Goal: Task Accomplishment & Management: Manage account settings

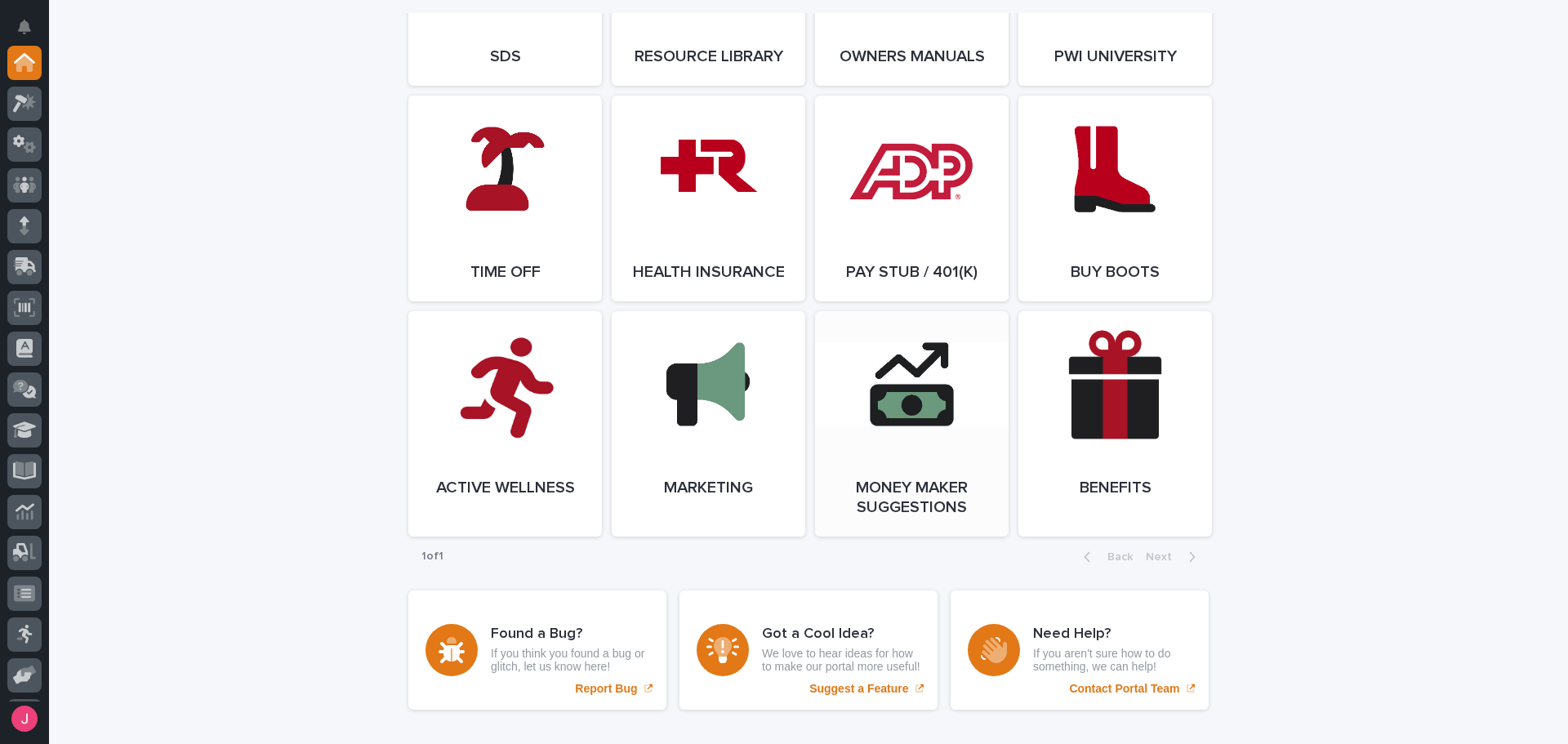
scroll to position [2621, 0]
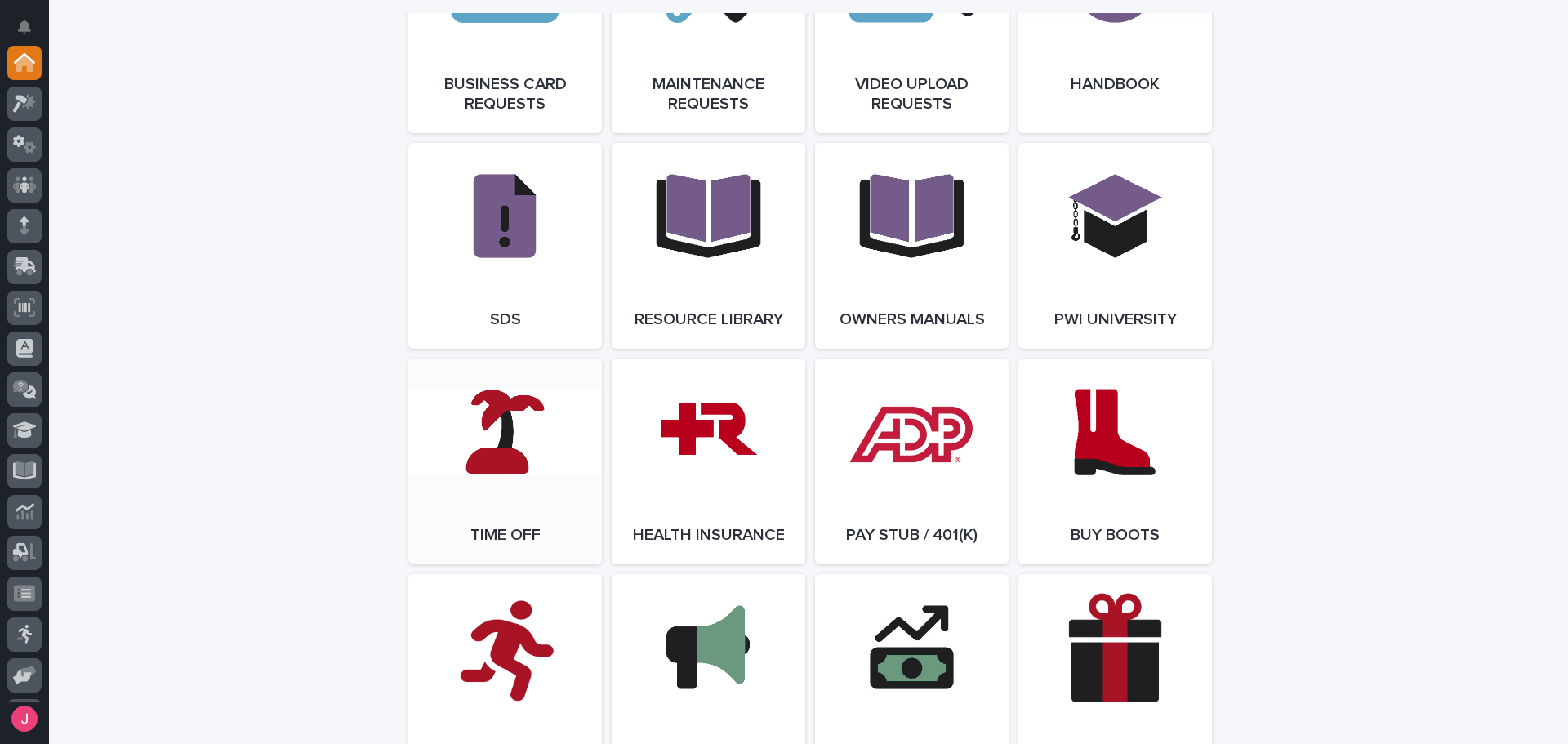
click at [487, 500] on link "Open Link" at bounding box center [504, 461] width 194 height 206
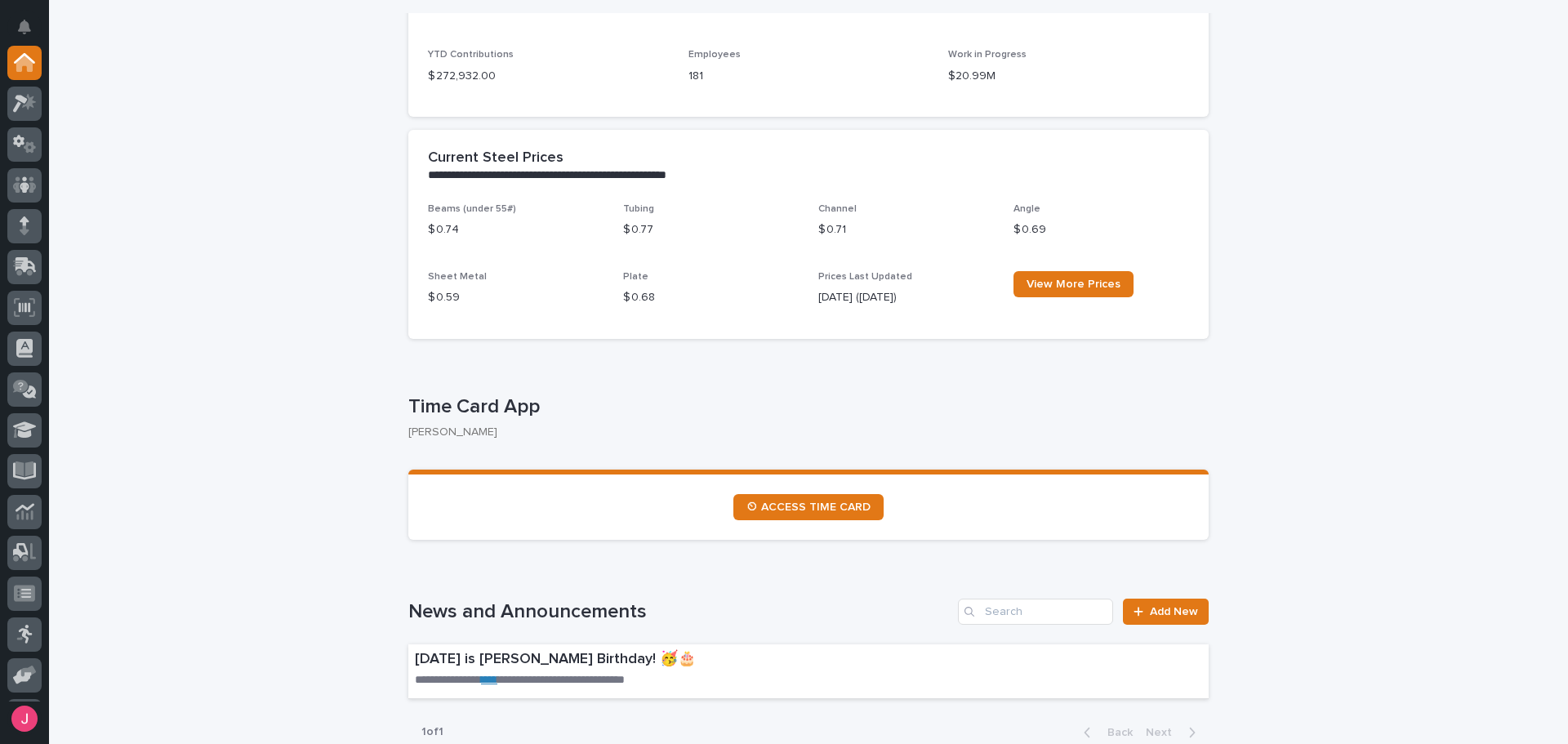
scroll to position [0, 0]
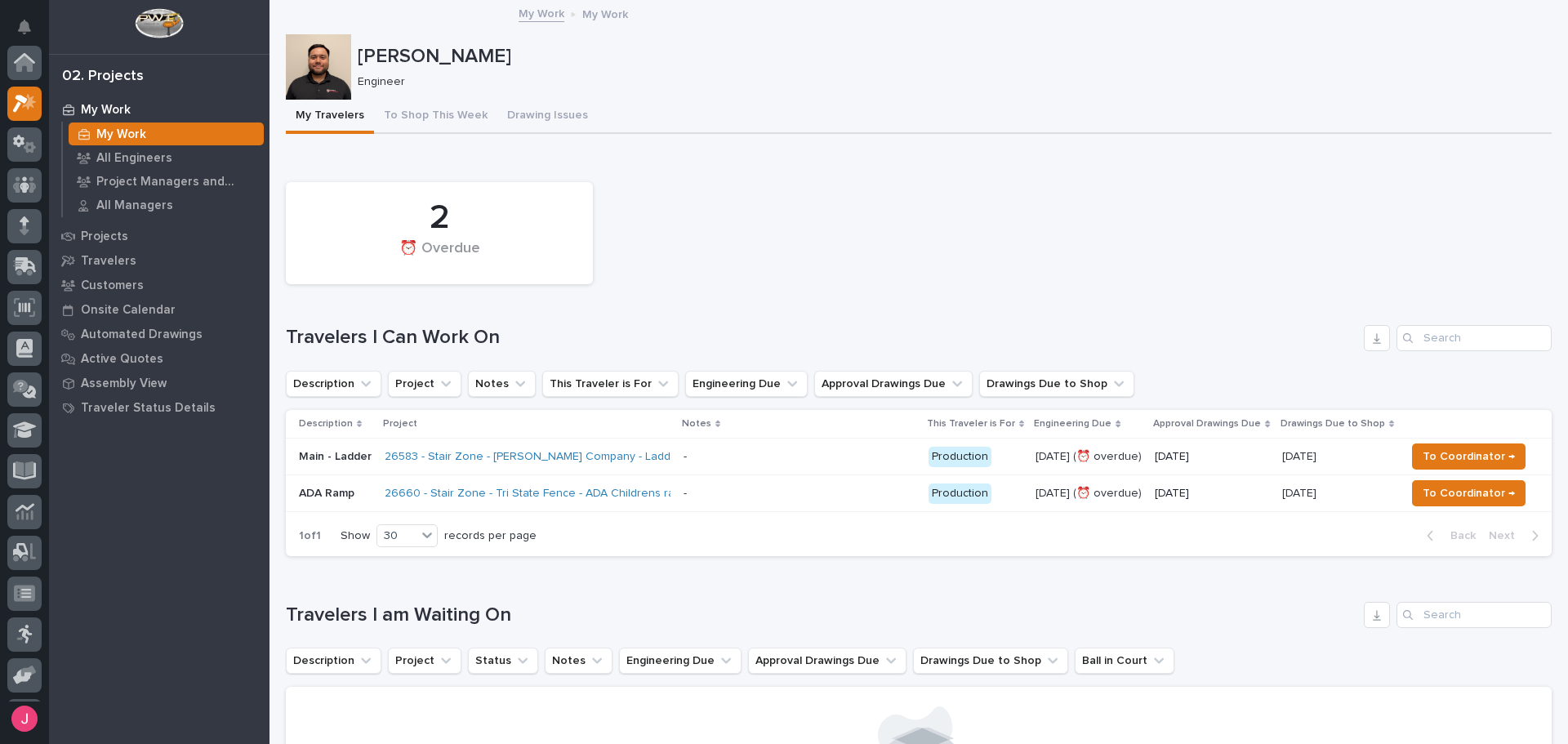
scroll to position [41, 0]
drag, startPoint x: 683, startPoint y: 177, endPoint x: 694, endPoint y: 186, distance: 14.2
click at [686, 179] on div "Loading... Saving… 2 ⏰ Overdue Travelers I Can Work On Description Project Note…" at bounding box center [919, 362] width 1265 height 416
click at [1256, 283] on div "2 ⏰ Overdue" at bounding box center [919, 232] width 1282 height 118
click at [870, 482] on div "- -" at bounding box center [799, 493] width 232 height 27
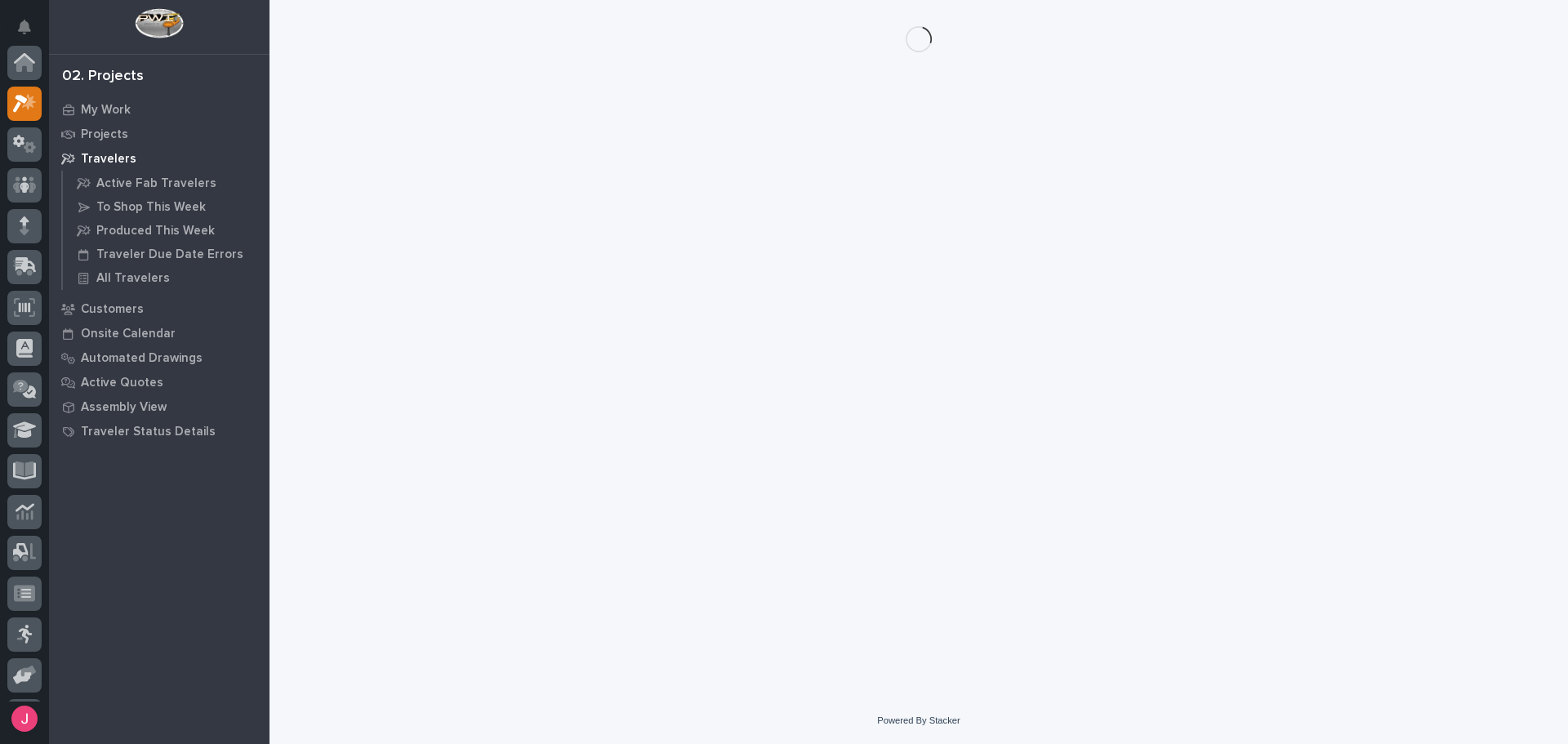
scroll to position [41, 0]
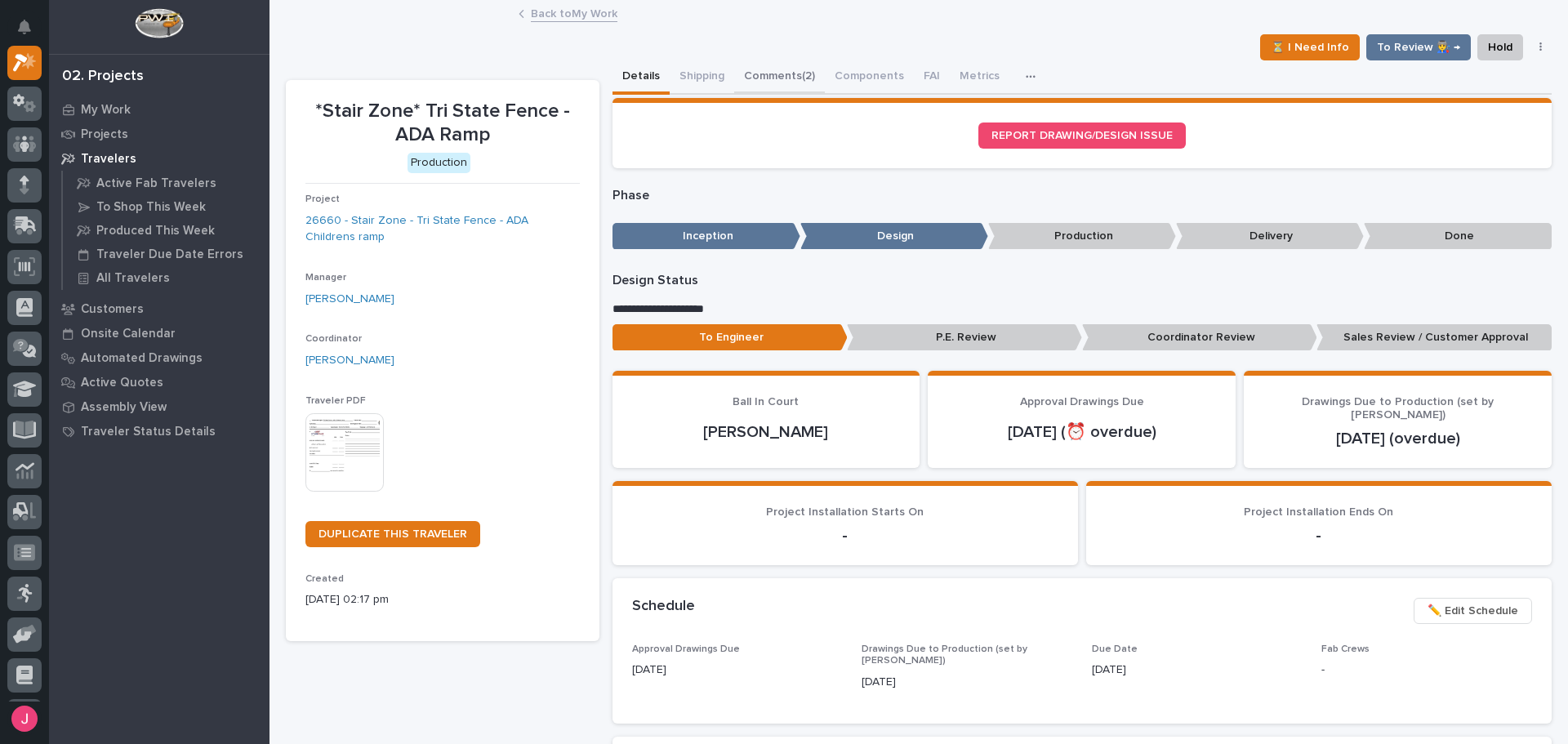
click at [756, 76] on button "Comments (2)" at bounding box center [779, 77] width 90 height 35
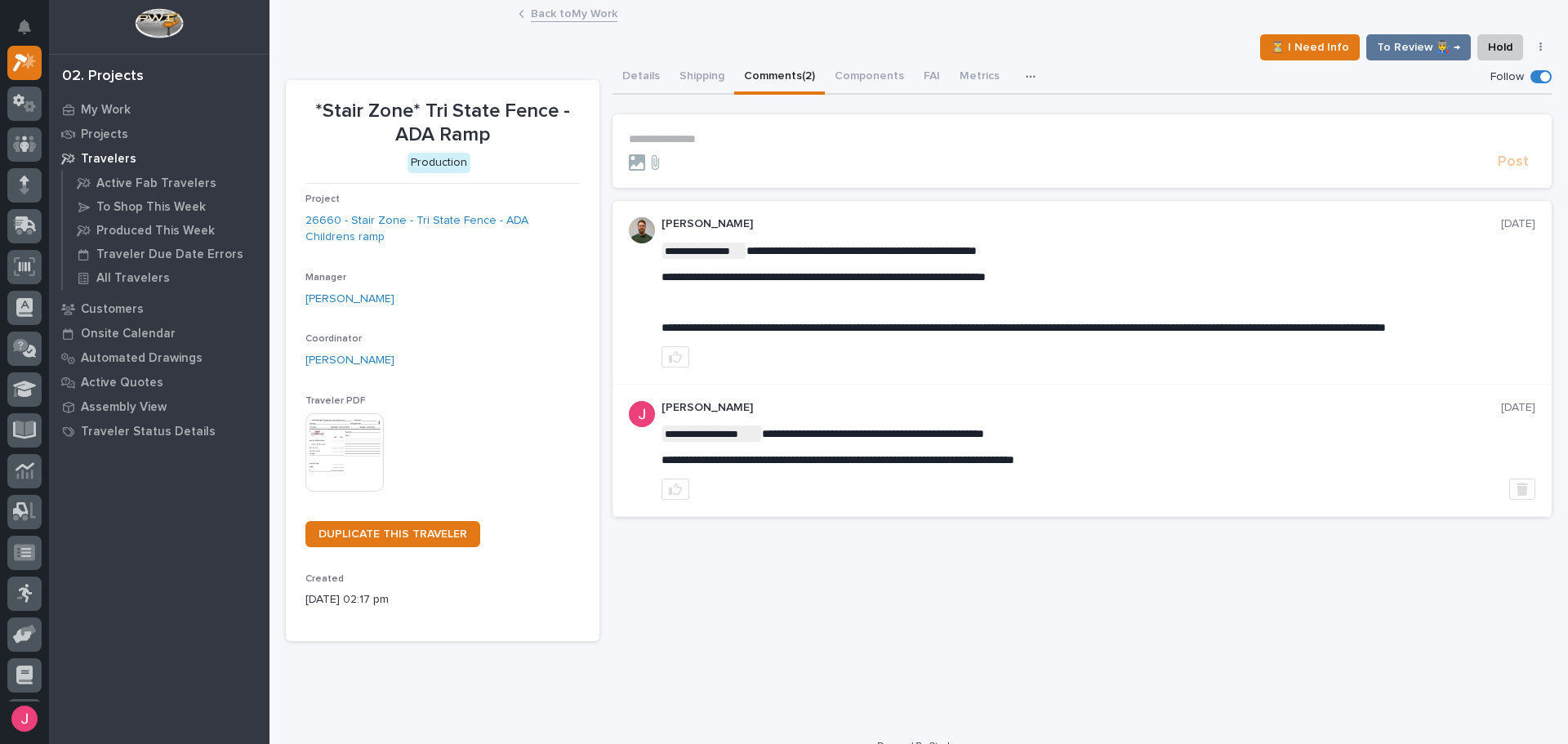
click at [798, 132] on p "**********" at bounding box center [1081, 139] width 907 height 14
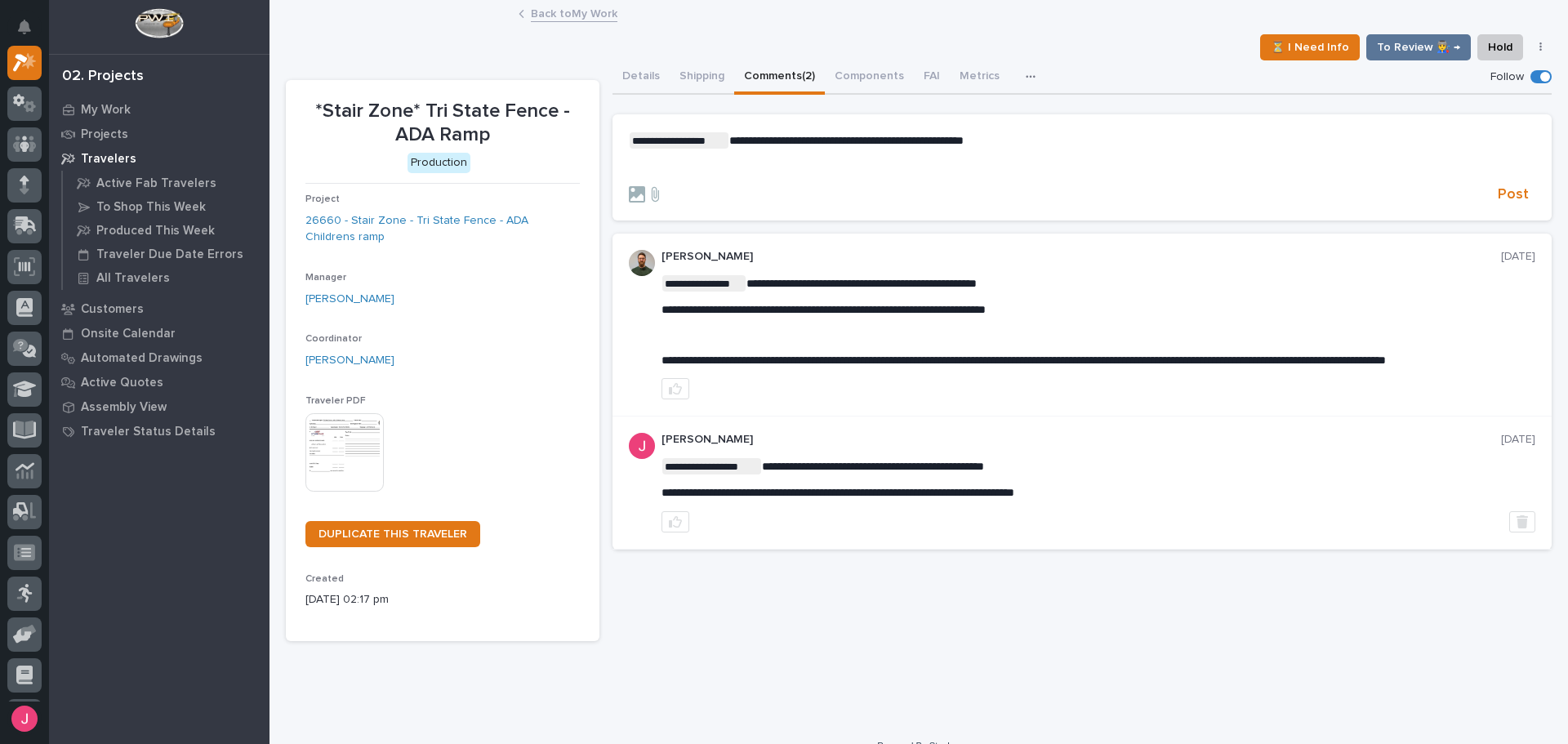
click at [926, 172] on p "﻿" at bounding box center [1081, 167] width 907 height 14
click at [1504, 191] on span "Post" at bounding box center [1512, 195] width 31 height 19
click at [574, 17] on link "Back to My Work" at bounding box center [573, 12] width 86 height 19
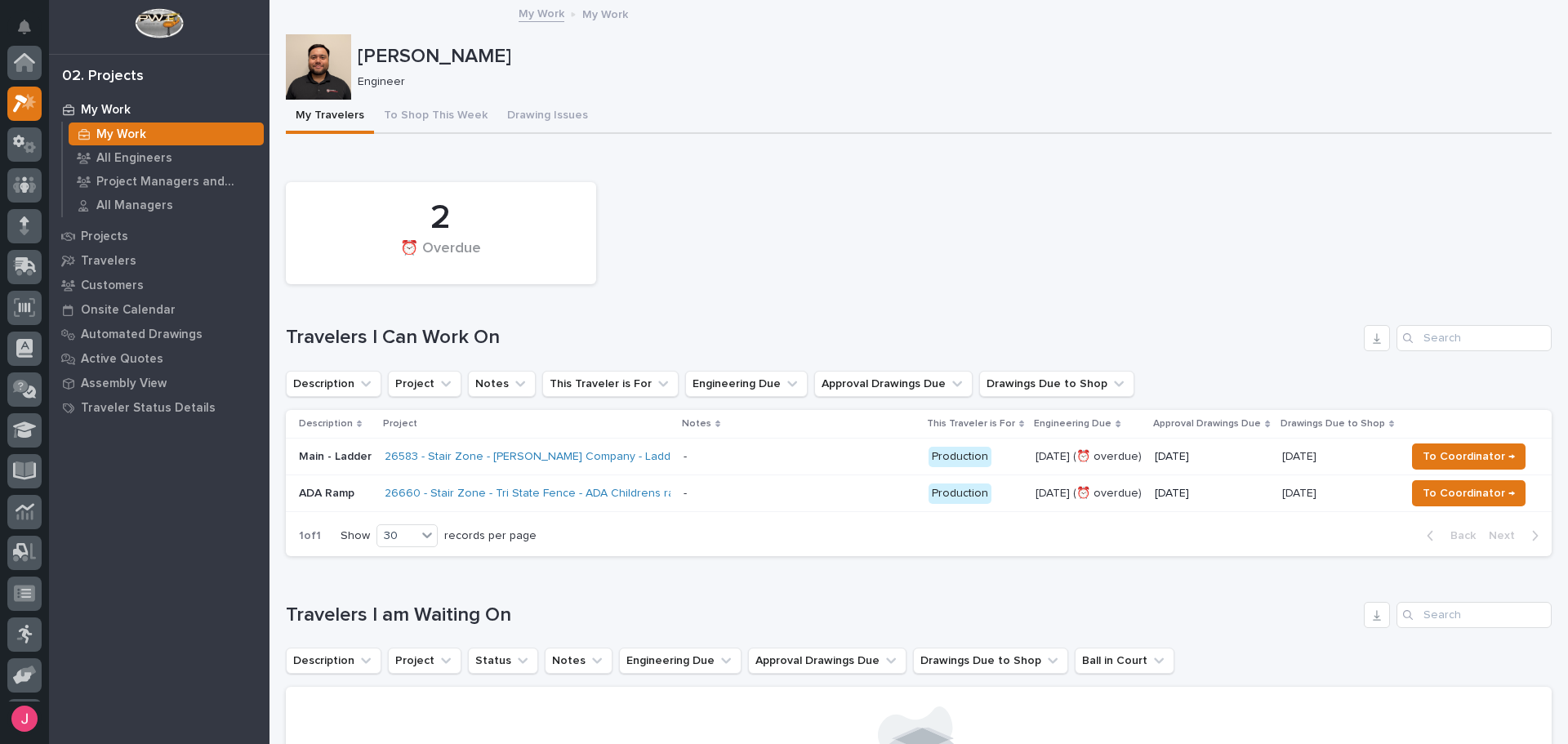
scroll to position [41, 0]
click at [705, 495] on p at bounding box center [799, 494] width 232 height 14
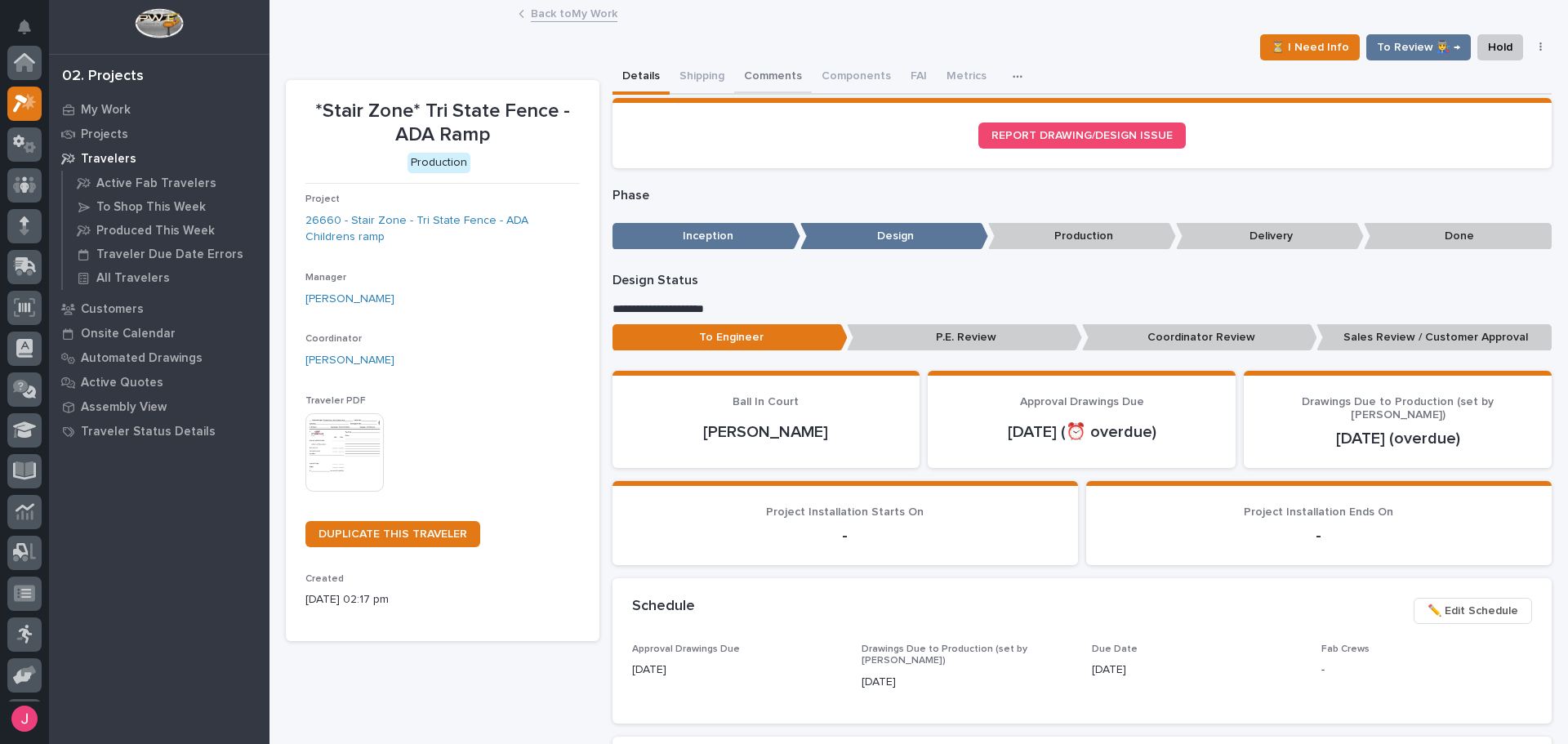
scroll to position [41, 0]
click at [778, 71] on button "Comments (3)" at bounding box center [779, 77] width 90 height 35
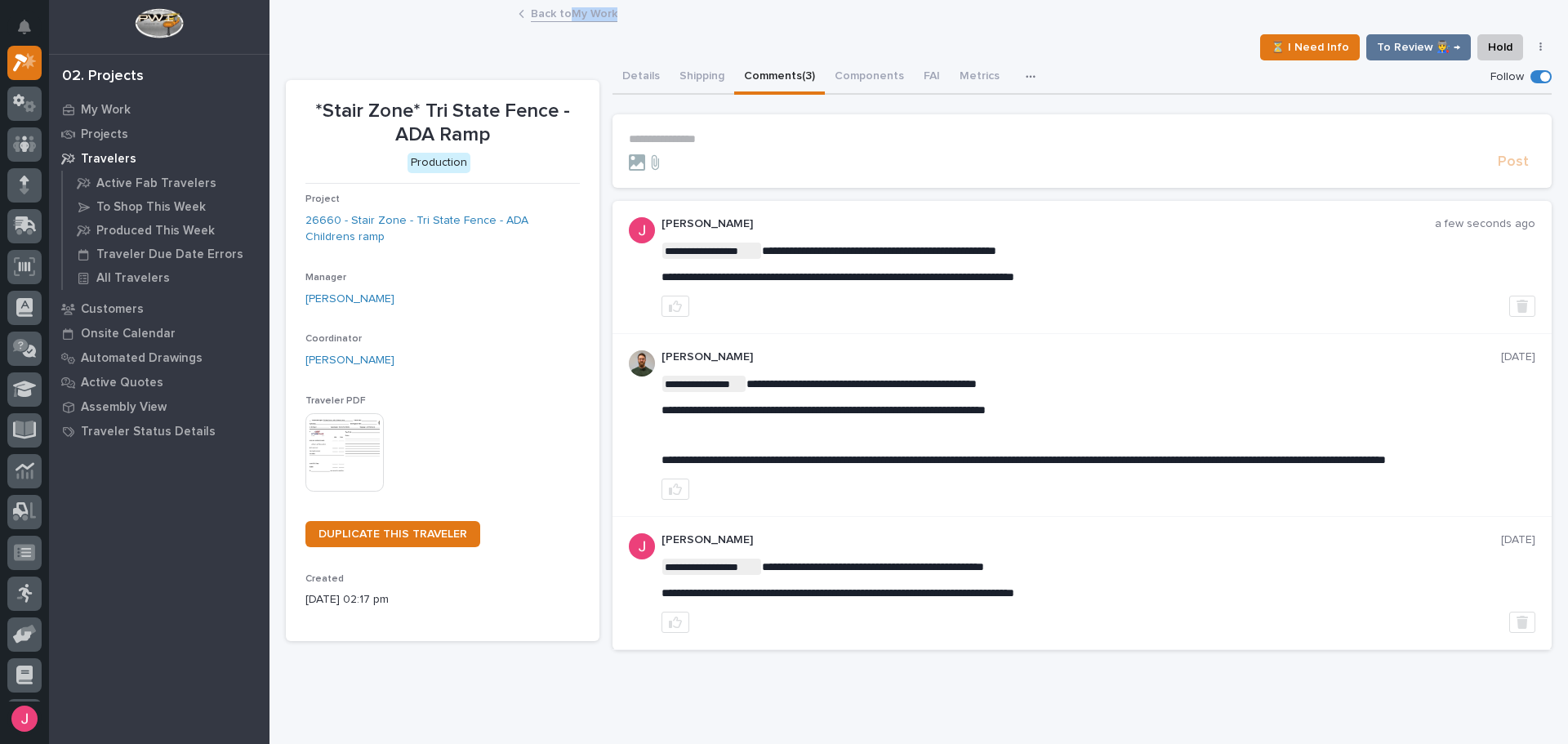
click at [564, 4] on div "My Settings Log Out 02. Projects My Work Projects Travelers Active Fab Traveler…" at bounding box center [918, 395] width 1298 height 792
click at [566, 10] on link "Back to My Work" at bounding box center [573, 12] width 86 height 19
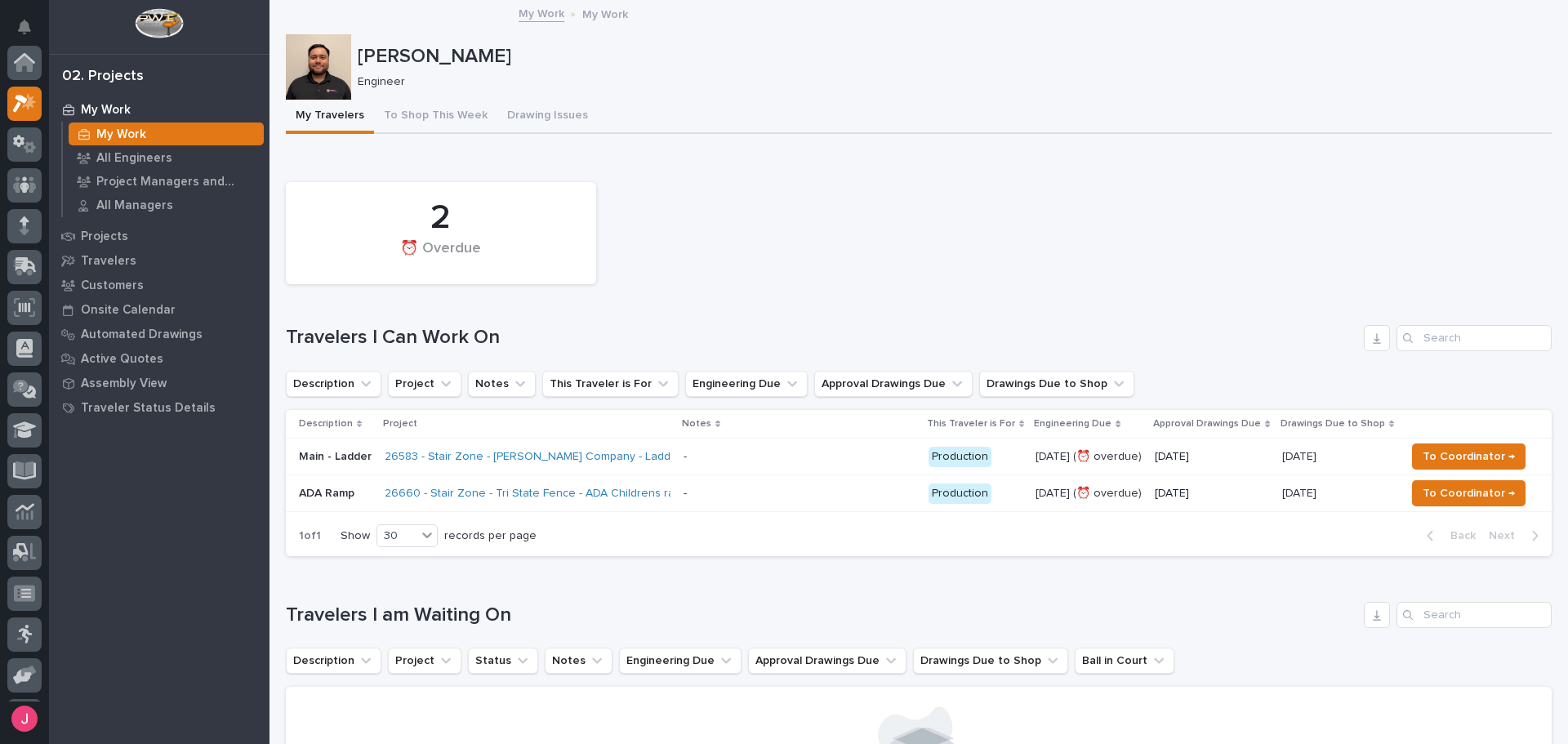
scroll to position [41, 0]
click at [1462, 490] on span "To Coordinator →" at bounding box center [1468, 494] width 92 height 20
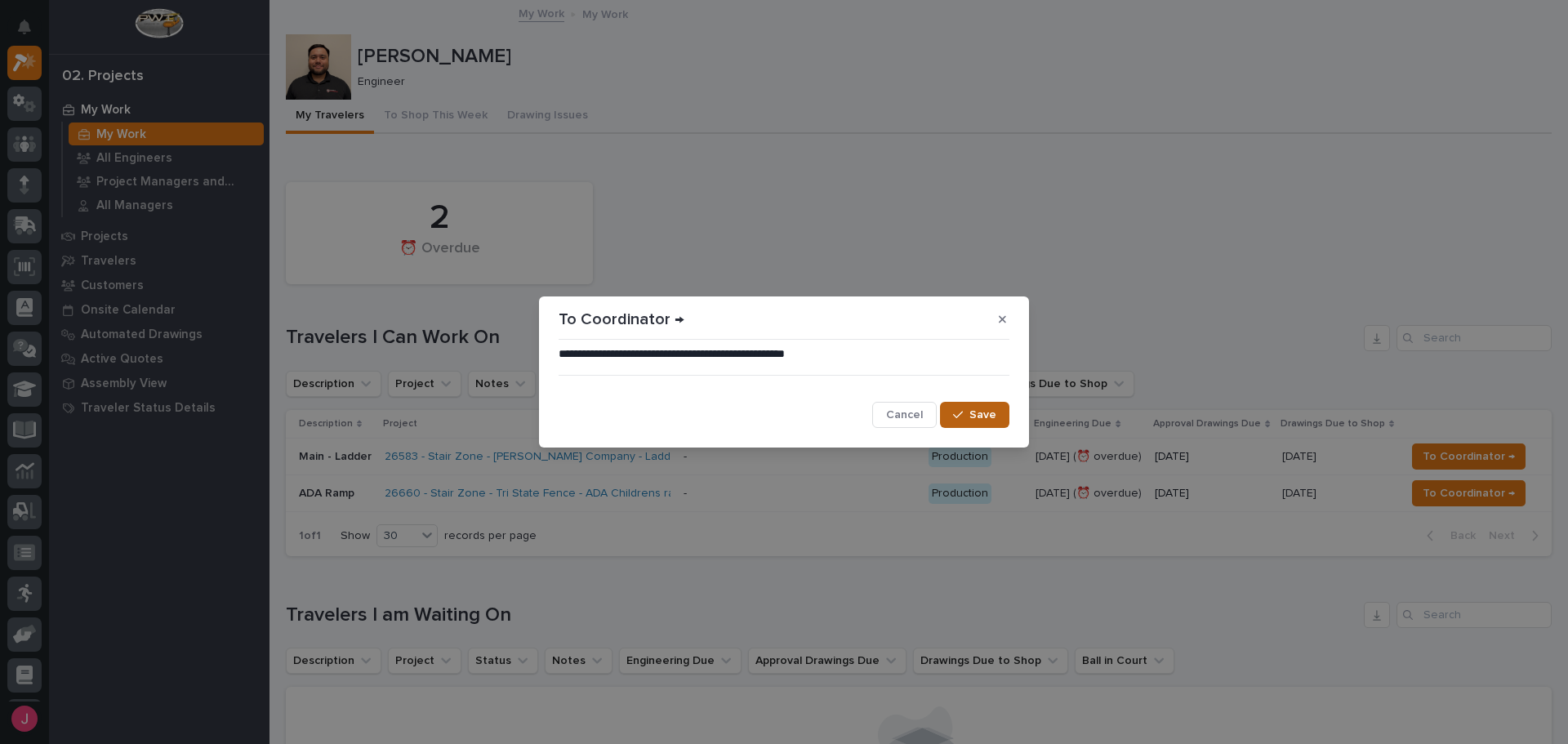
click at [968, 411] on div "button" at bounding box center [960, 415] width 16 height 12
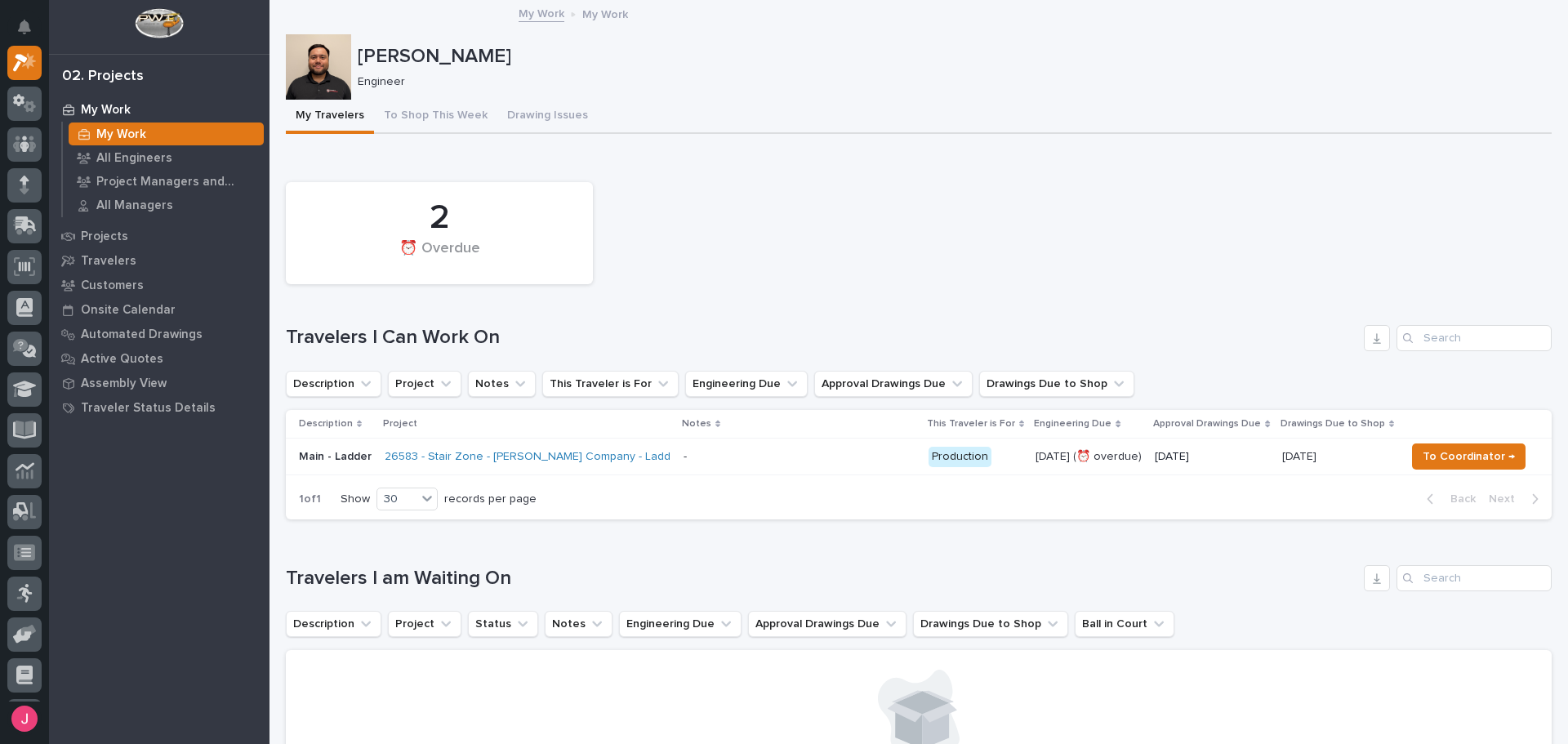
click at [610, 103] on div "My Travelers To Shop This Week Drawing Issues" at bounding box center [919, 116] width 1265 height 35
click at [668, 287] on div "2 ⏰ Overdue" at bounding box center [919, 232] width 1282 height 118
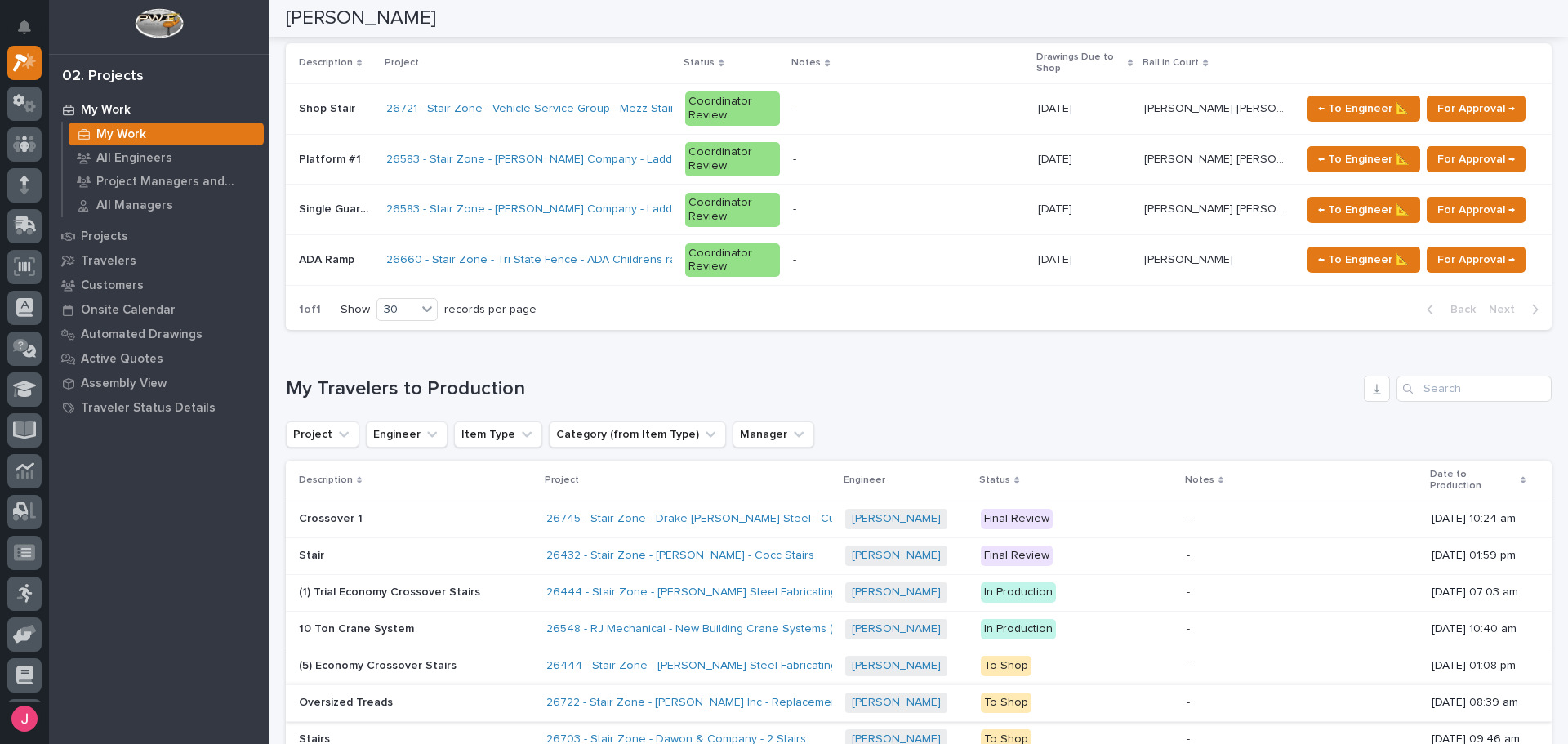
scroll to position [980, 0]
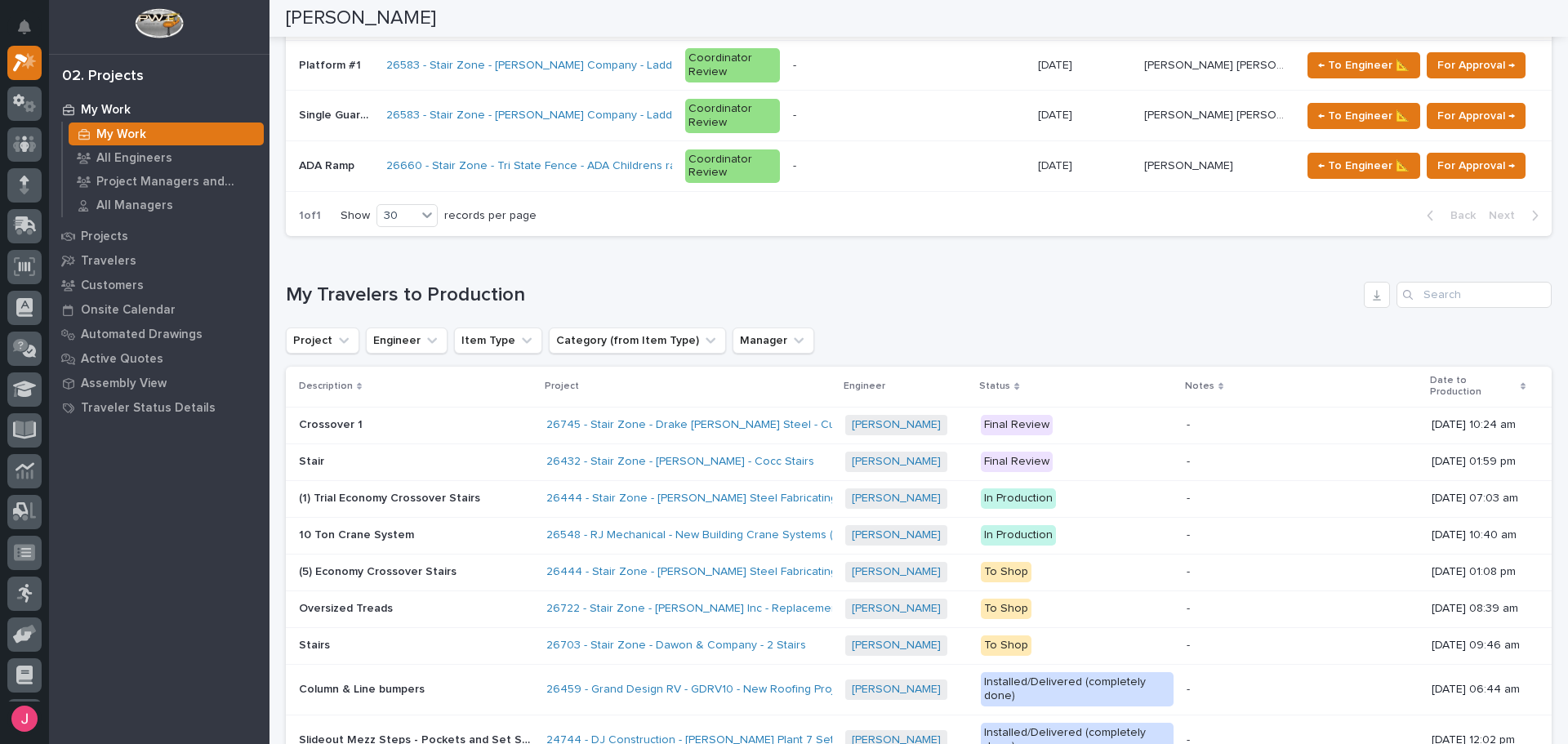
drag, startPoint x: 1030, startPoint y: 513, endPoint x: 931, endPoint y: 239, distance: 291.3
click at [931, 282] on div "My Travelers to Production" at bounding box center [919, 295] width 1265 height 26
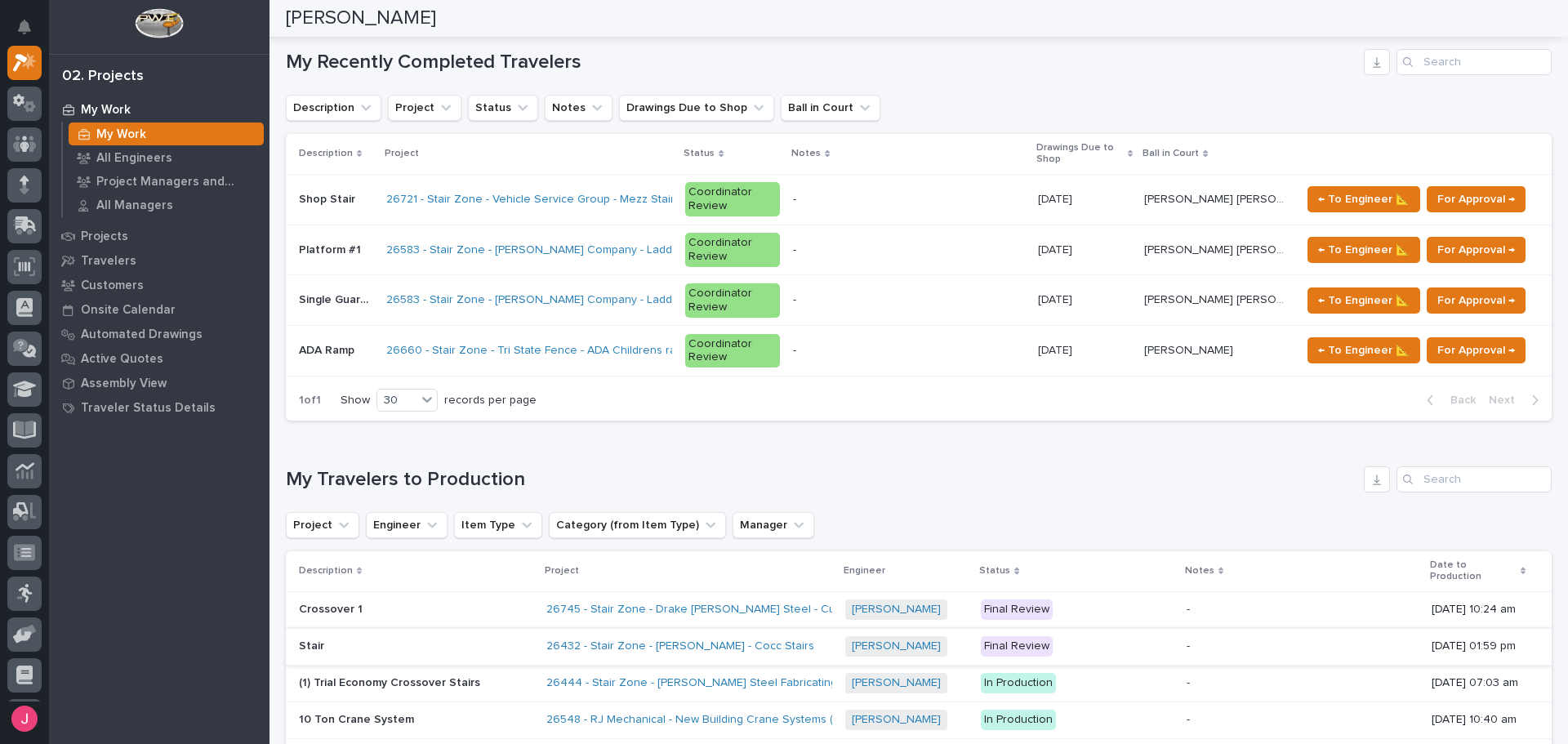
scroll to position [0, 0]
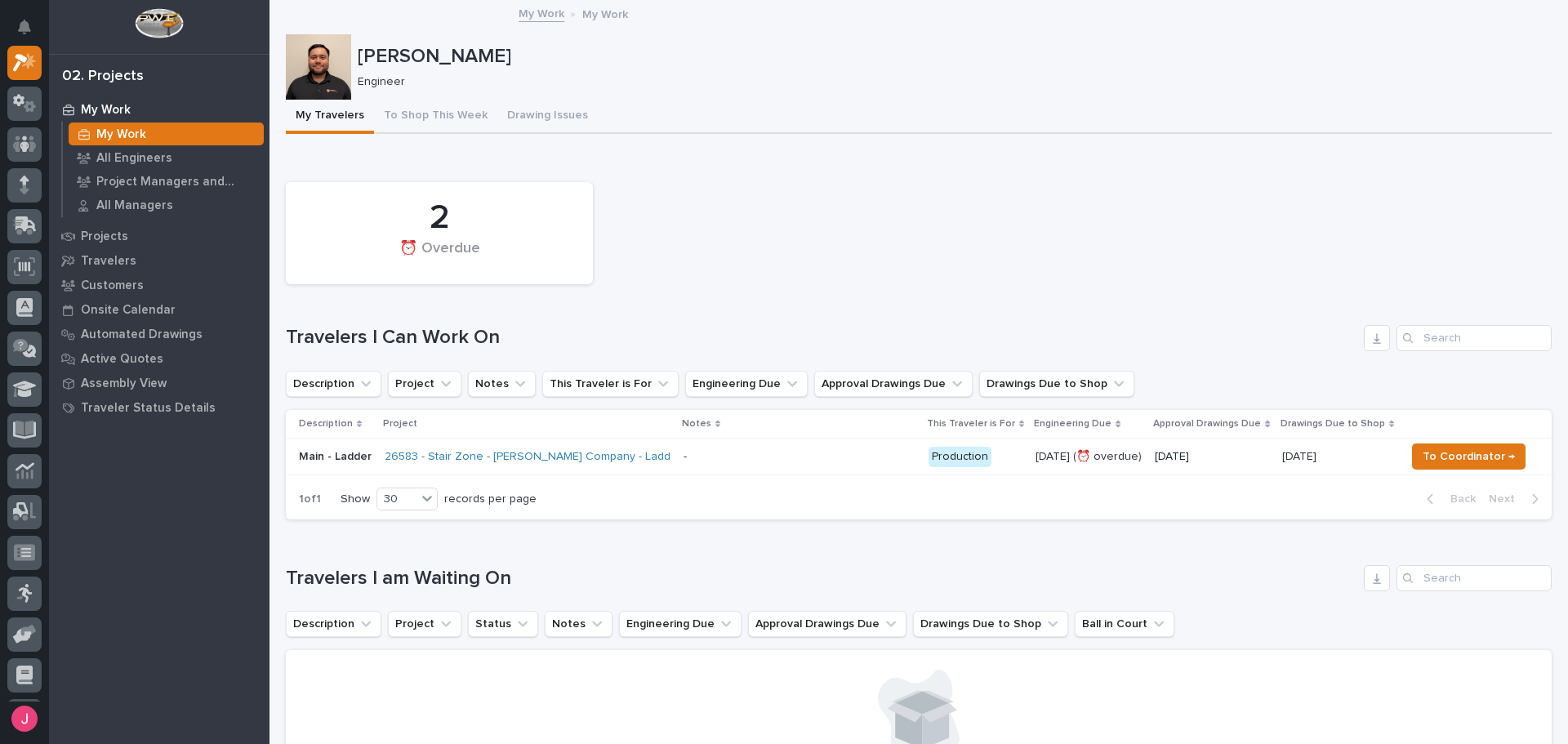
click at [455, 85] on p "Engineer" at bounding box center [947, 82] width 1181 height 14
click at [452, 112] on button "To Shop This Week" at bounding box center [436, 116] width 123 height 35
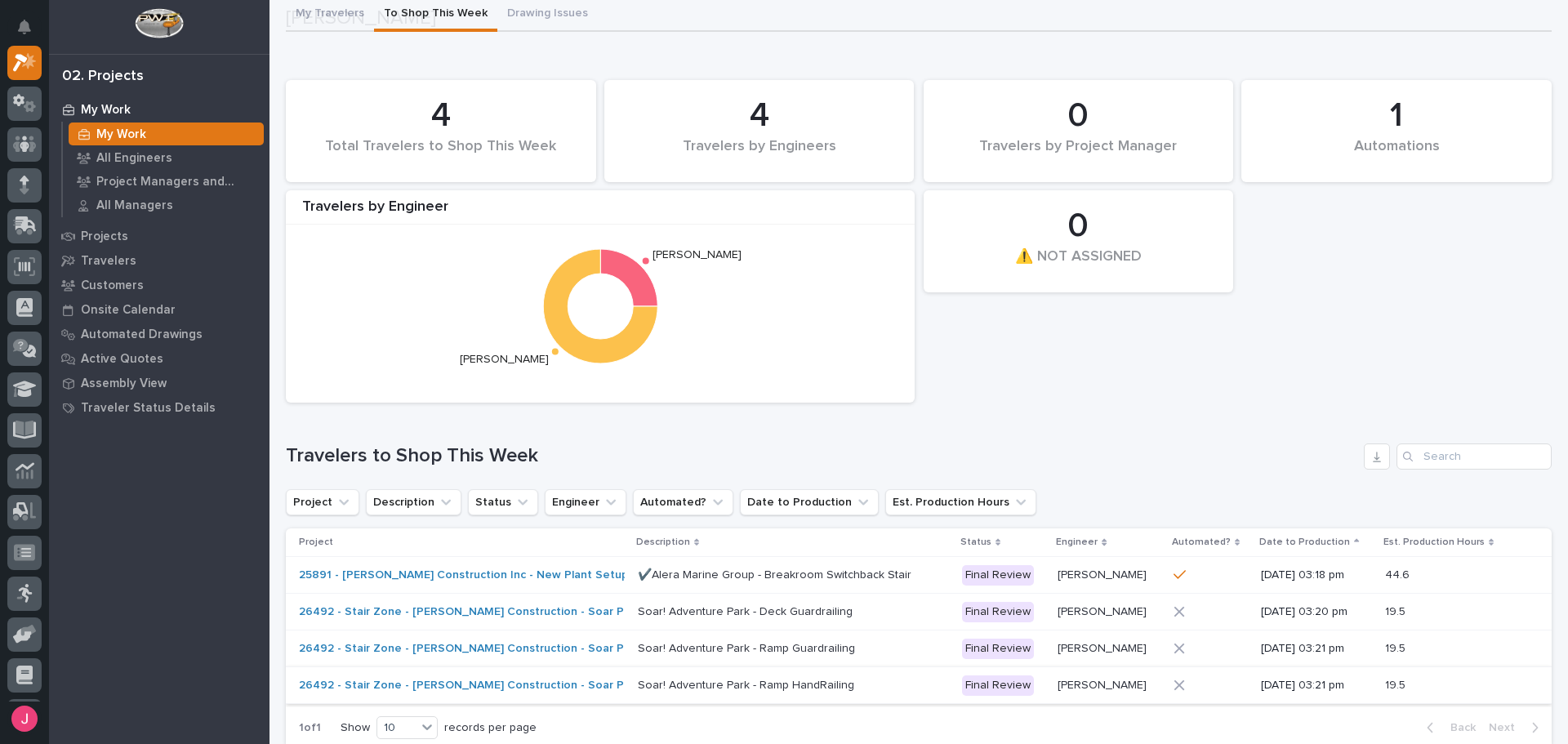
scroll to position [327, 0]
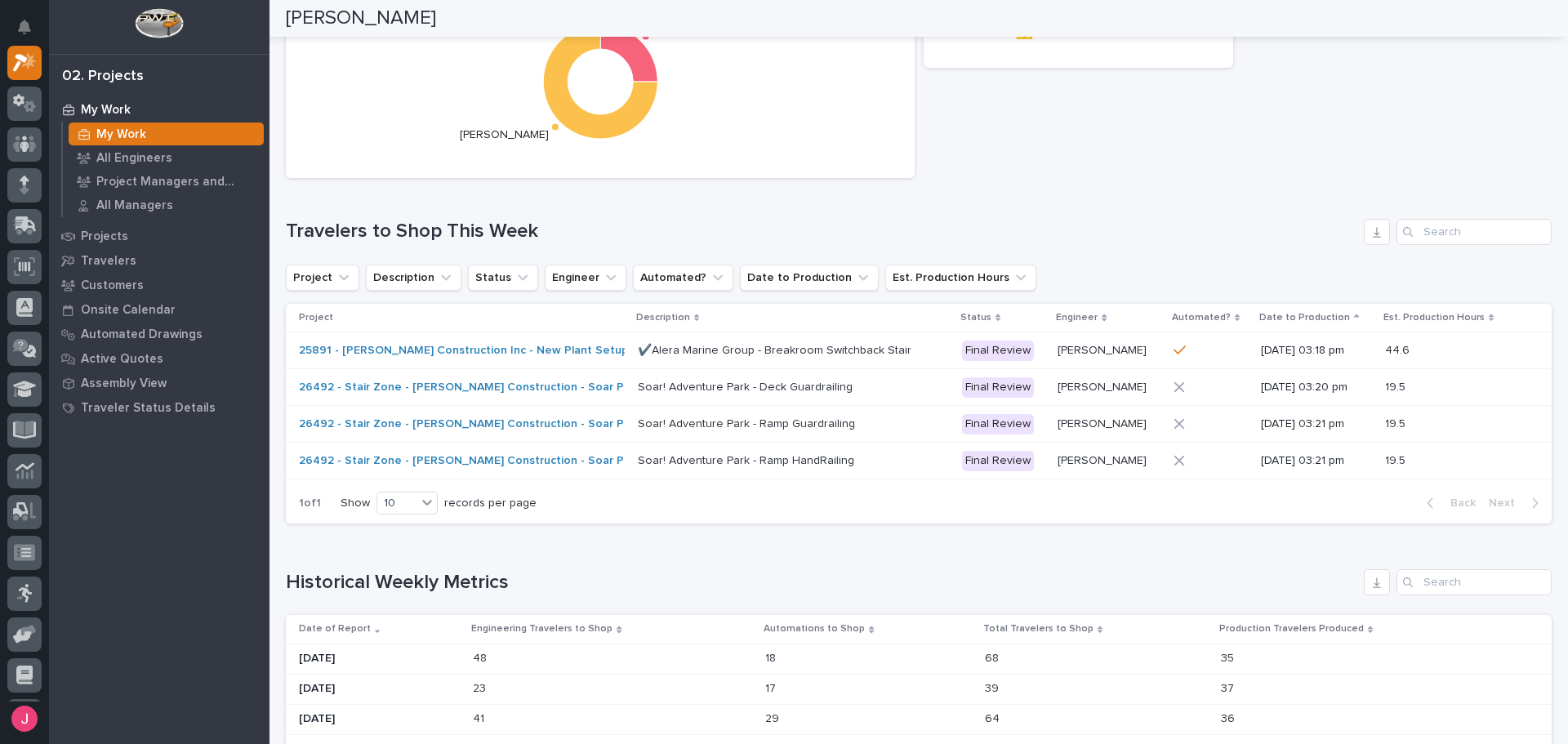
click at [1073, 171] on div "1 Automations 4 Total Travelers to Shop This Week 0 ⚠️ NOT ASSIGNED 4 Travelers…" at bounding box center [919, 16] width 1282 height 339
click at [1026, 204] on div "1 Automations 4 Total Travelers to Shop This Week 0 ⚠️ NOT ASSIGNED 4 Travelers…" at bounding box center [919, 186] width 1265 height 677
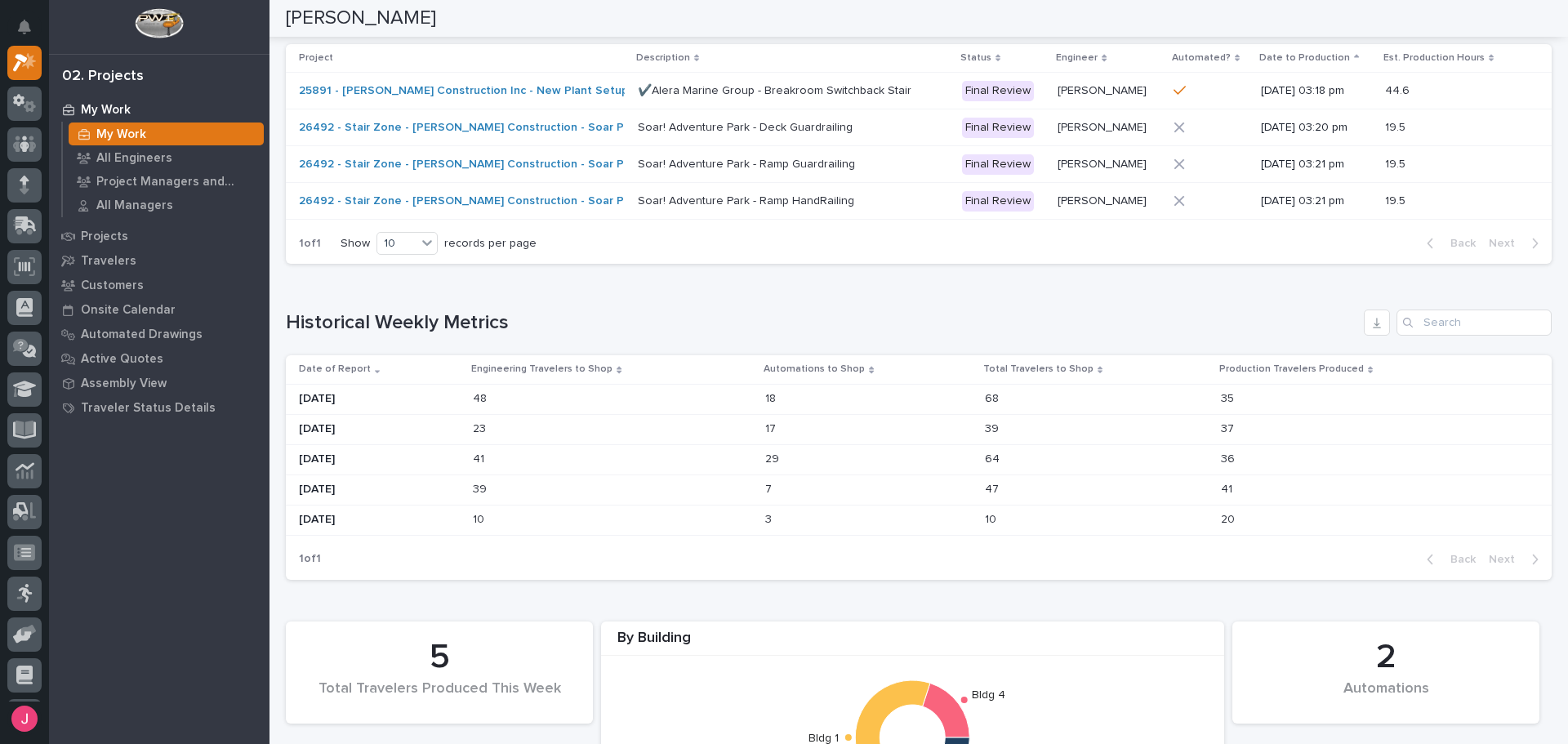
scroll to position [0, 0]
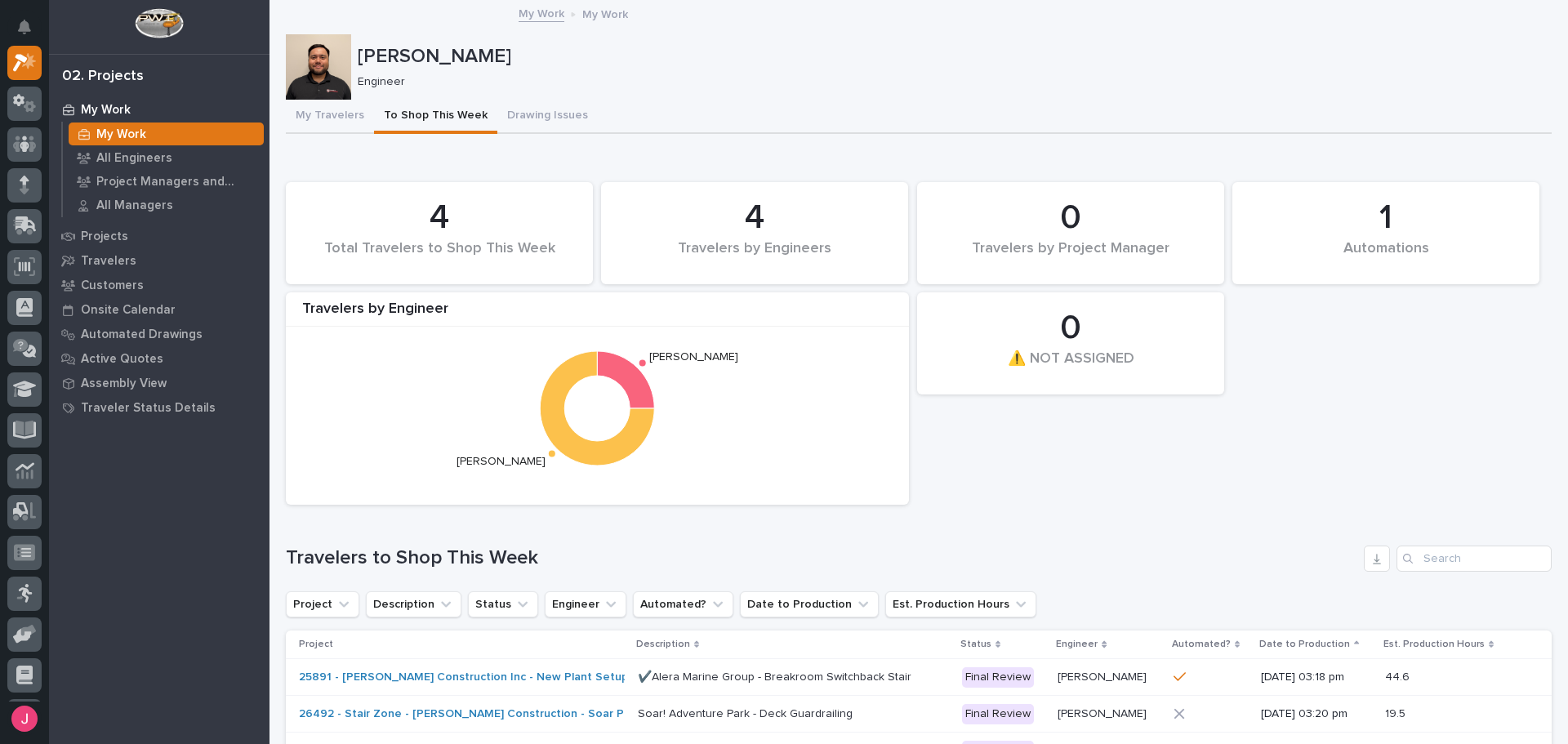
drag, startPoint x: 760, startPoint y: 85, endPoint x: 742, endPoint y: 68, distance: 24.8
click at [760, 83] on p "Engineer" at bounding box center [947, 82] width 1181 height 14
click at [324, 110] on button "My Travelers" at bounding box center [330, 116] width 88 height 35
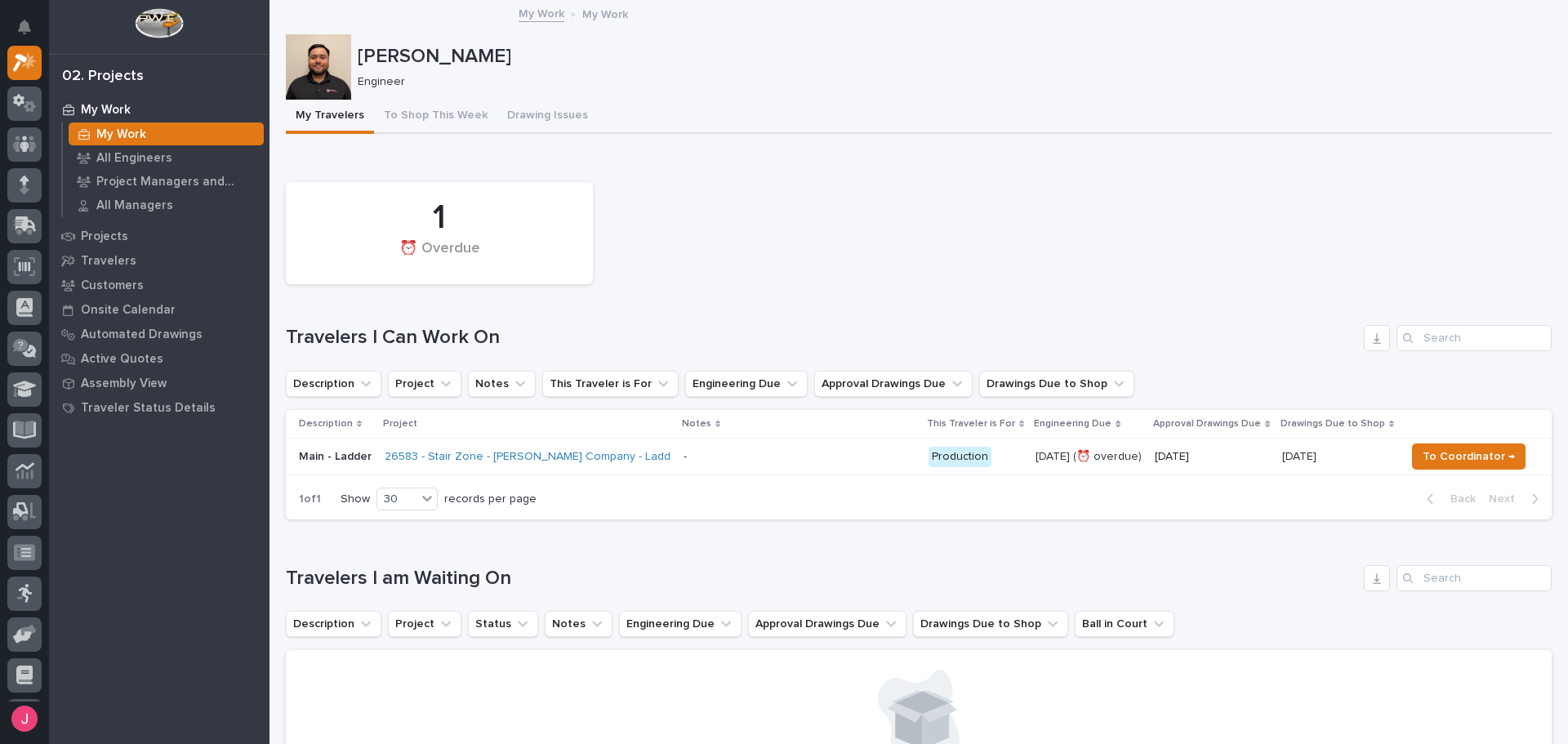
click at [773, 160] on div "Loading... Saving… 1 ⏰ Overdue Travelers I Can Work On Description Project Note…" at bounding box center [919, 344] width 1265 height 379
click at [852, 297] on div "1 ⏰ Overdue Travelers I Can Work On Description Project Notes This Traveler is …" at bounding box center [919, 347] width 1265 height 347
click at [851, 223] on div "1 ⏰ Overdue" at bounding box center [919, 232] width 1282 height 118
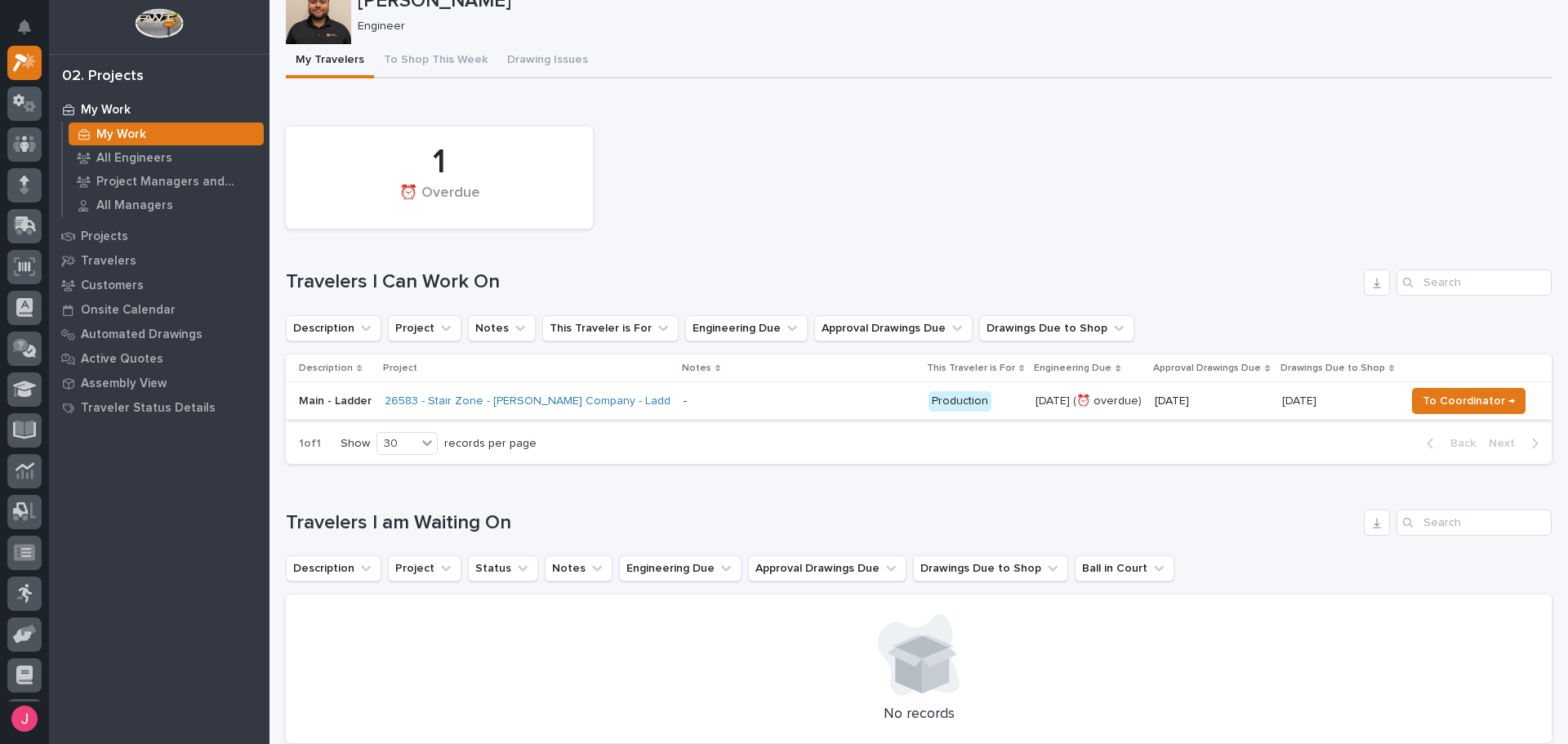
scroll to position [81, 0]
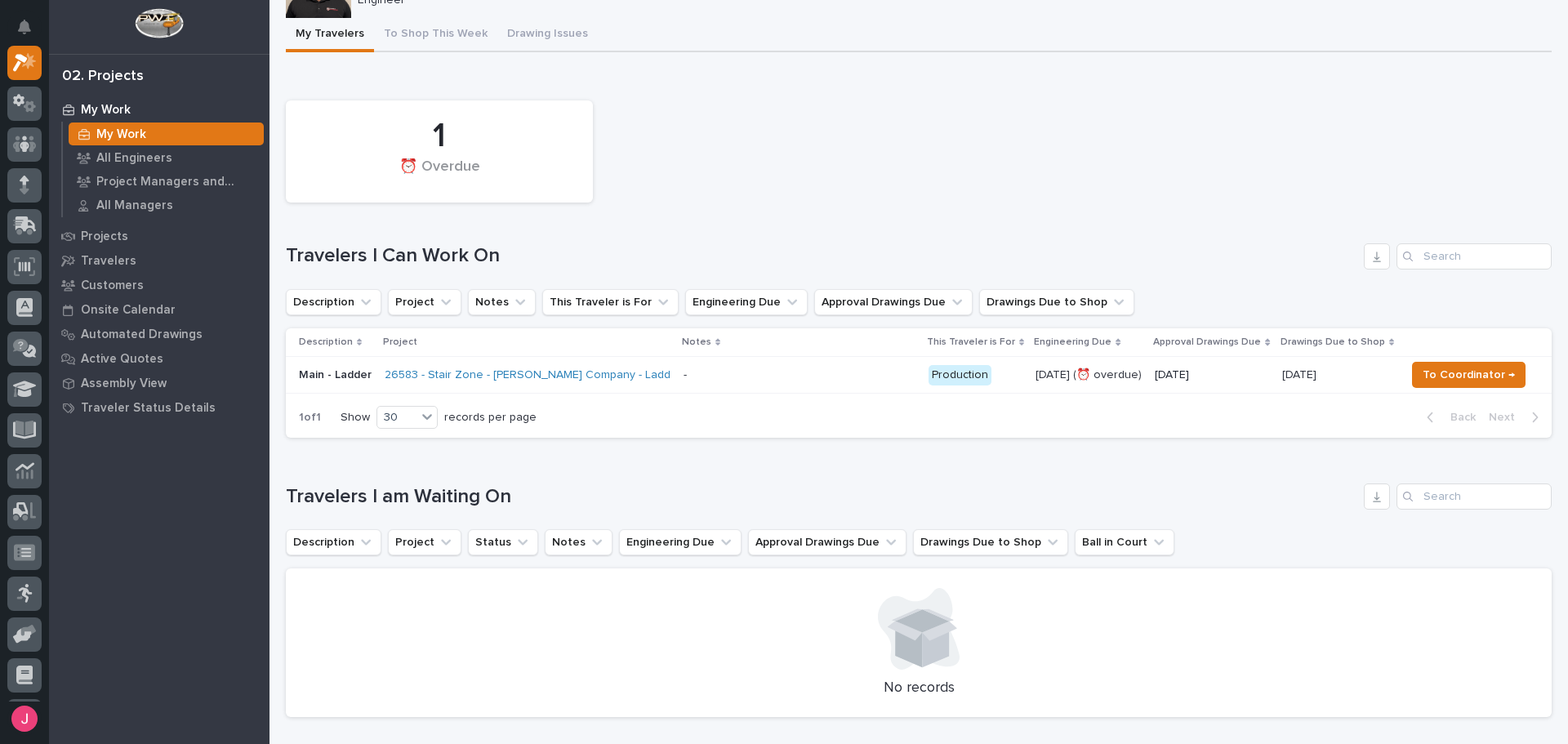
click at [833, 186] on div "1 ⏰ Overdue" at bounding box center [919, 151] width 1282 height 118
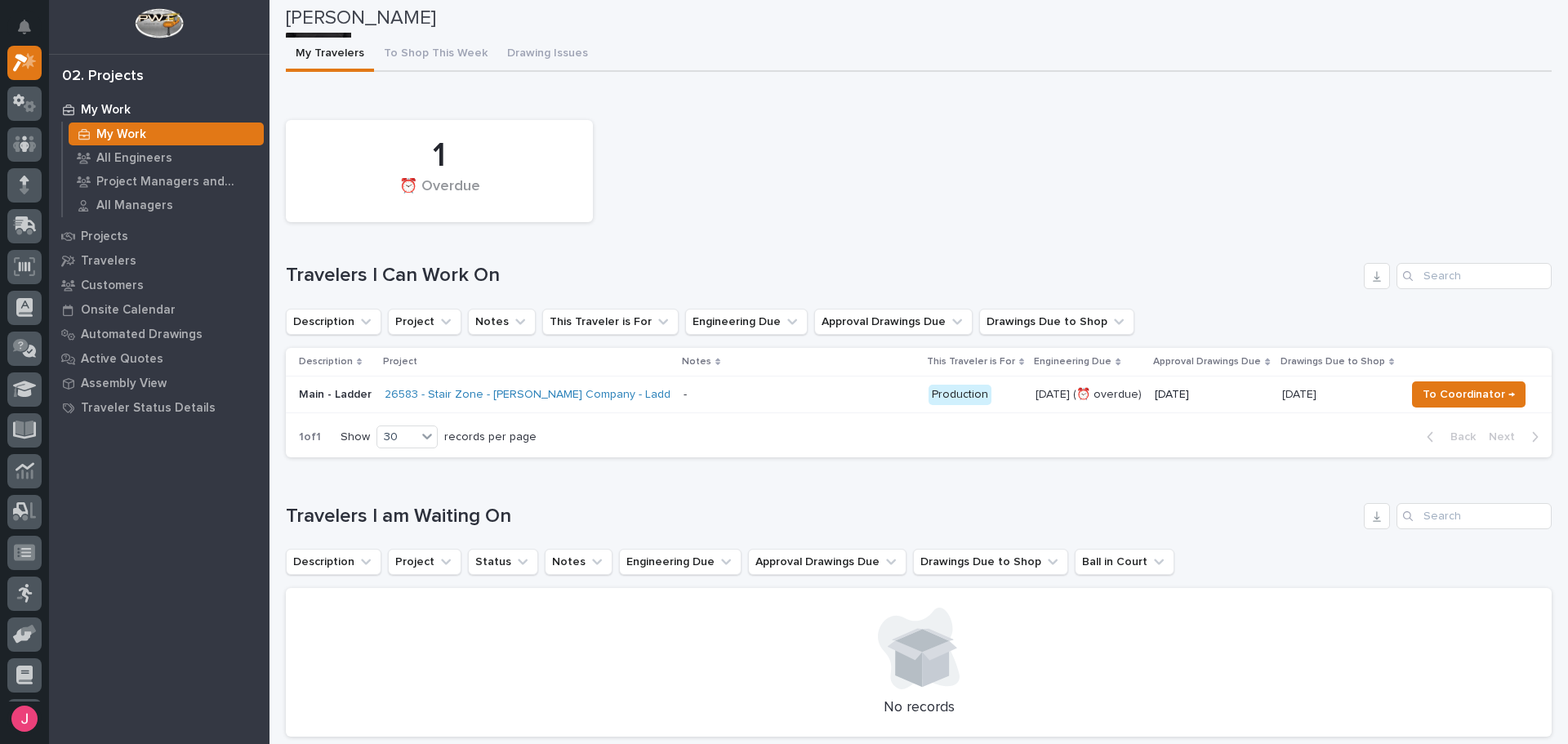
scroll to position [0, 0]
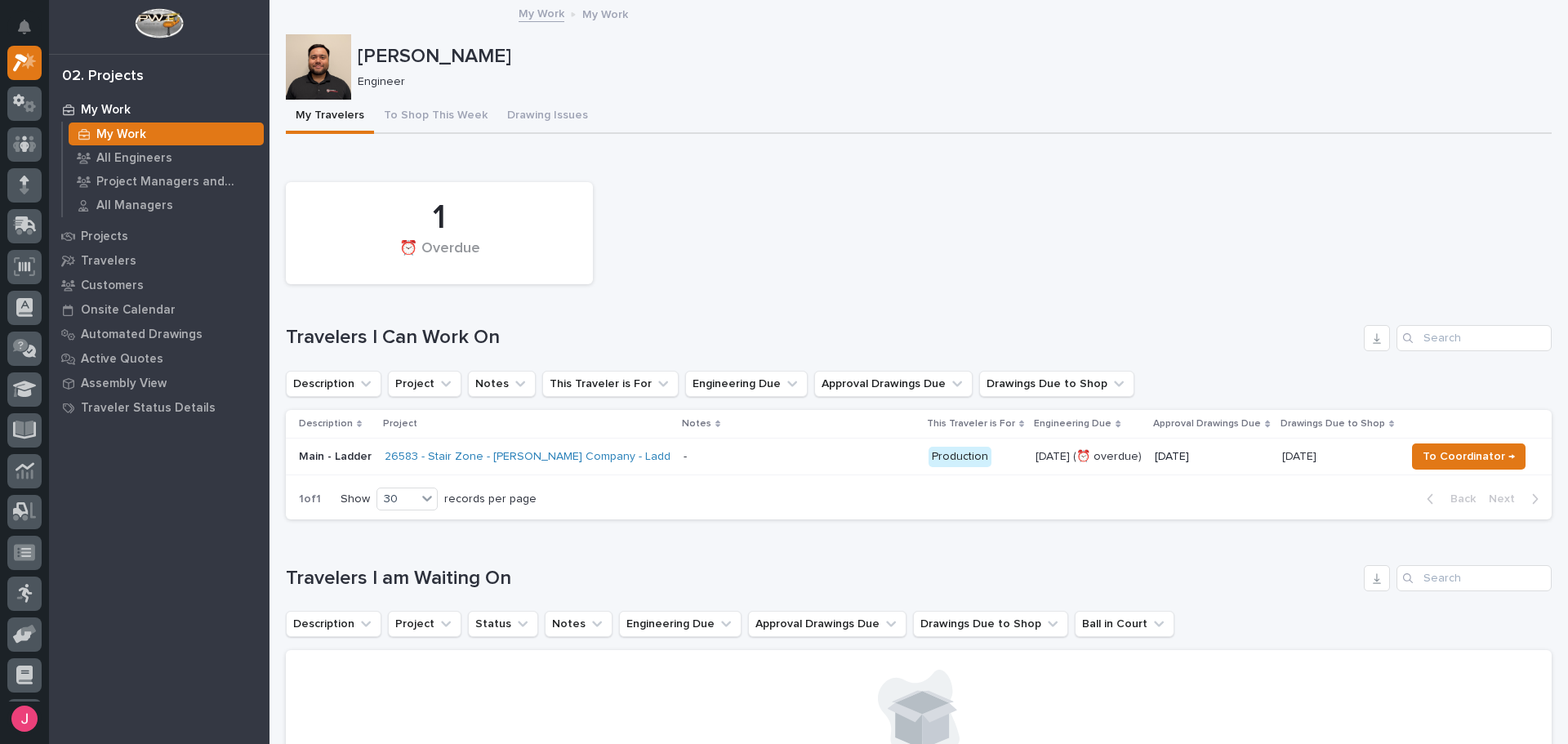
click at [1147, 131] on div "My Travelers To Shop This Week Drawing Issues" at bounding box center [919, 116] width 1265 height 35
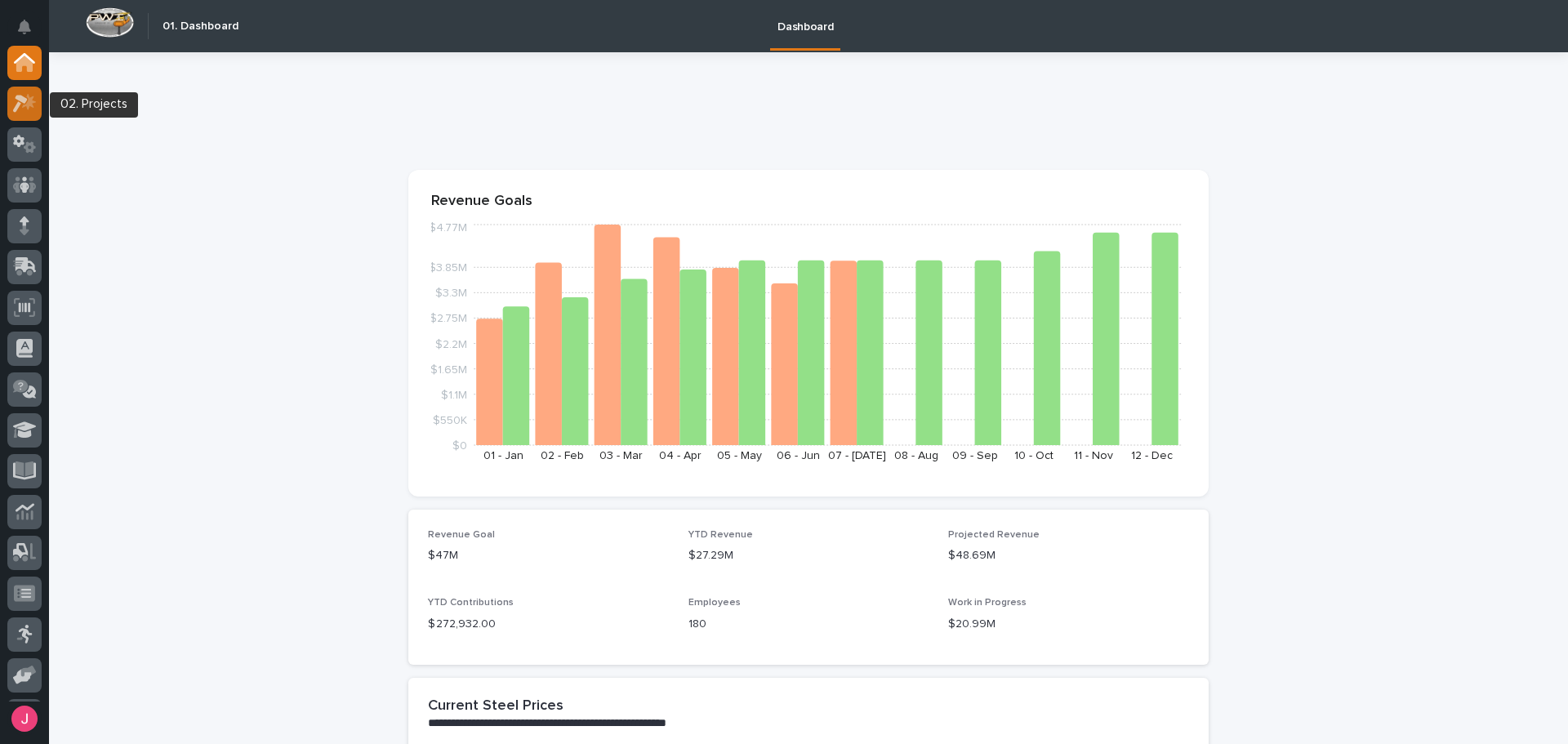
click at [35, 95] on icon at bounding box center [25, 103] width 24 height 19
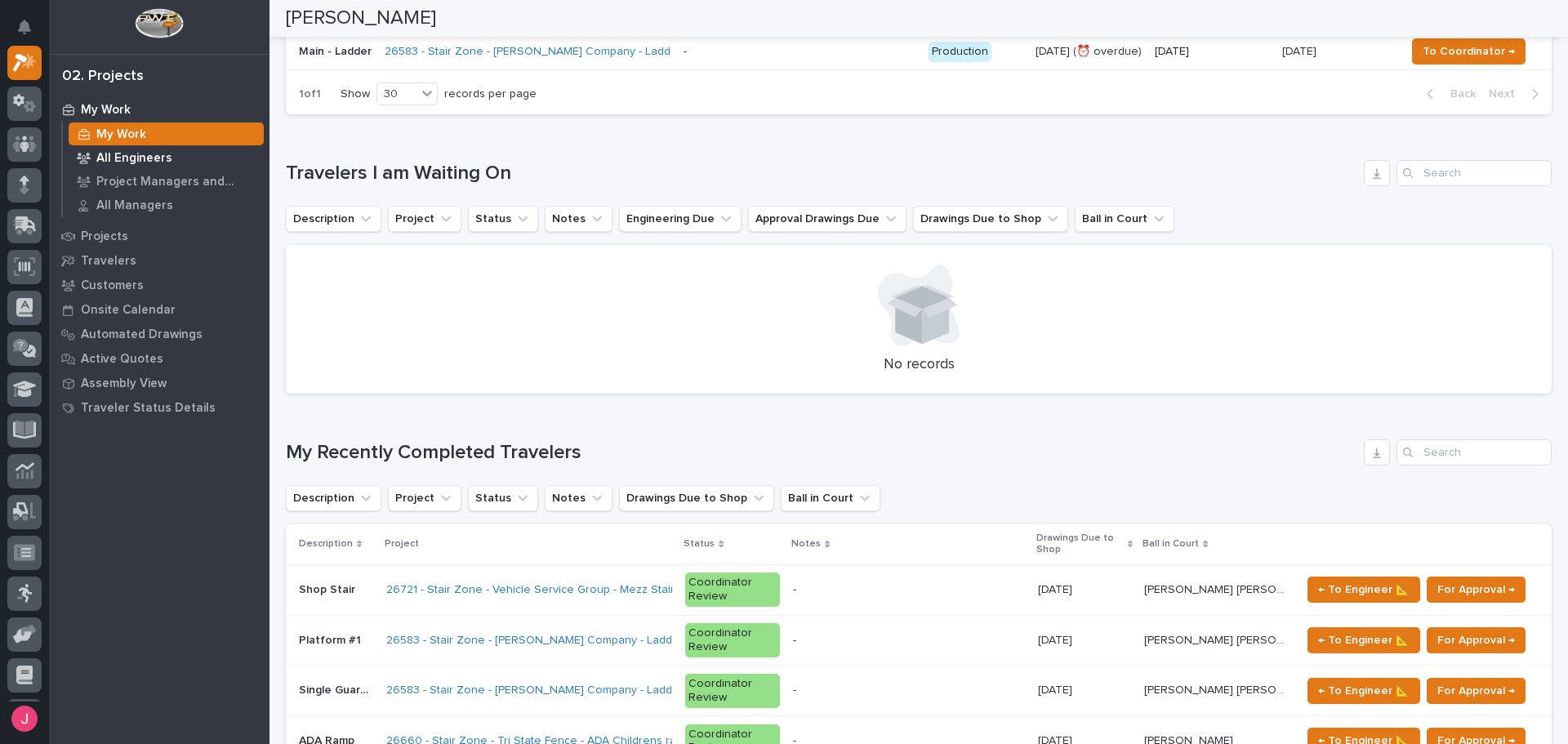
scroll to position [408, 0]
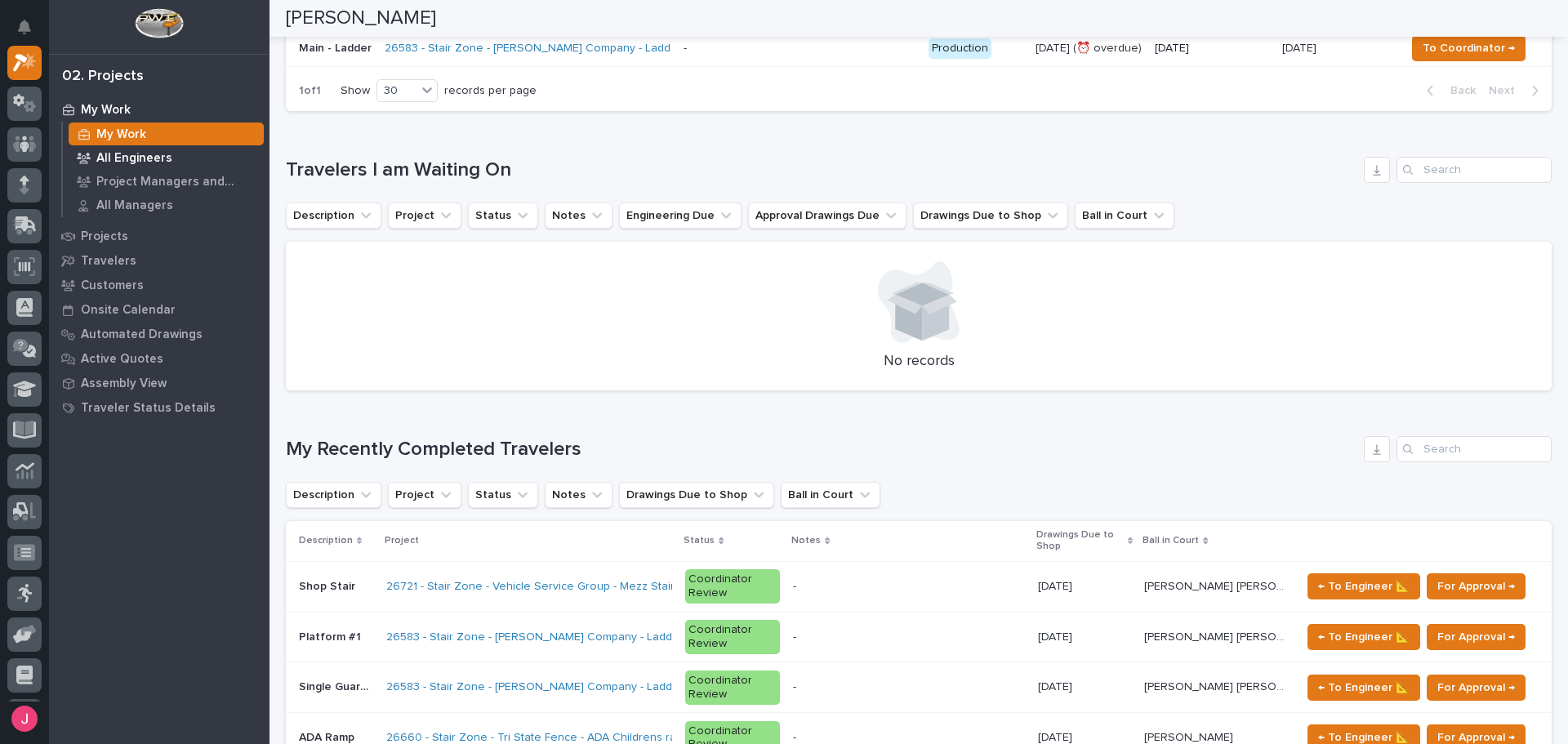
click at [108, 158] on p "All Engineers" at bounding box center [134, 158] width 75 height 15
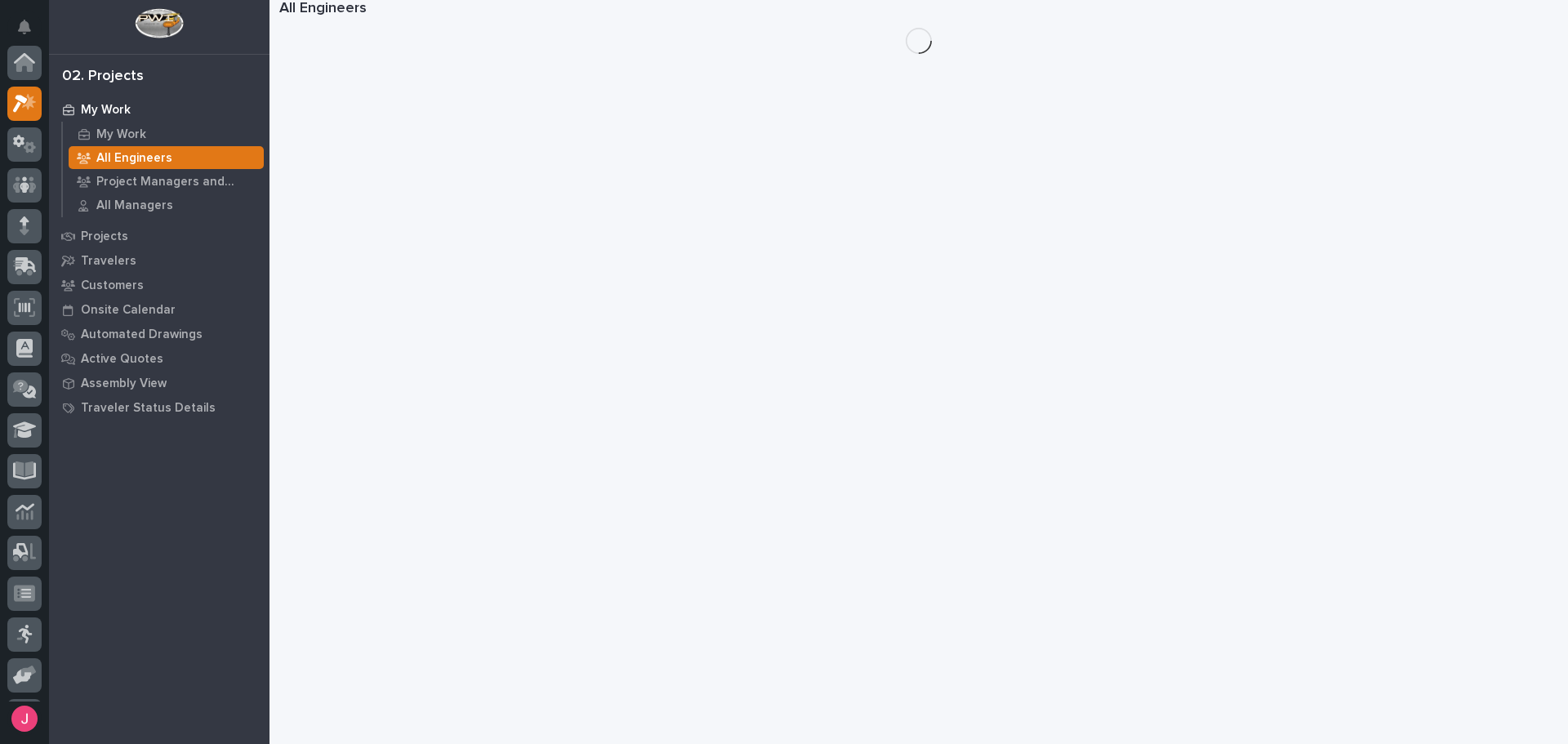
scroll to position [41, 0]
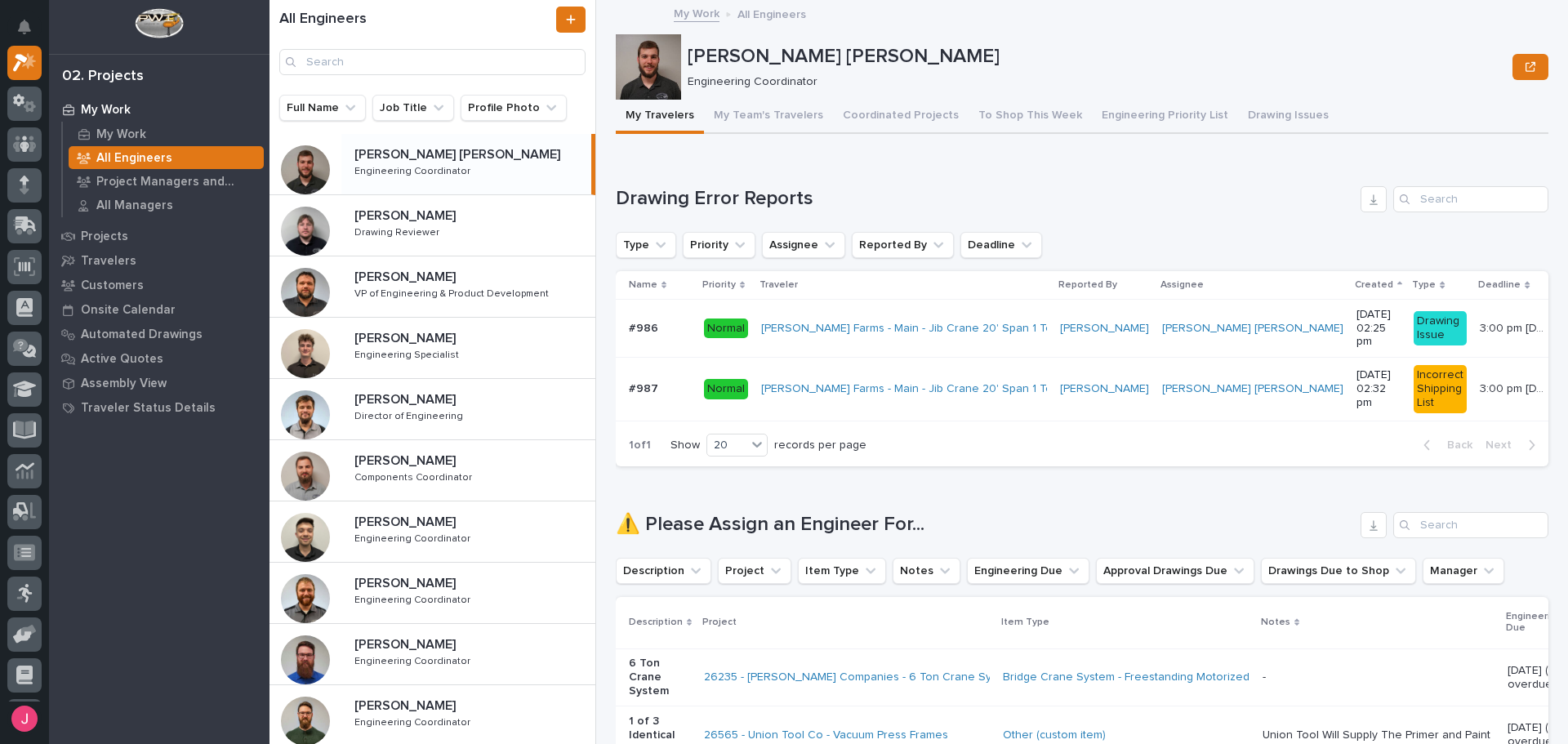
click at [471, 155] on p at bounding box center [470, 155] width 230 height 16
click at [1150, 118] on button "Engineering Priority List" at bounding box center [1164, 116] width 146 height 35
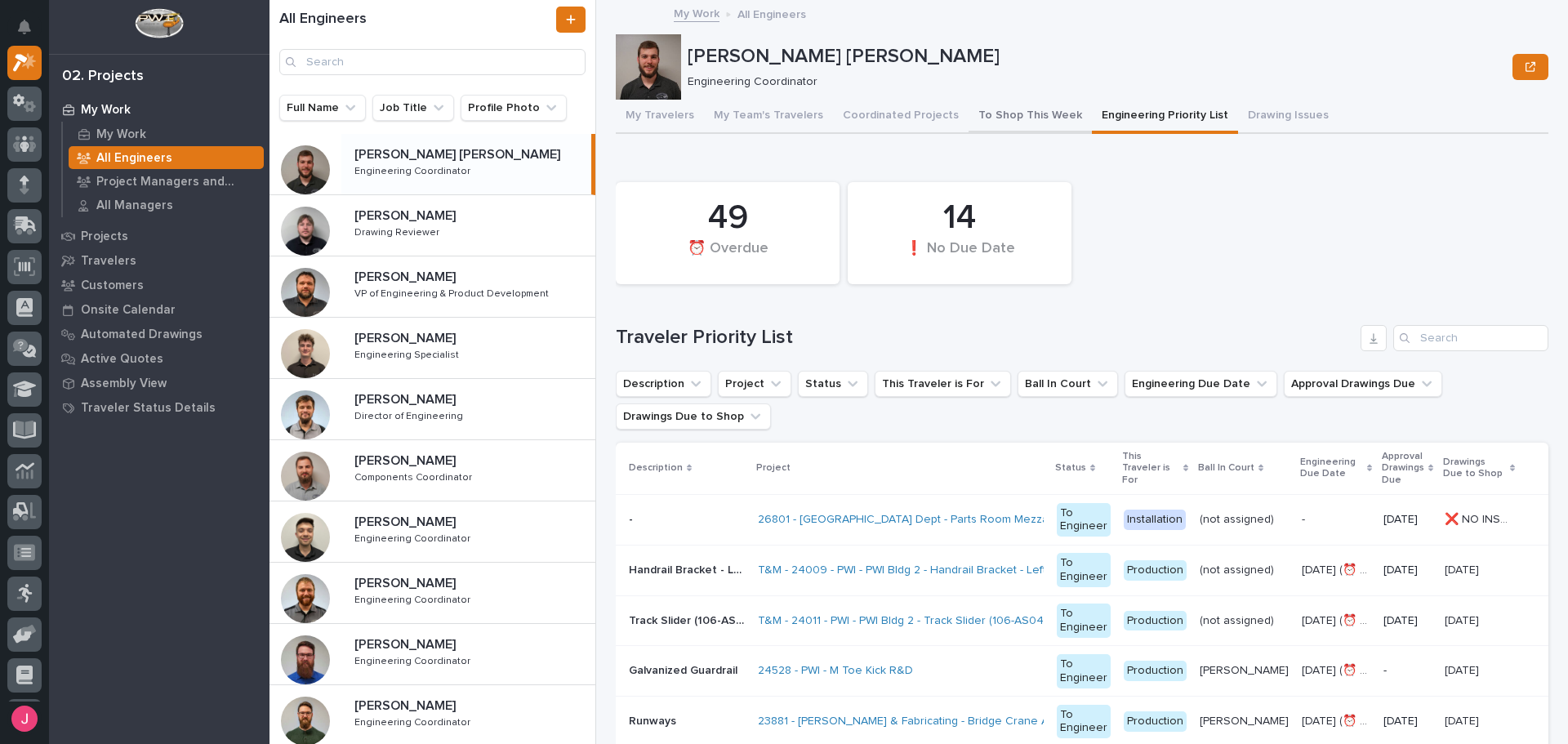
click at [1032, 112] on button "To Shop This Week" at bounding box center [1030, 116] width 123 height 35
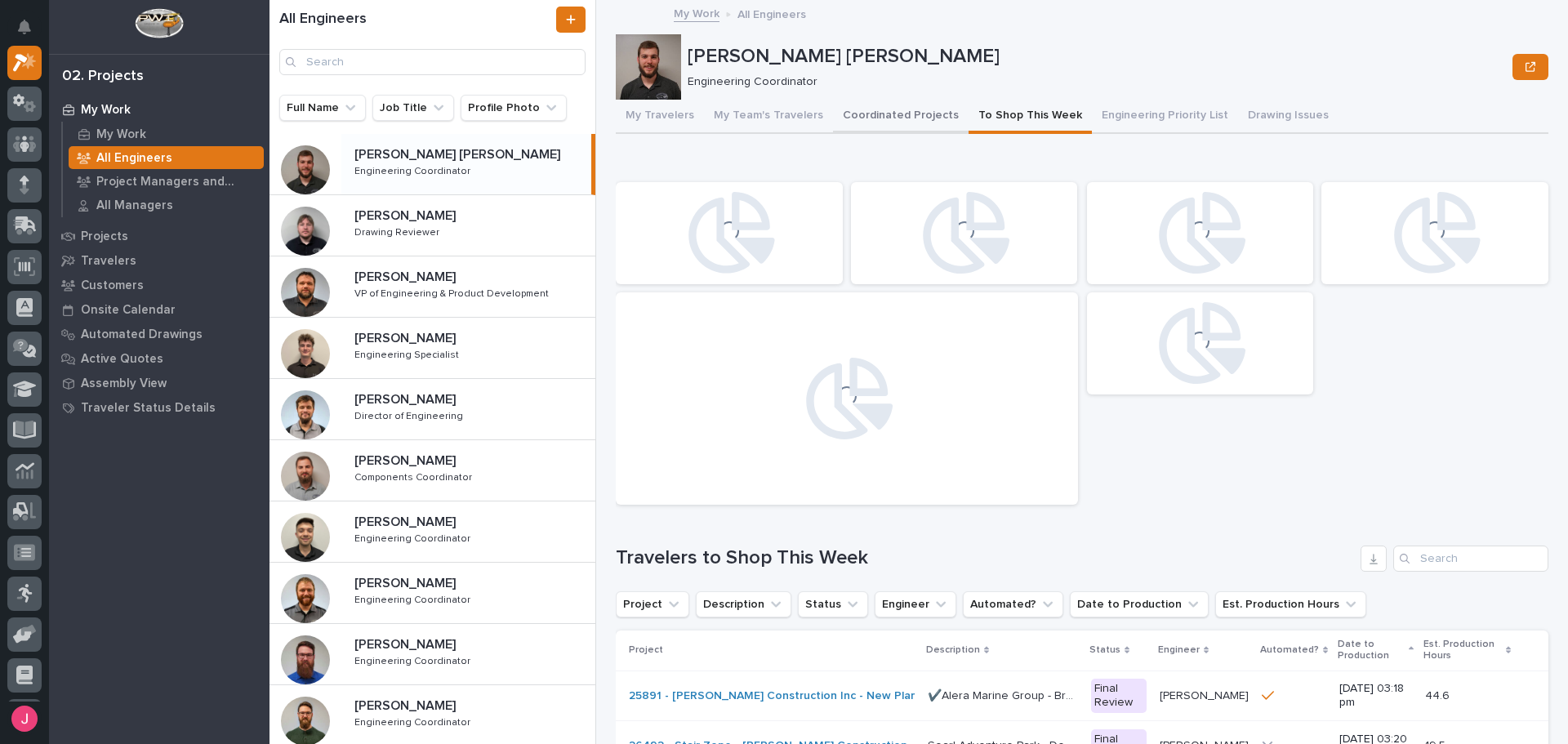
click at [905, 122] on button "Coordinated Projects" at bounding box center [901, 116] width 135 height 35
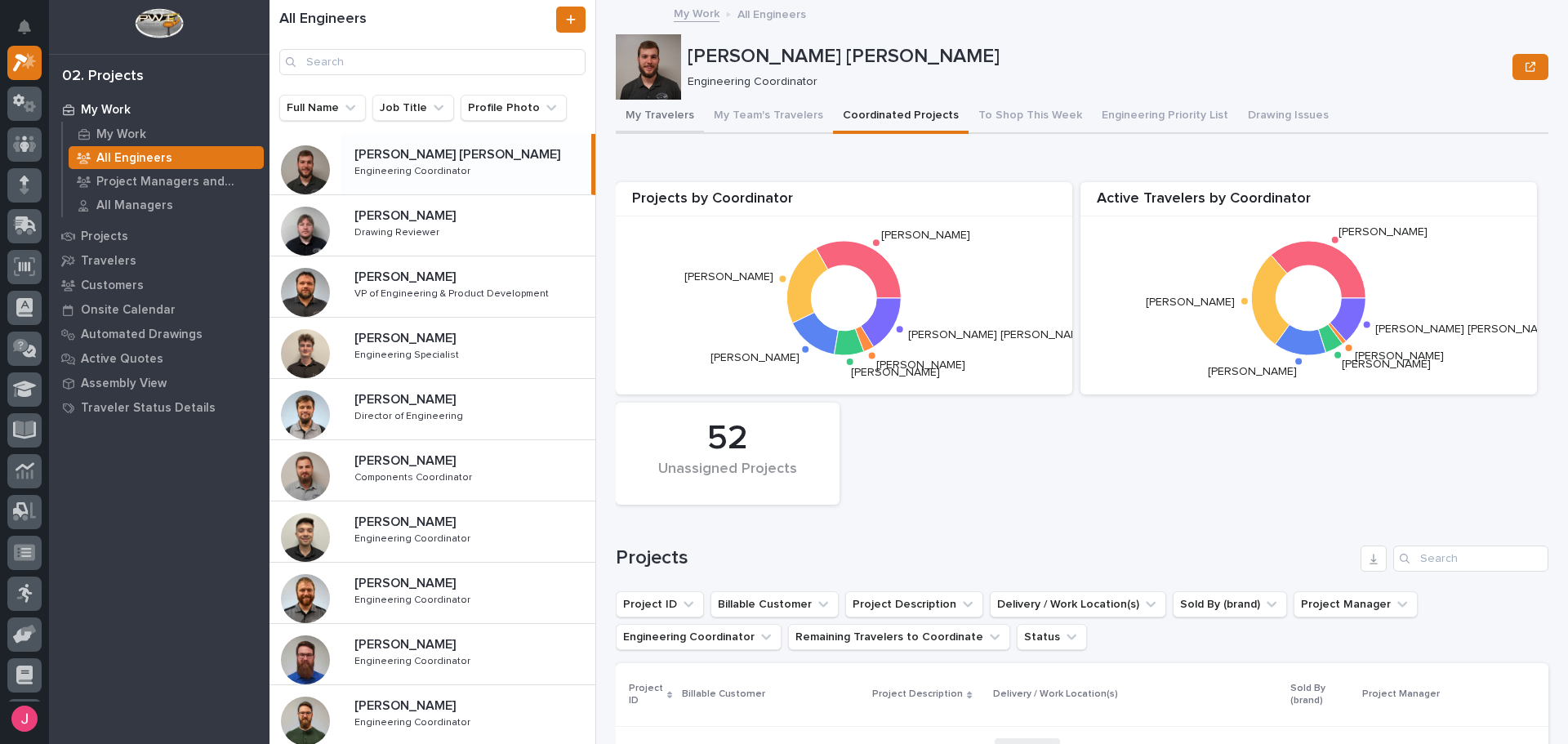
click at [668, 108] on button "My Travelers" at bounding box center [659, 116] width 88 height 35
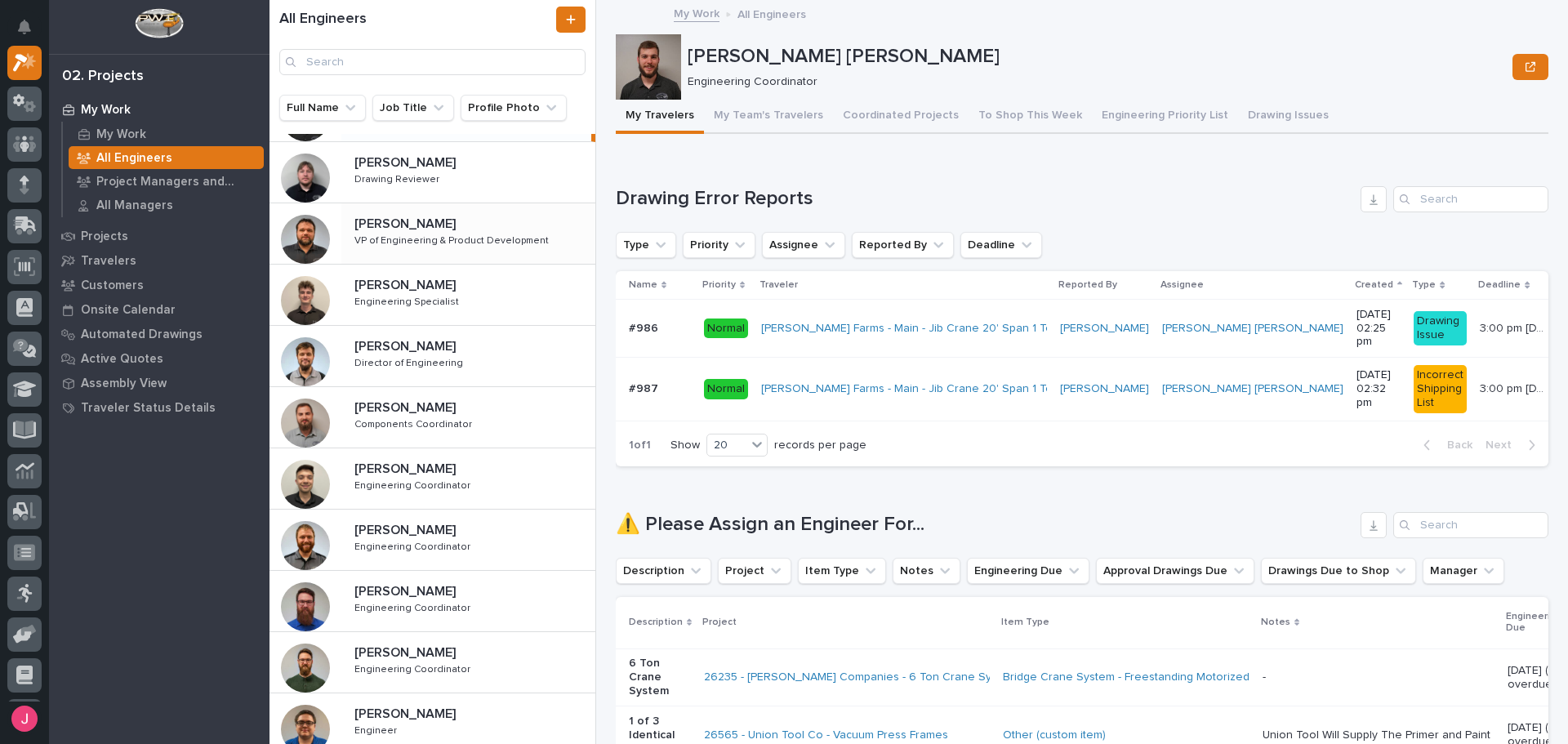
scroll to position [81, 0]
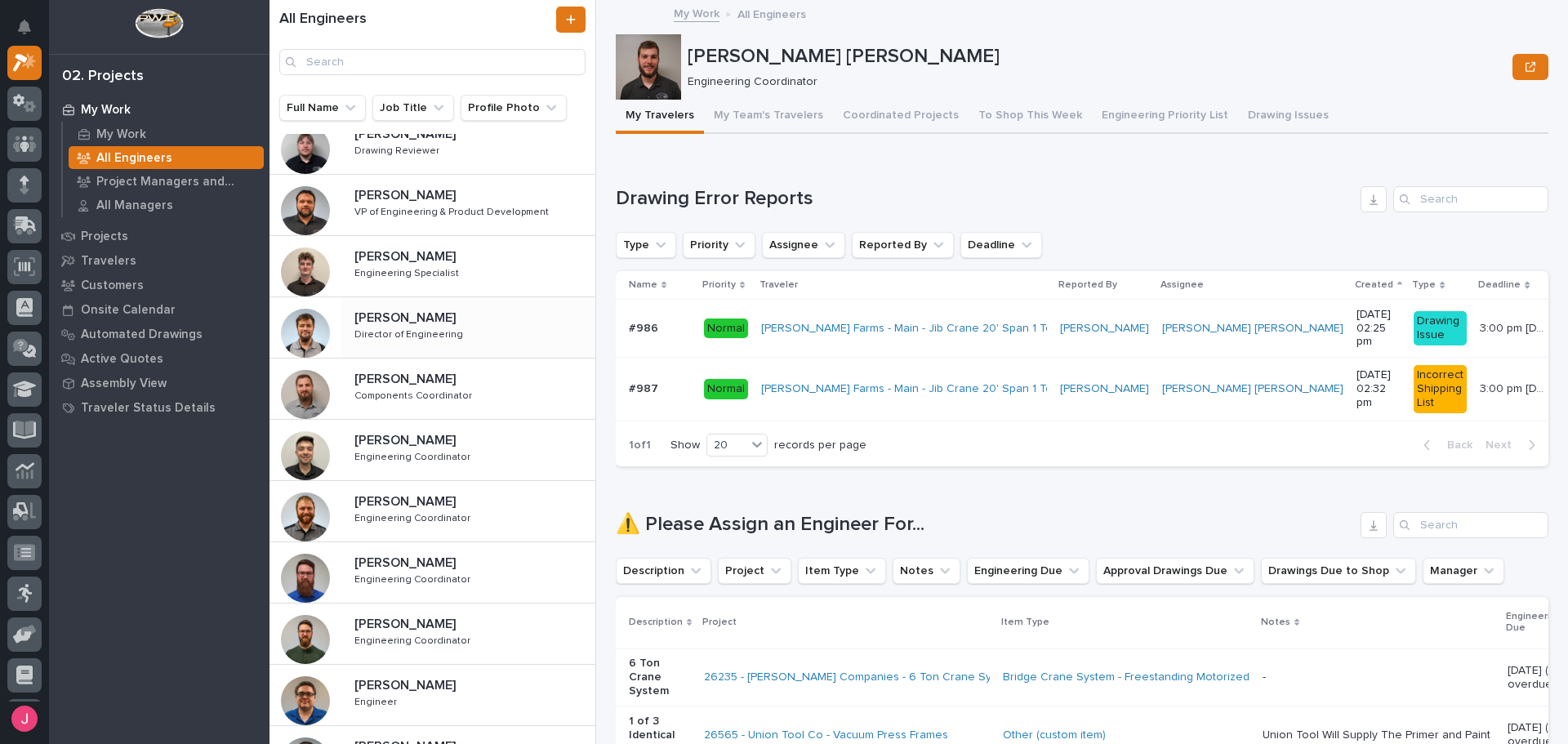
drag, startPoint x: 503, startPoint y: 283, endPoint x: 501, endPoint y: 311, distance: 28.1
click at [503, 283] on div "Grant Carrington Grant Carrington Engineering Specialist Engineering Specialist" at bounding box center [469, 266] width 254 height 48
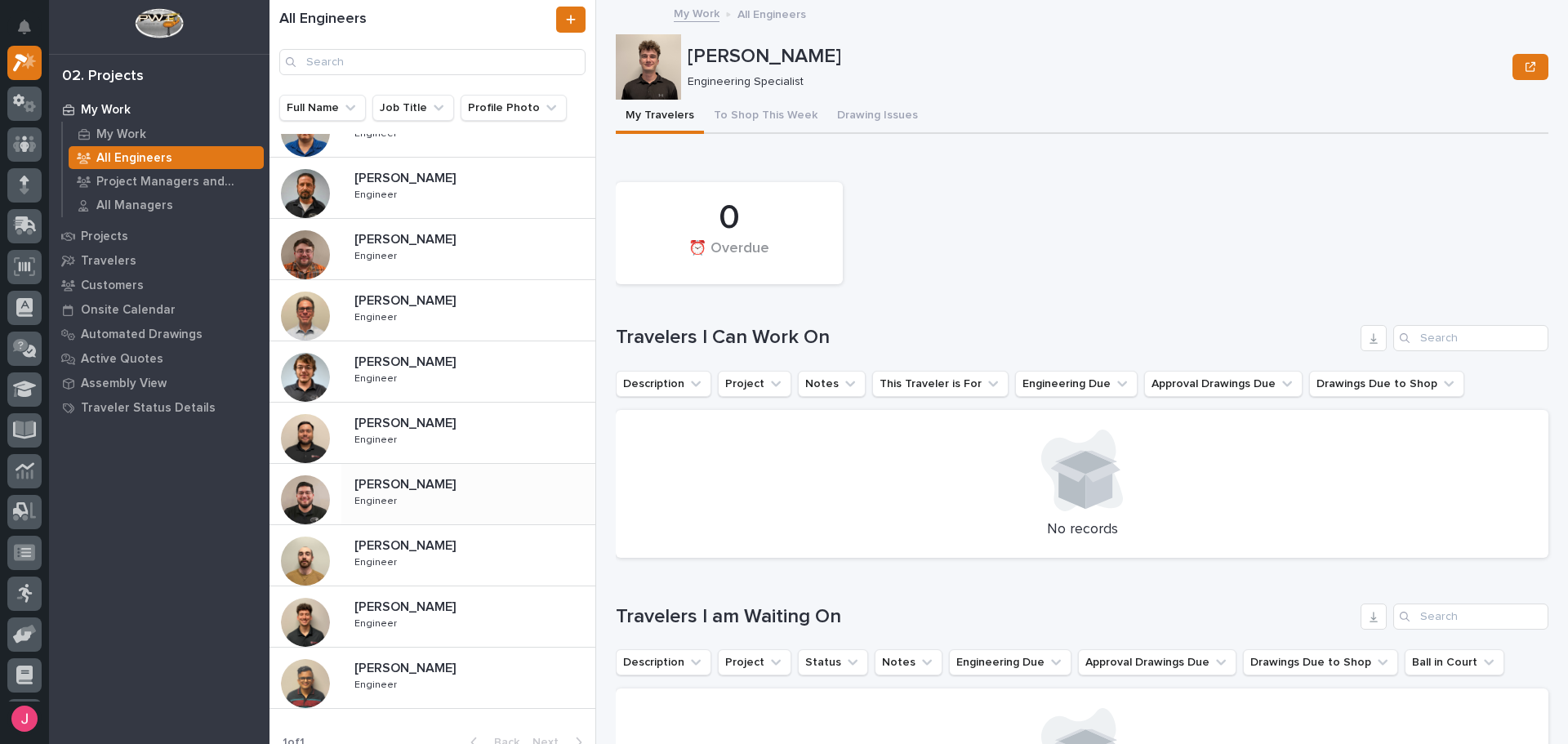
scroll to position [669, 0]
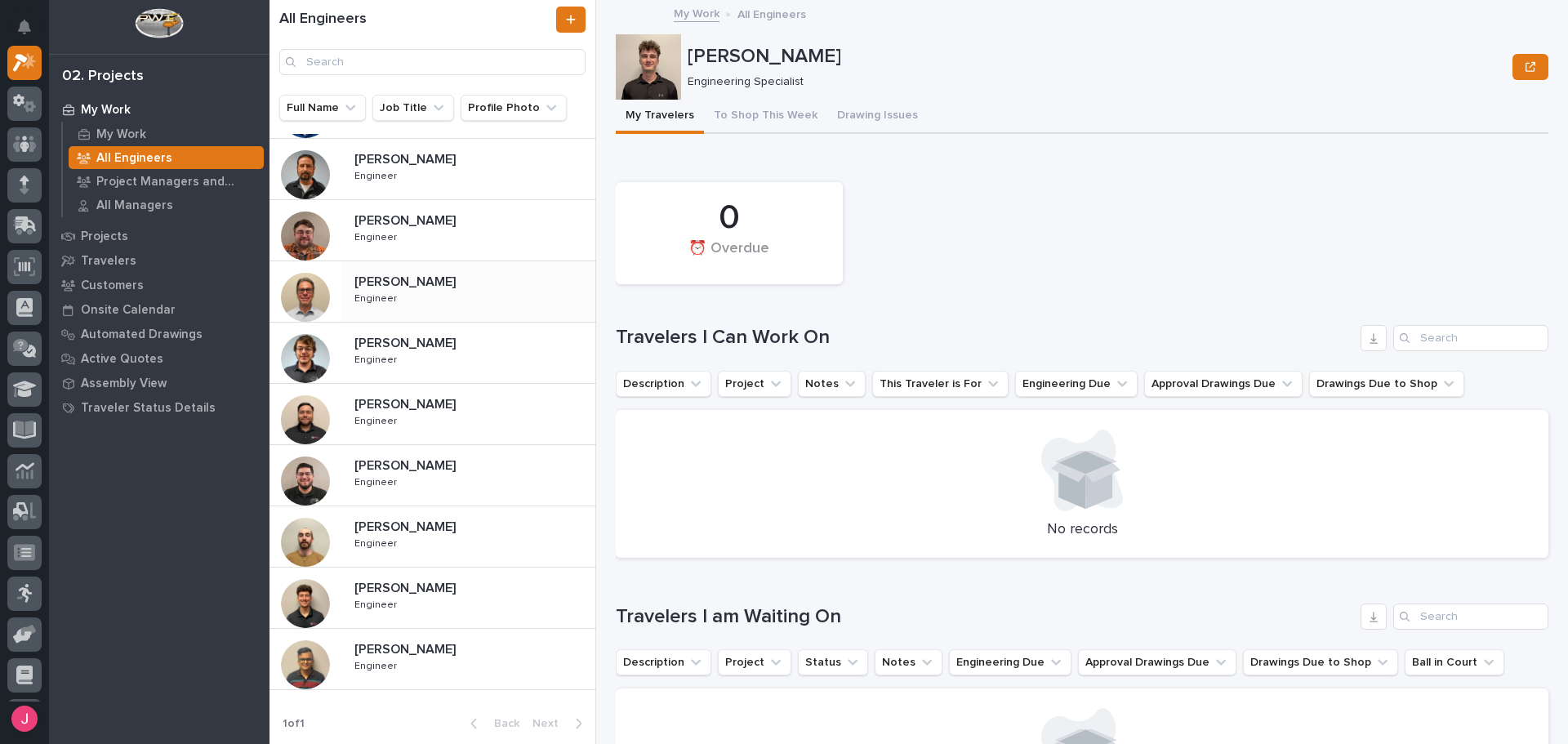
click at [447, 289] on p at bounding box center [472, 282] width 234 height 16
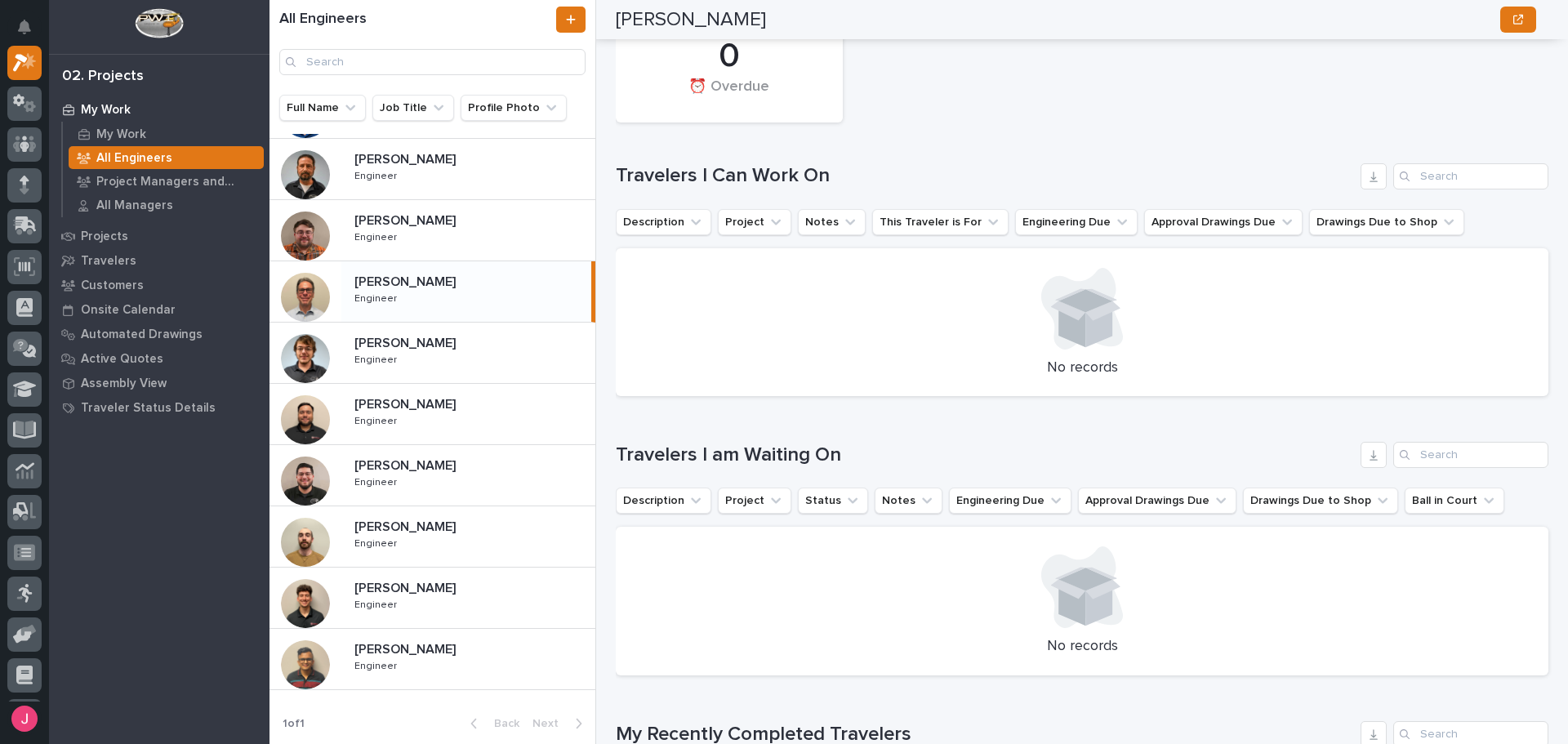
scroll to position [2, 0]
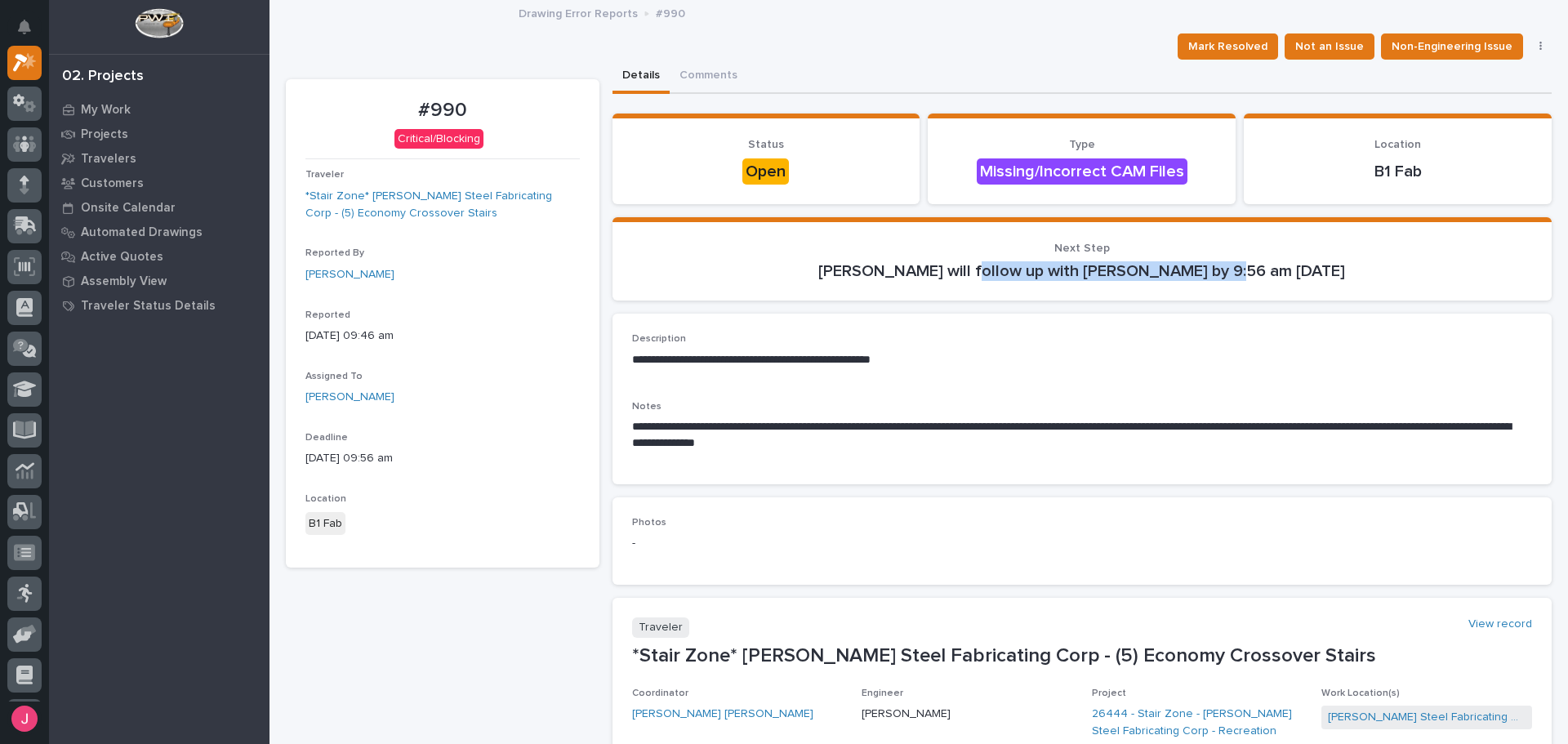
drag, startPoint x: 943, startPoint y: 266, endPoint x: 1188, endPoint y: 298, distance: 247.1
click at [1188, 298] on section "Next Step [PERSON_NAME] will follow up with [PERSON_NAME] by 9:56 am [DATE]" at bounding box center [1082, 259] width 939 height 84
click at [1202, 296] on section "Next Step [PERSON_NAME] will follow up with [PERSON_NAME] by 9:56 am [DATE]" at bounding box center [1082, 259] width 939 height 84
click at [960, 39] on div "Mark Resolved Not an Issue Non-Engineering Issue Edit Status" at bounding box center [919, 47] width 1265 height 26
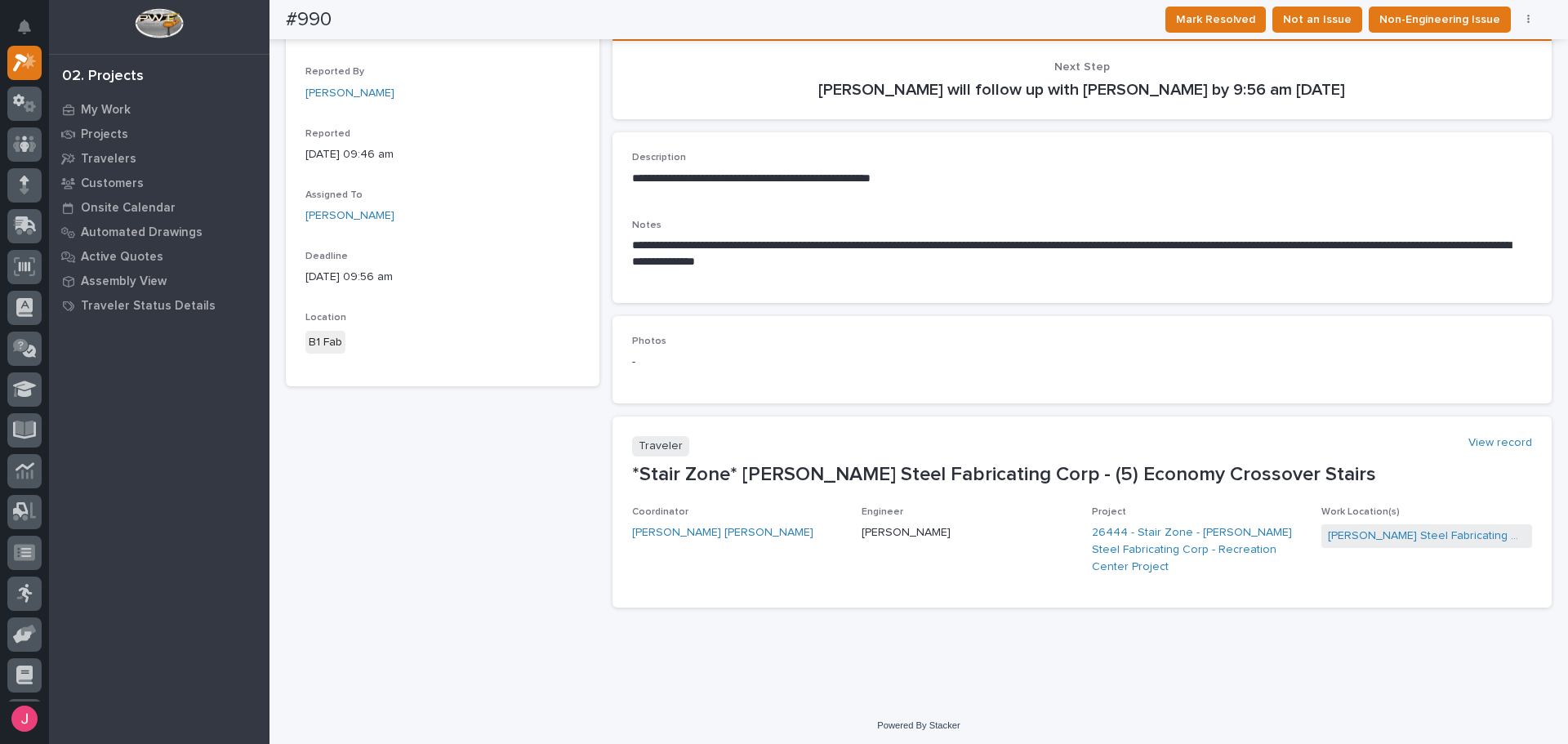
scroll to position [186, 0]
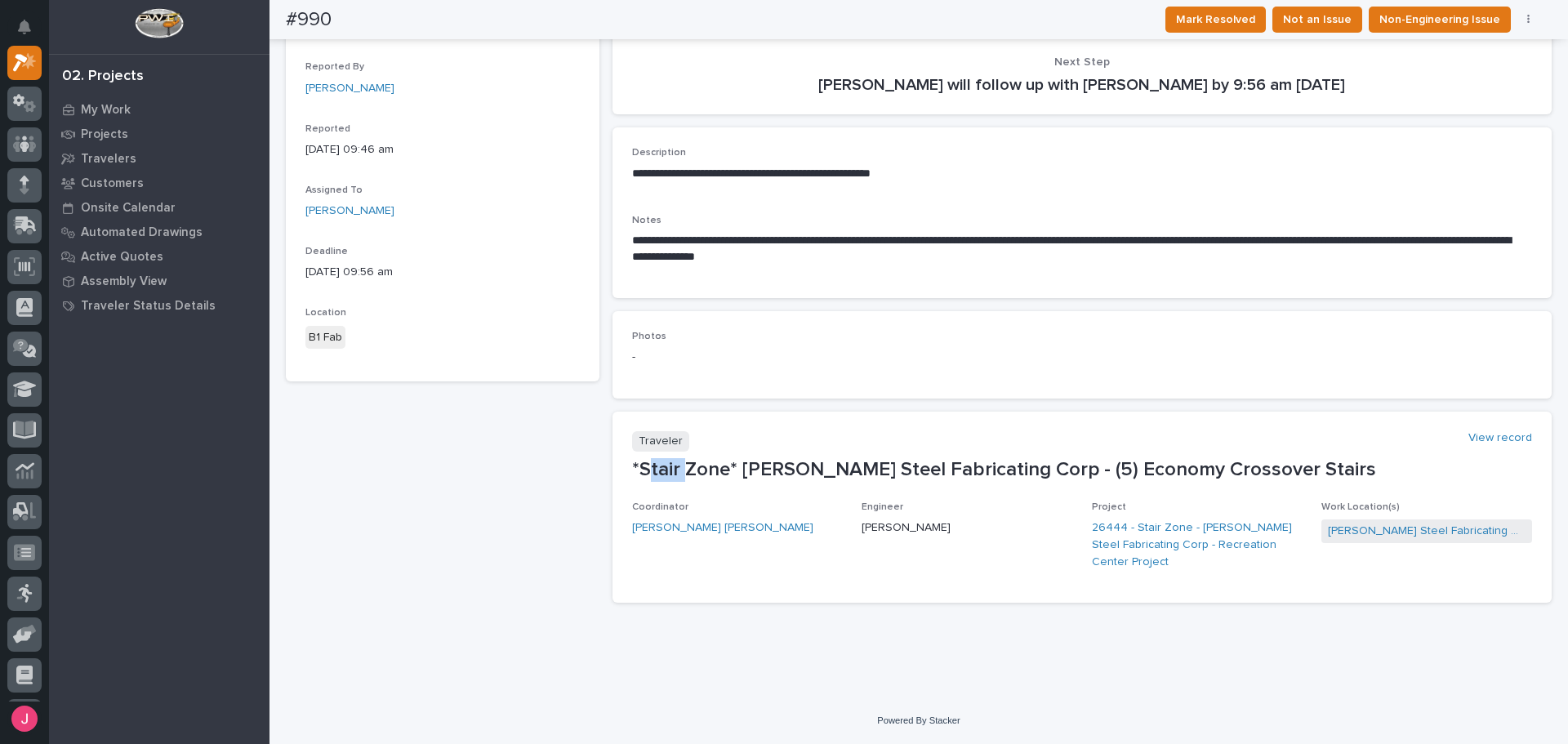
drag, startPoint x: 641, startPoint y: 470, endPoint x: 678, endPoint y: 466, distance: 37.2
click at [678, 466] on p "*Stair Zone* [PERSON_NAME] Steel Fabricating Corp - (5) Economy Crossover Stairs" at bounding box center [1081, 470] width 901 height 24
drag, startPoint x: 636, startPoint y: 468, endPoint x: 726, endPoint y: 471, distance: 90.0
click at [726, 471] on p "*Stair Zone* [PERSON_NAME] Steel Fabricating Corp - (5) Economy Crossover Stairs" at bounding box center [1081, 470] width 901 height 24
click at [730, 472] on p "*Stair Zone* [PERSON_NAME] Steel Fabricating Corp - (5) Economy Crossover Stairs" at bounding box center [1081, 470] width 901 height 24
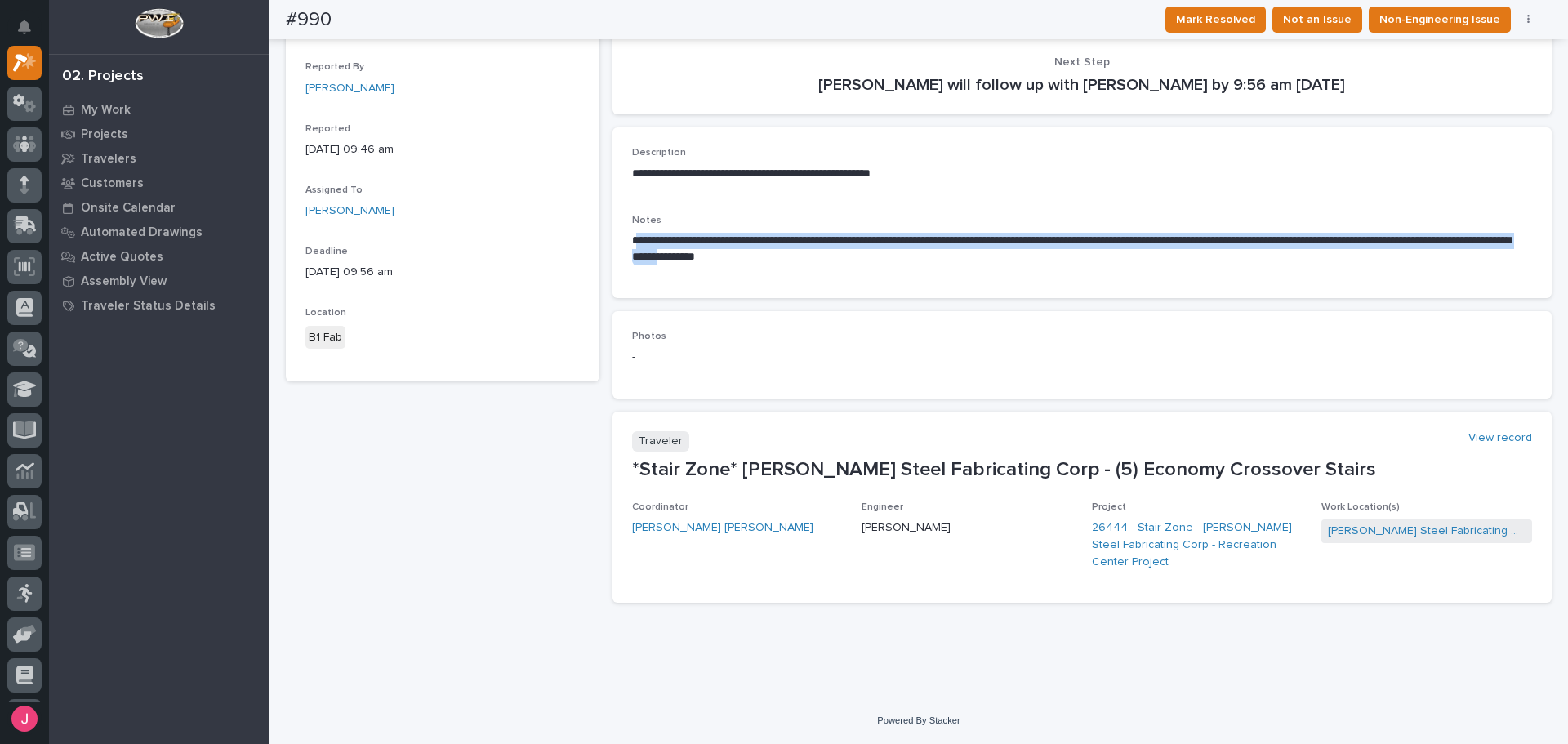
drag, startPoint x: 632, startPoint y: 248, endPoint x: 792, endPoint y: 251, distance: 160.0
click at [791, 251] on p "**********" at bounding box center [1076, 248] width 891 height 33
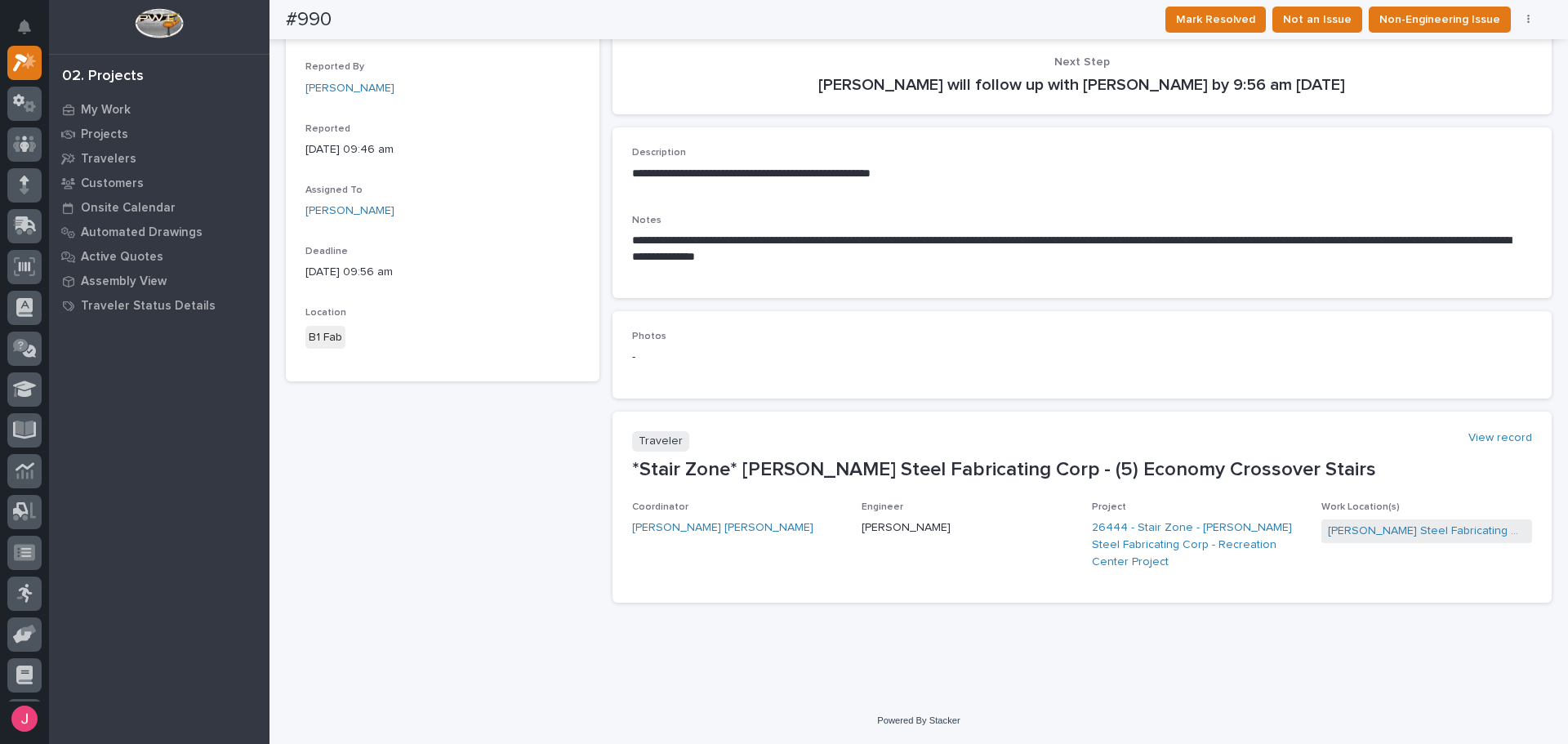
click at [814, 252] on p "**********" at bounding box center [1076, 248] width 891 height 33
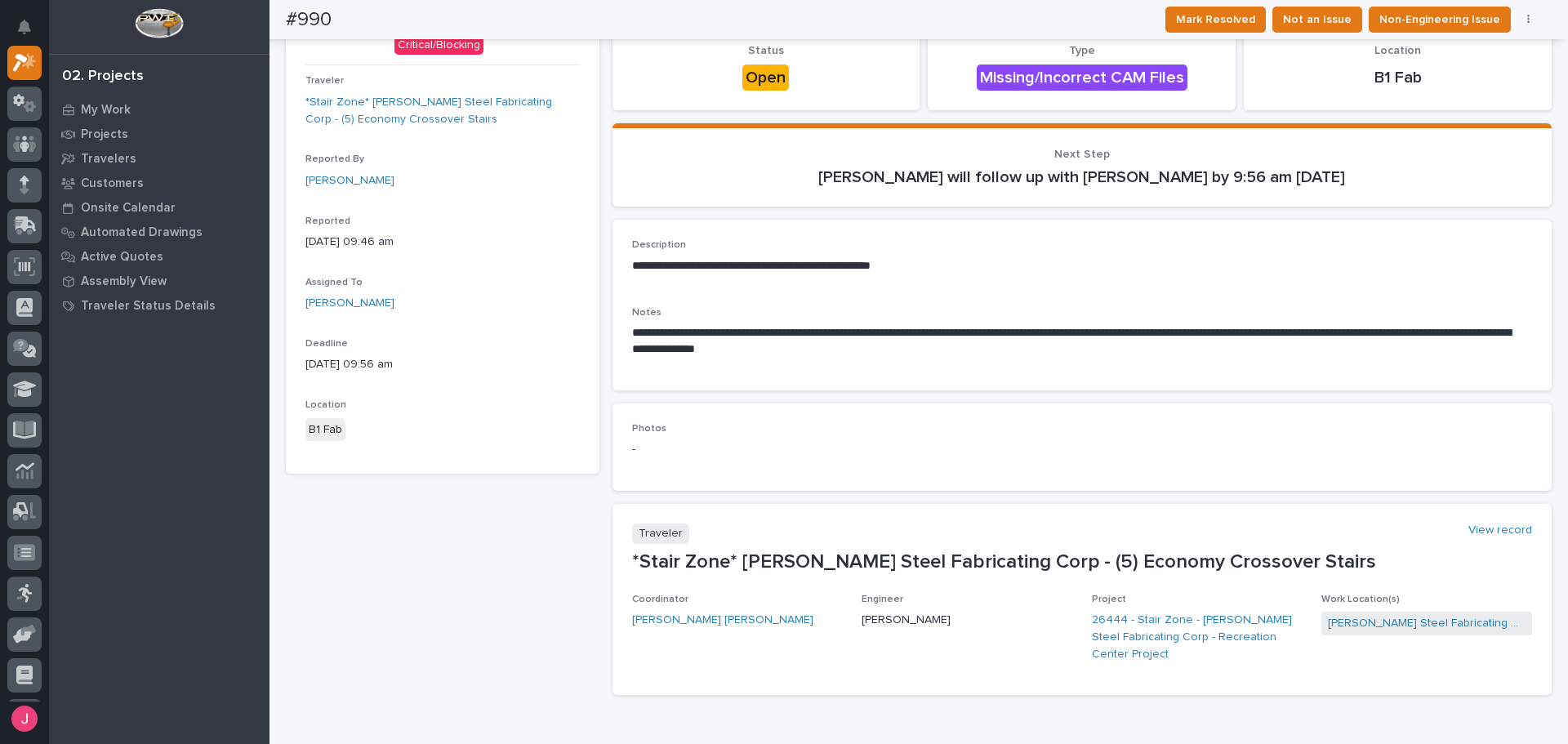
scroll to position [0, 0]
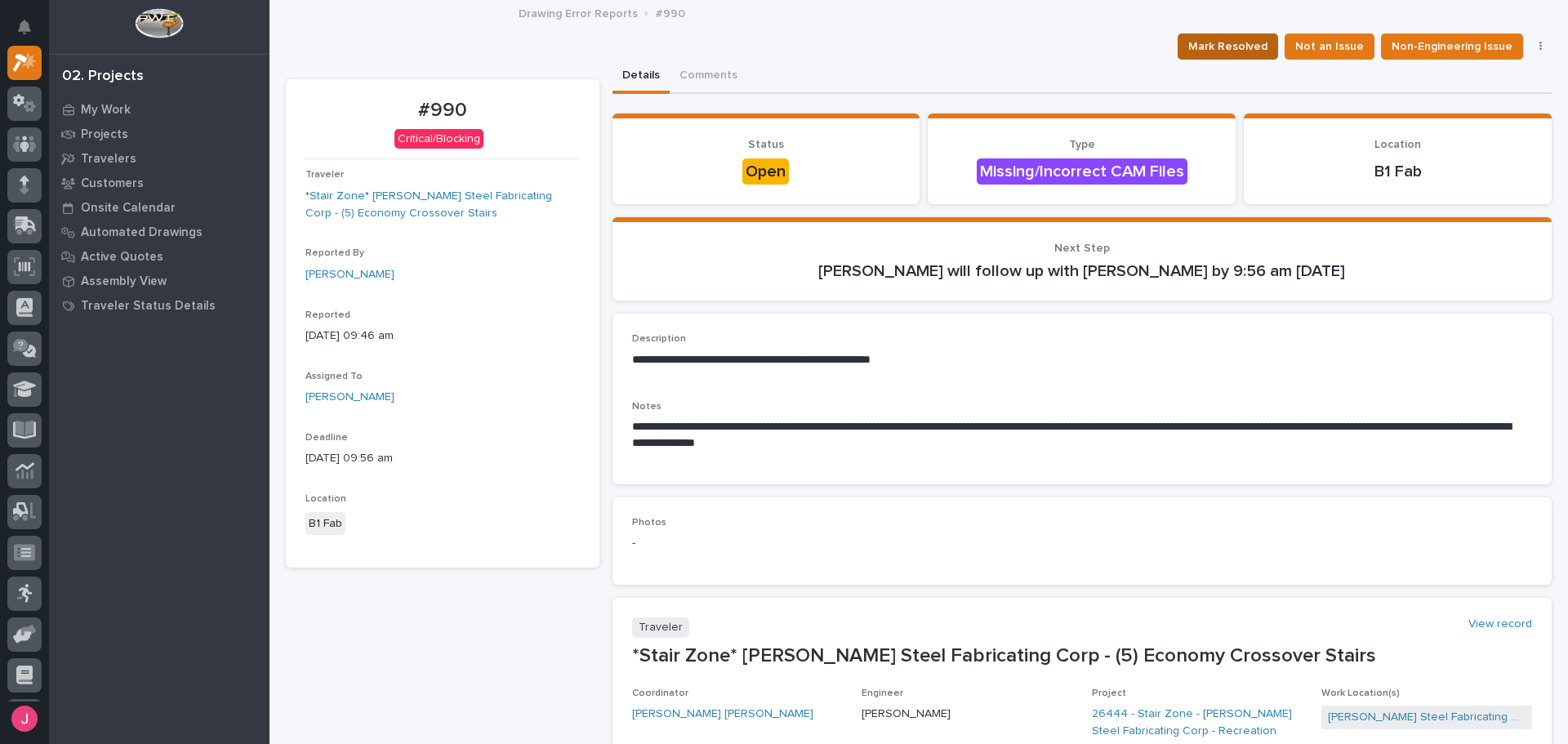
click at [1223, 47] on span "Mark Resolved" at bounding box center [1227, 47] width 79 height 20
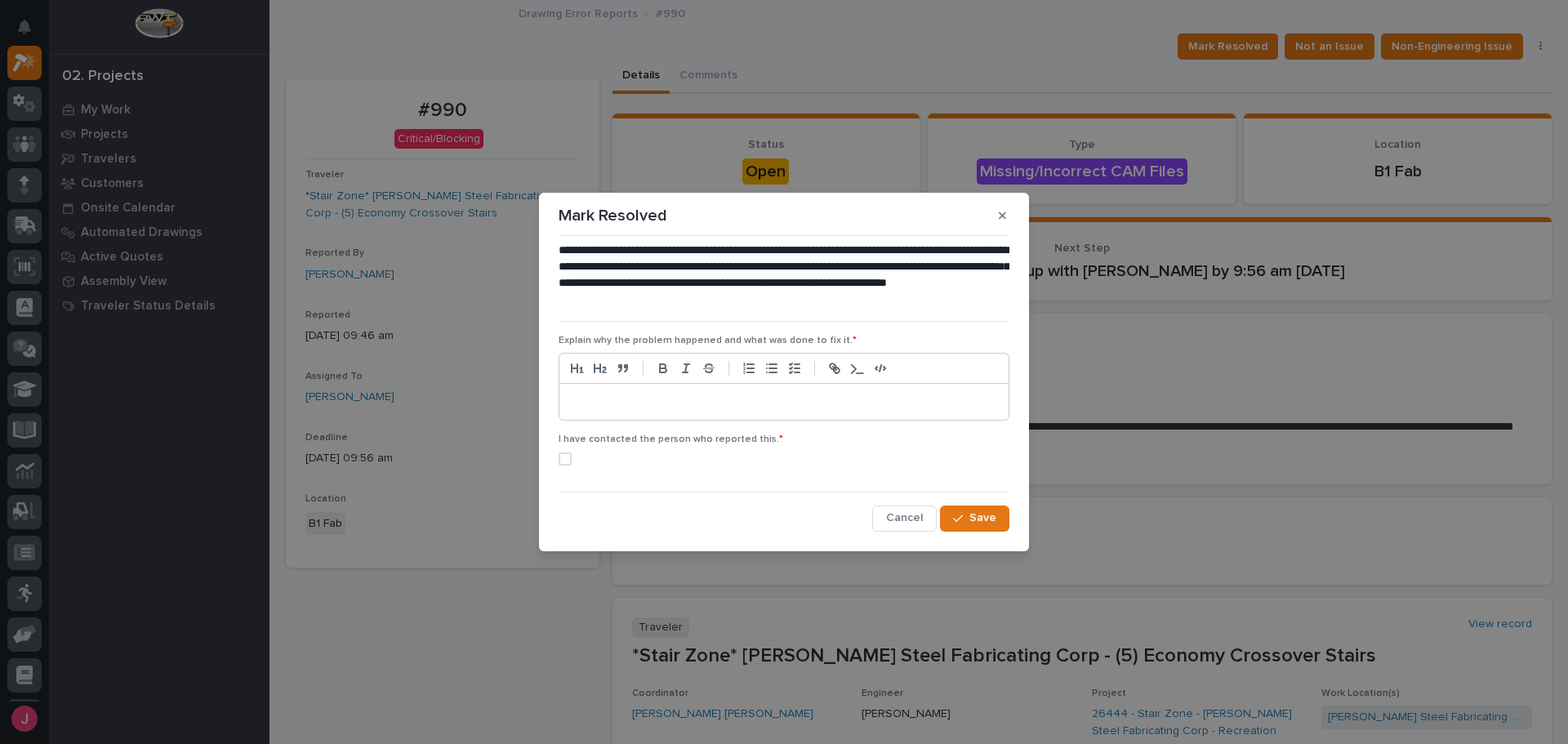
click at [905, 399] on p at bounding box center [784, 401] width 425 height 16
drag, startPoint x: 530, startPoint y: 430, endPoint x: 539, endPoint y: 442, distance: 15.0
click at [536, 439] on div "**********" at bounding box center [784, 372] width 1568 height 744
drag, startPoint x: 562, startPoint y: 457, endPoint x: 657, endPoint y: 477, distance: 97.1
click at [563, 457] on span at bounding box center [564, 458] width 13 height 13
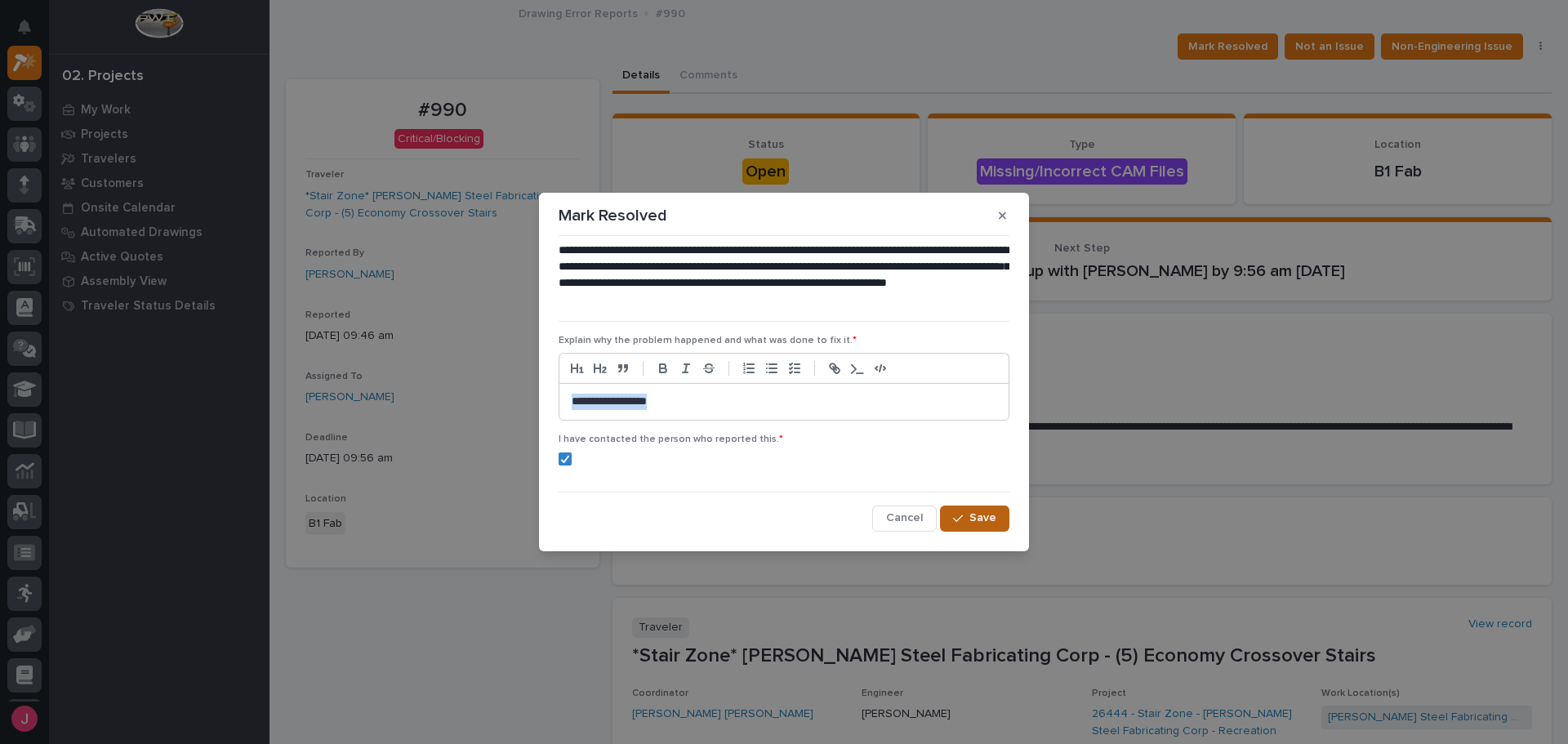
click at [977, 521] on span "Save" at bounding box center [982, 518] width 27 height 15
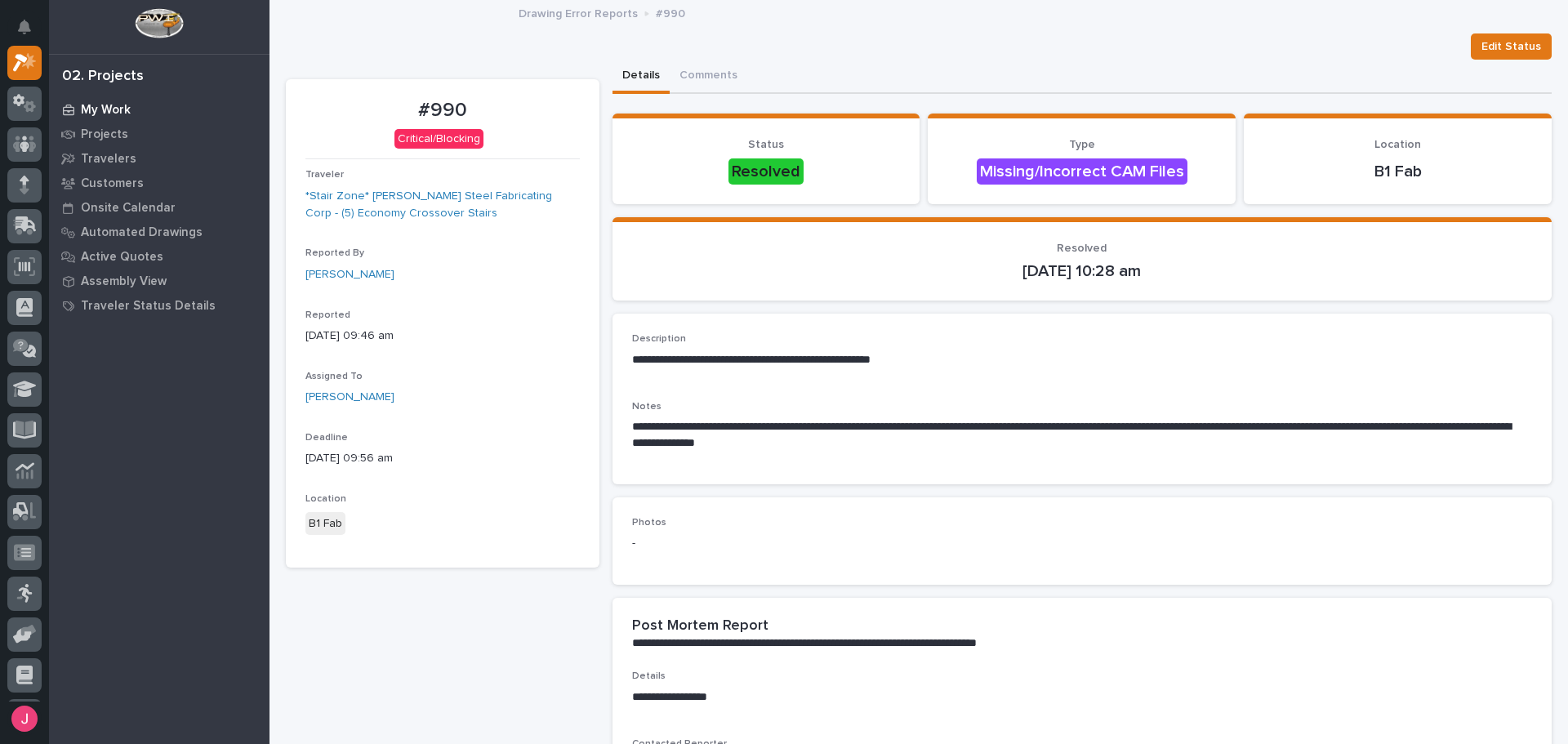
click at [101, 108] on p "My Work" at bounding box center [105, 110] width 50 height 15
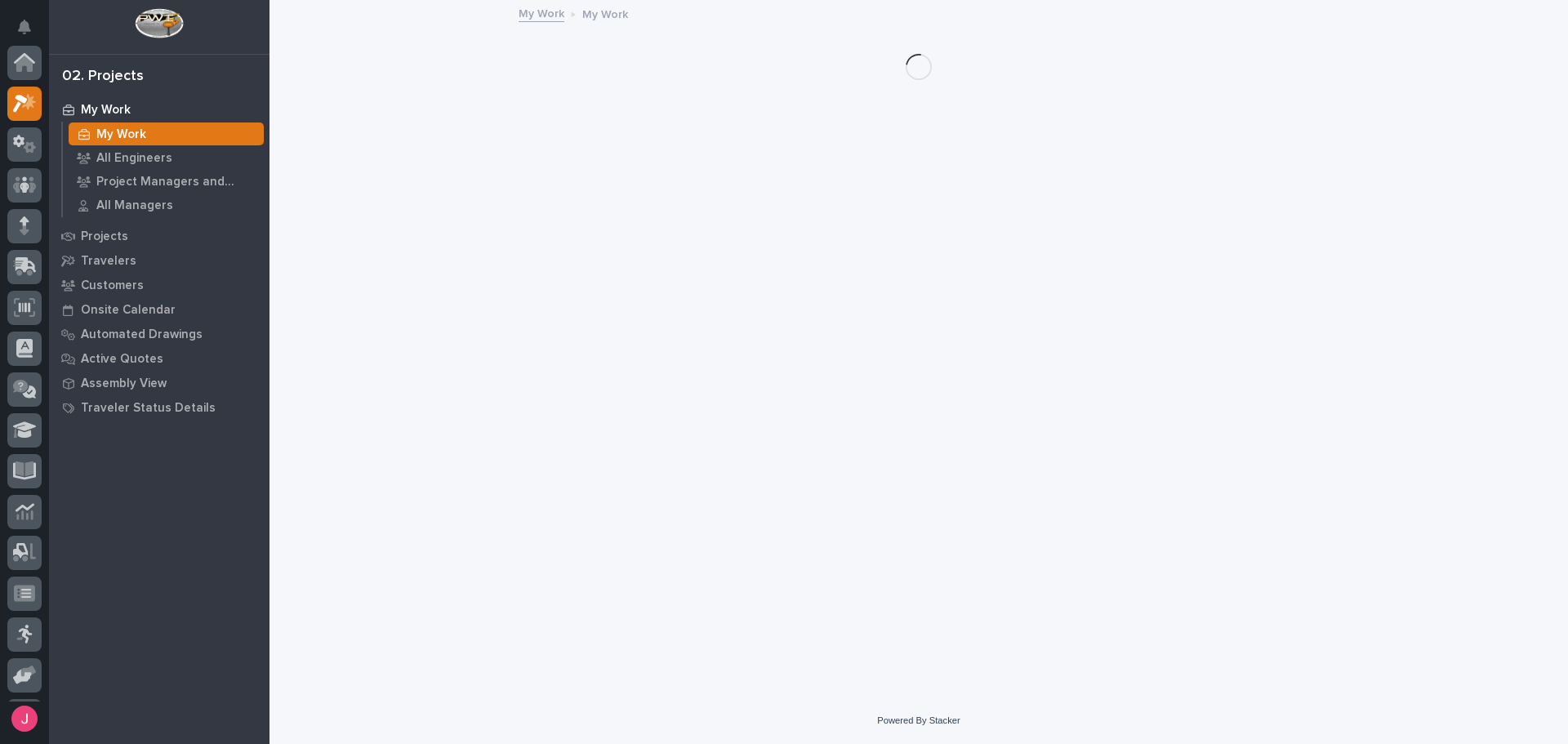
scroll to position [41, 0]
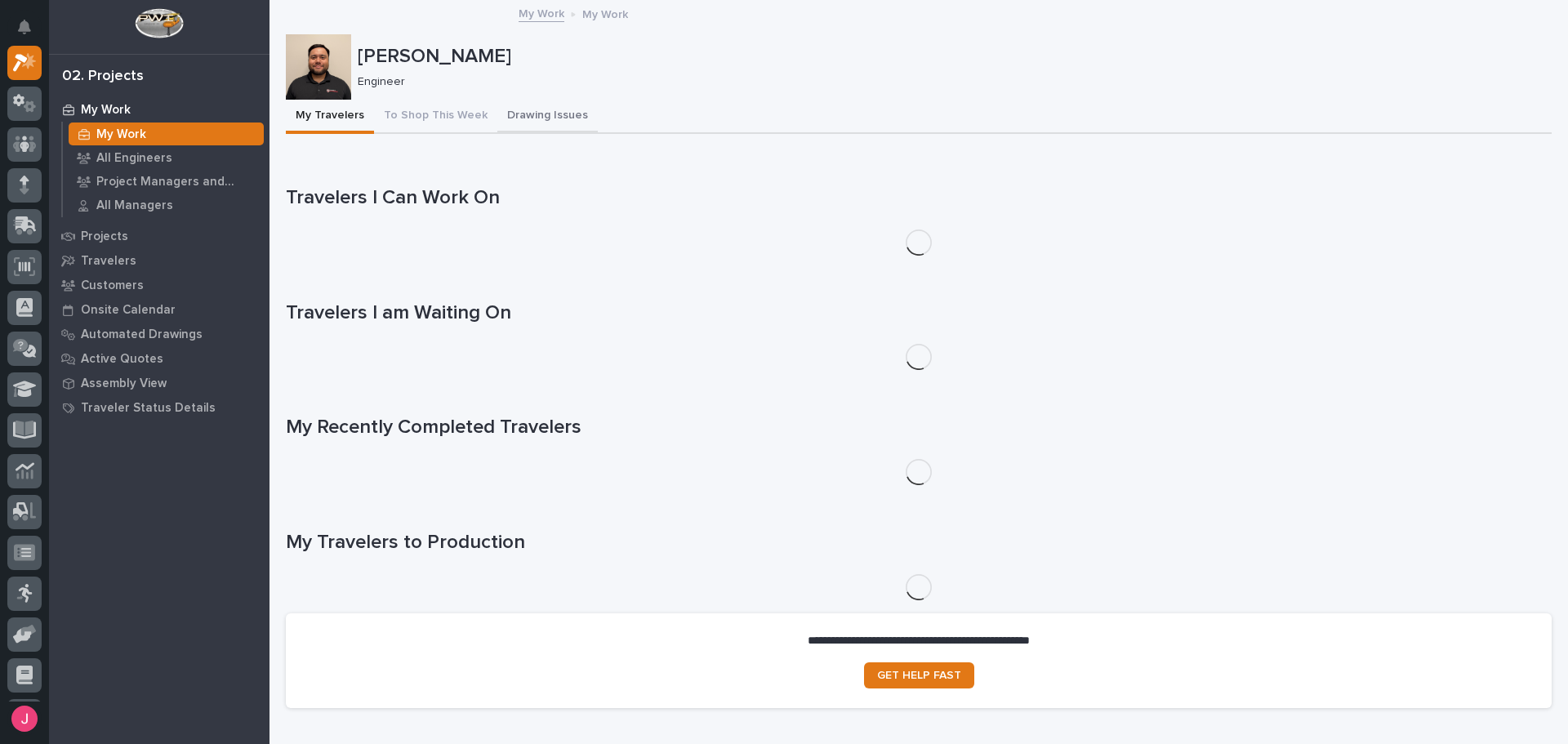
click at [502, 106] on button "Drawing Issues" at bounding box center [547, 116] width 100 height 35
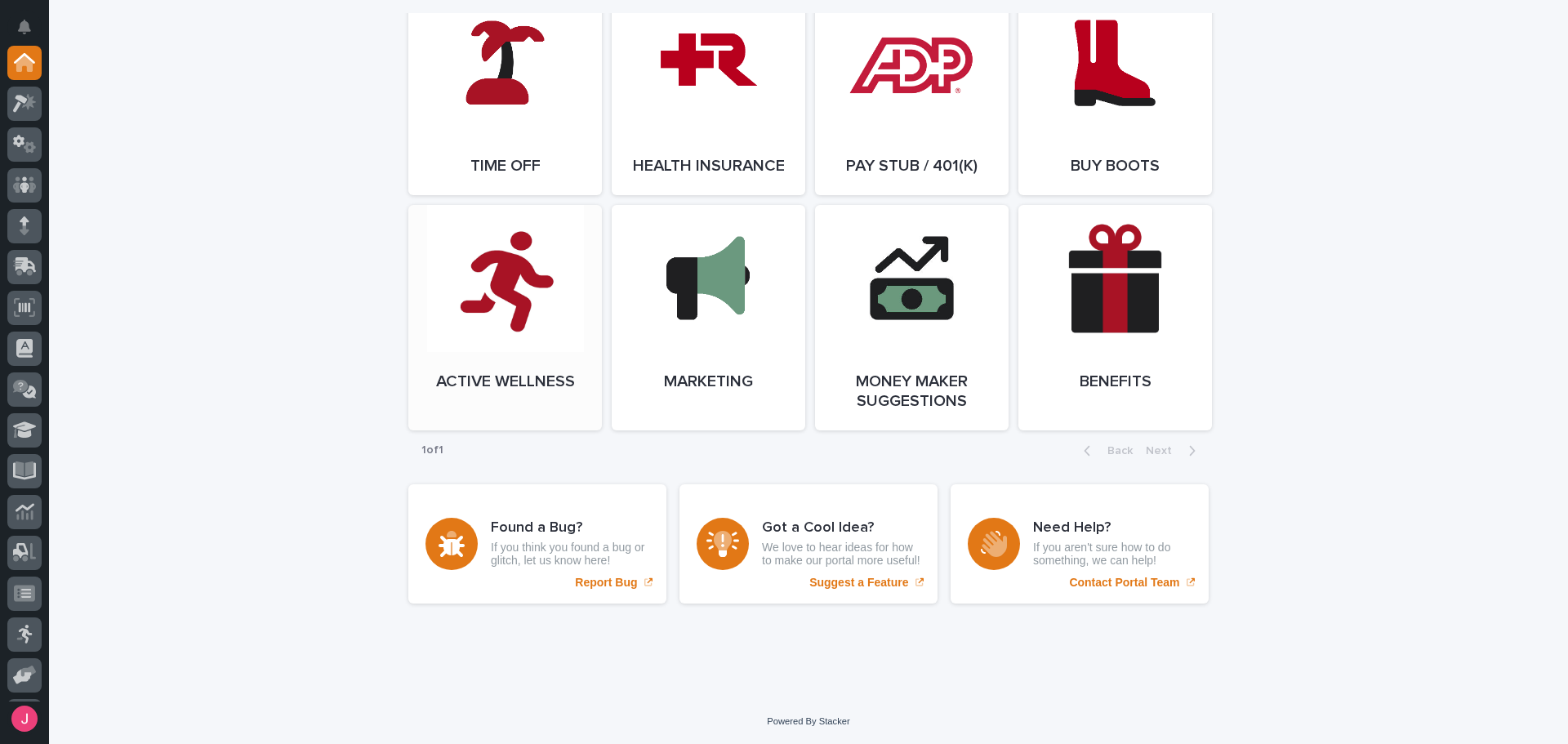
scroll to position [2948, 0]
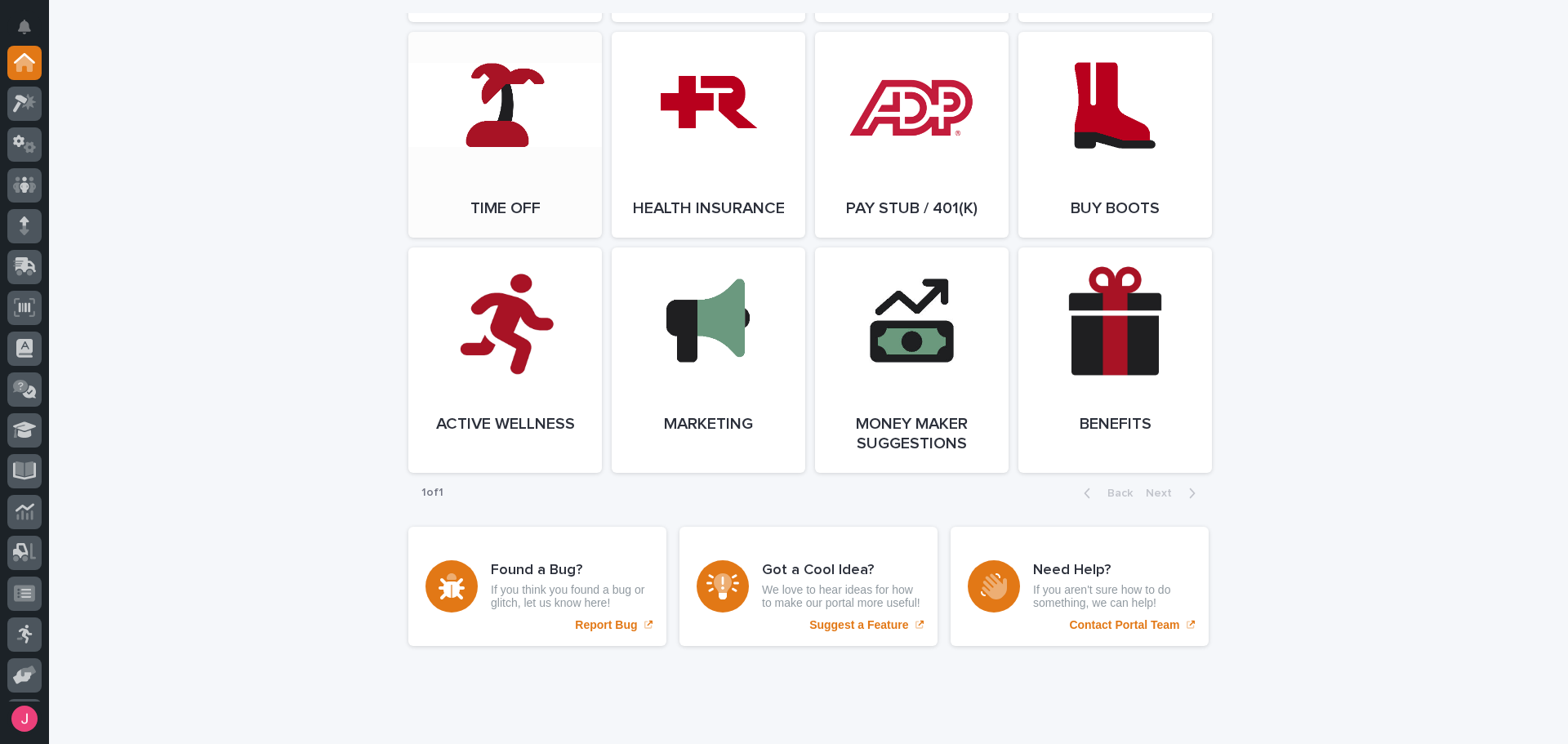
click at [441, 147] on link "Open Link" at bounding box center [504, 134] width 194 height 206
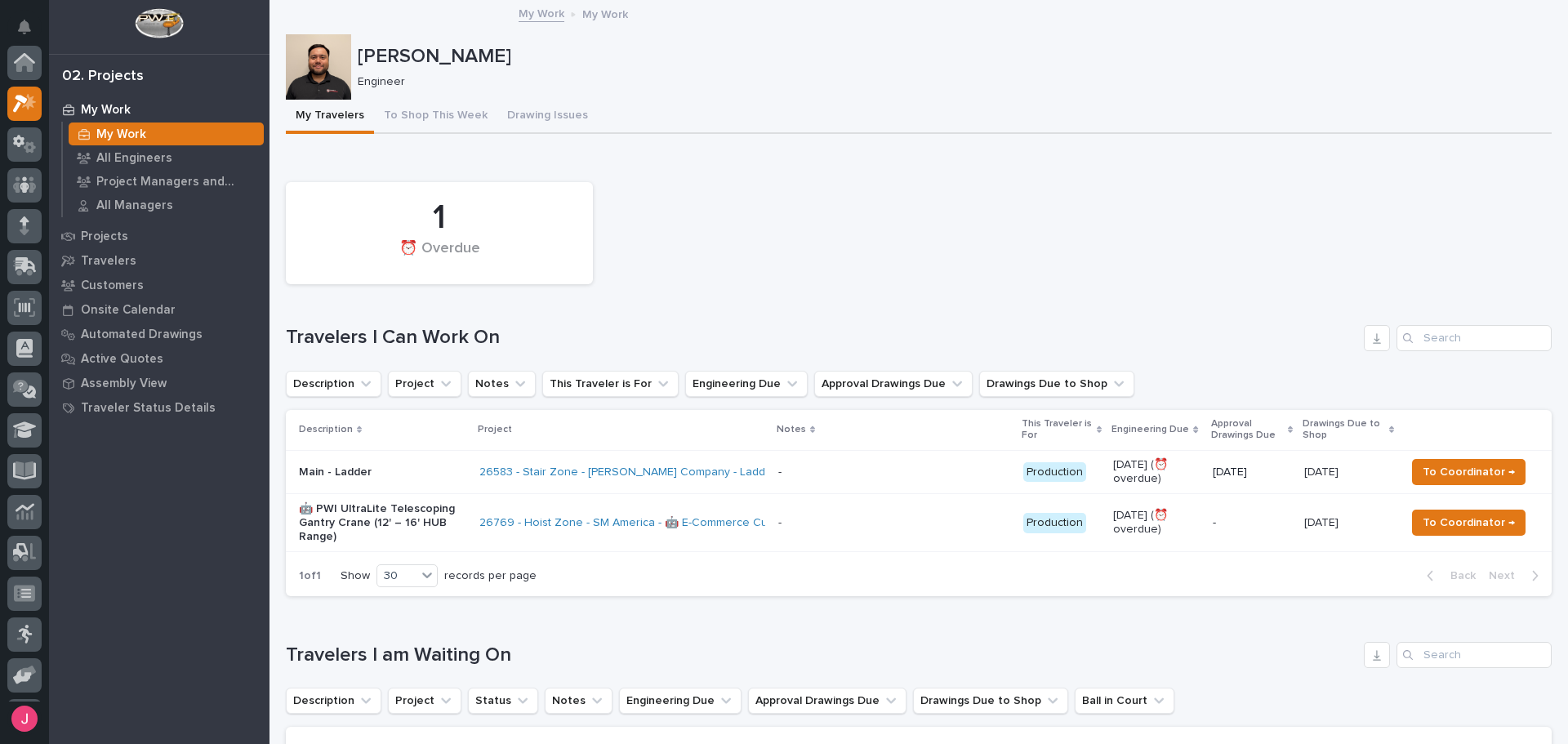
scroll to position [41, 0]
click at [850, 211] on div "1 ⏰ Overdue" at bounding box center [919, 232] width 1282 height 118
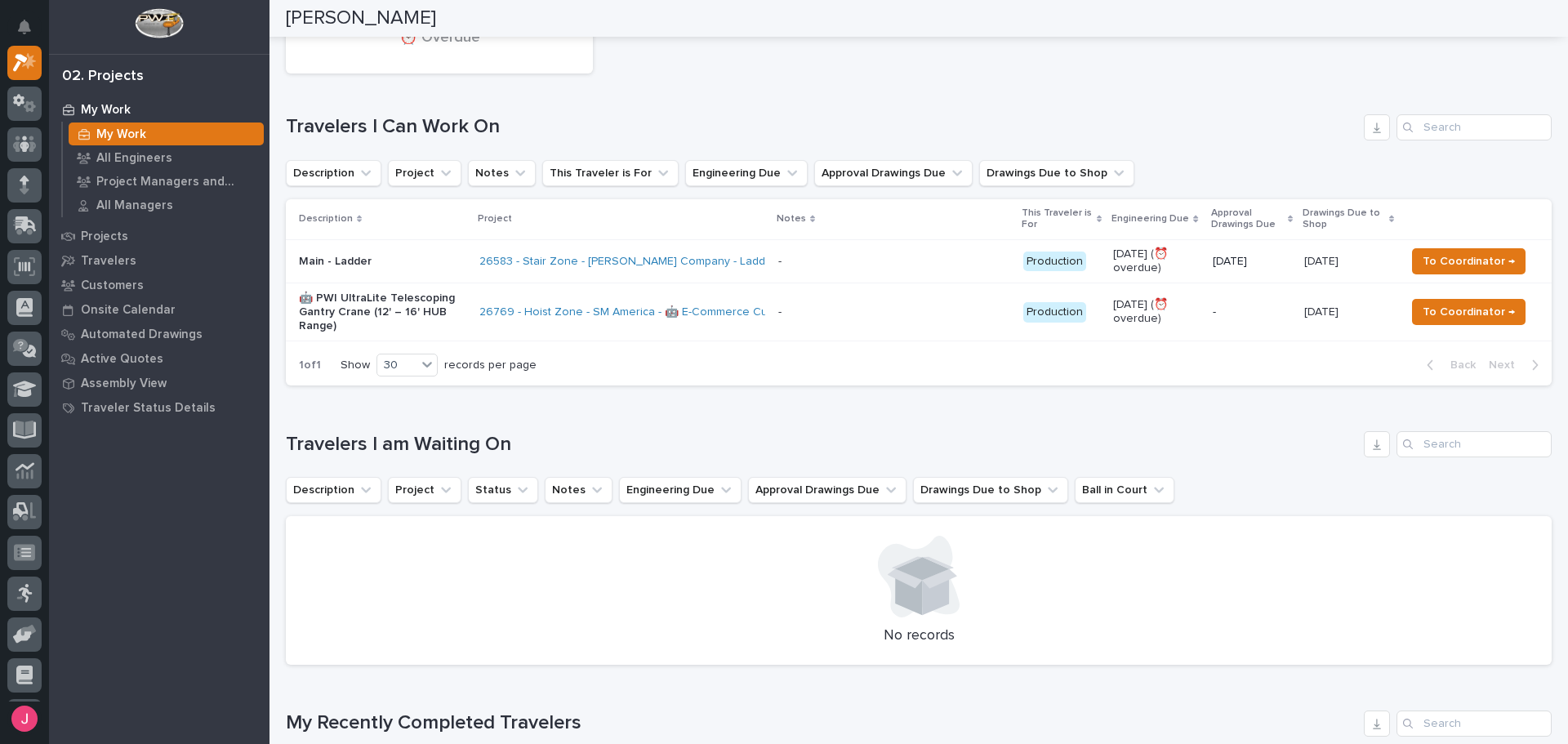
scroll to position [0, 0]
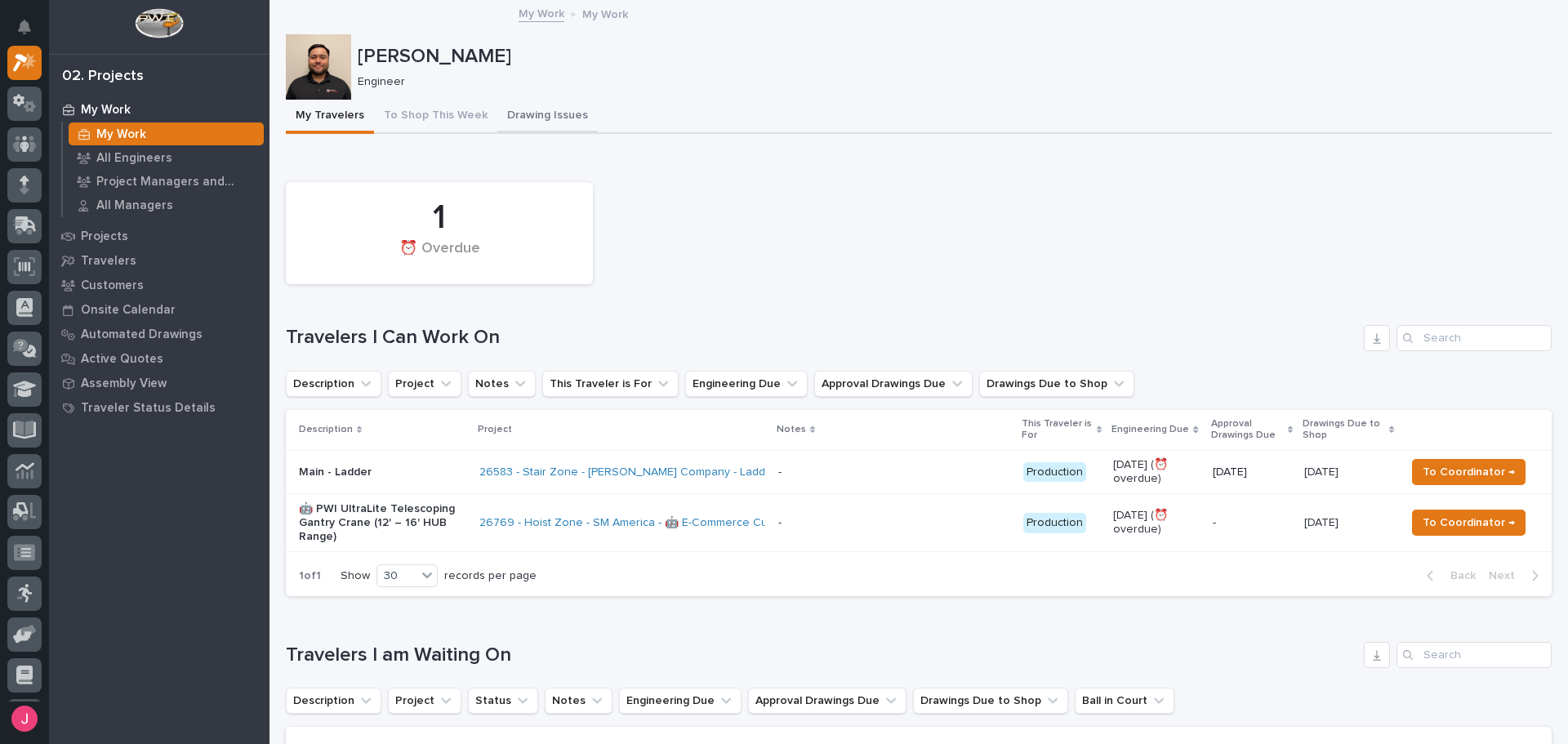
drag, startPoint x: 521, startPoint y: 142, endPoint x: 529, endPoint y: 112, distance: 31.0
click at [529, 112] on button "Drawing Issues" at bounding box center [547, 116] width 100 height 35
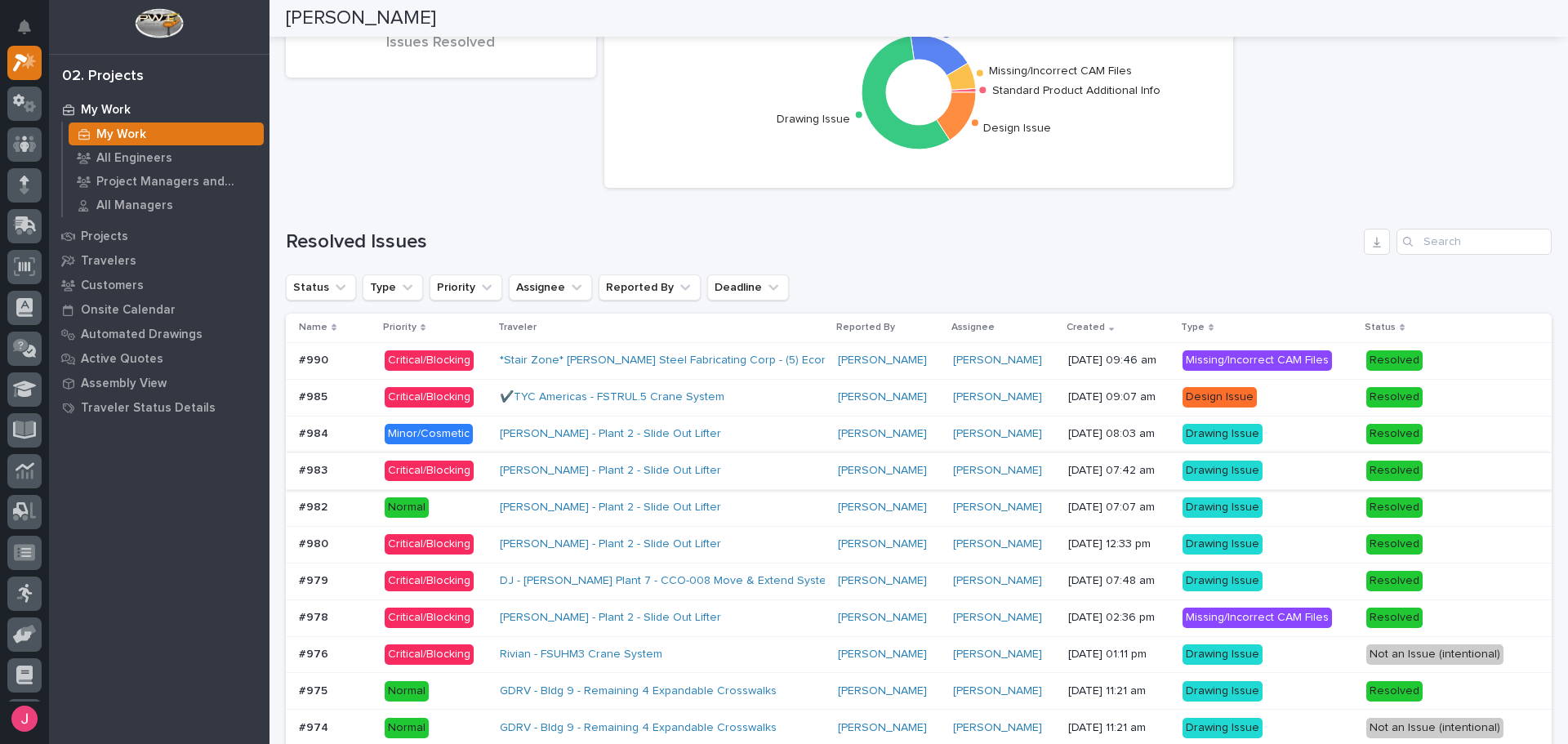
scroll to position [1095, 0]
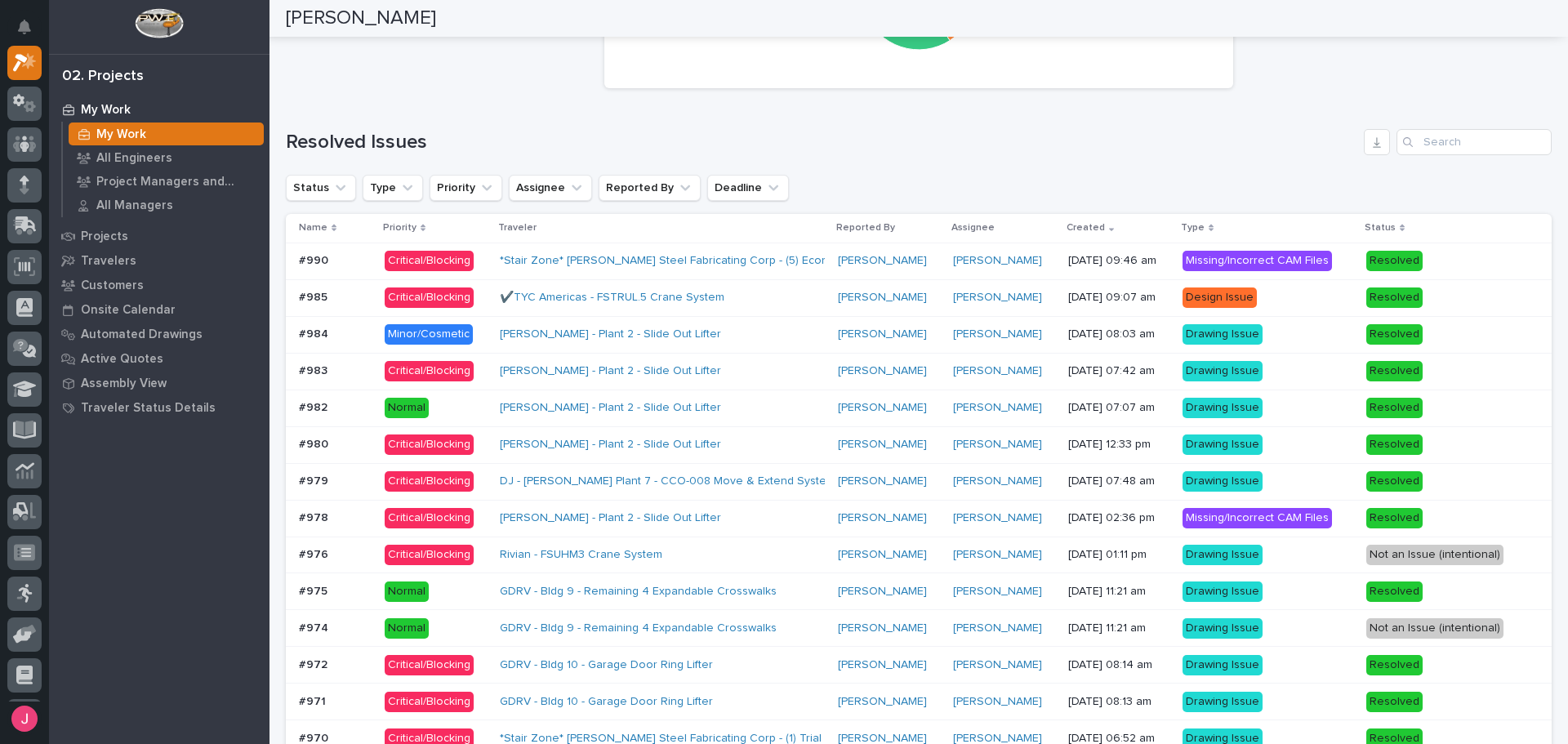
click at [900, 262] on div "[PERSON_NAME]" at bounding box center [889, 261] width 102 height 14
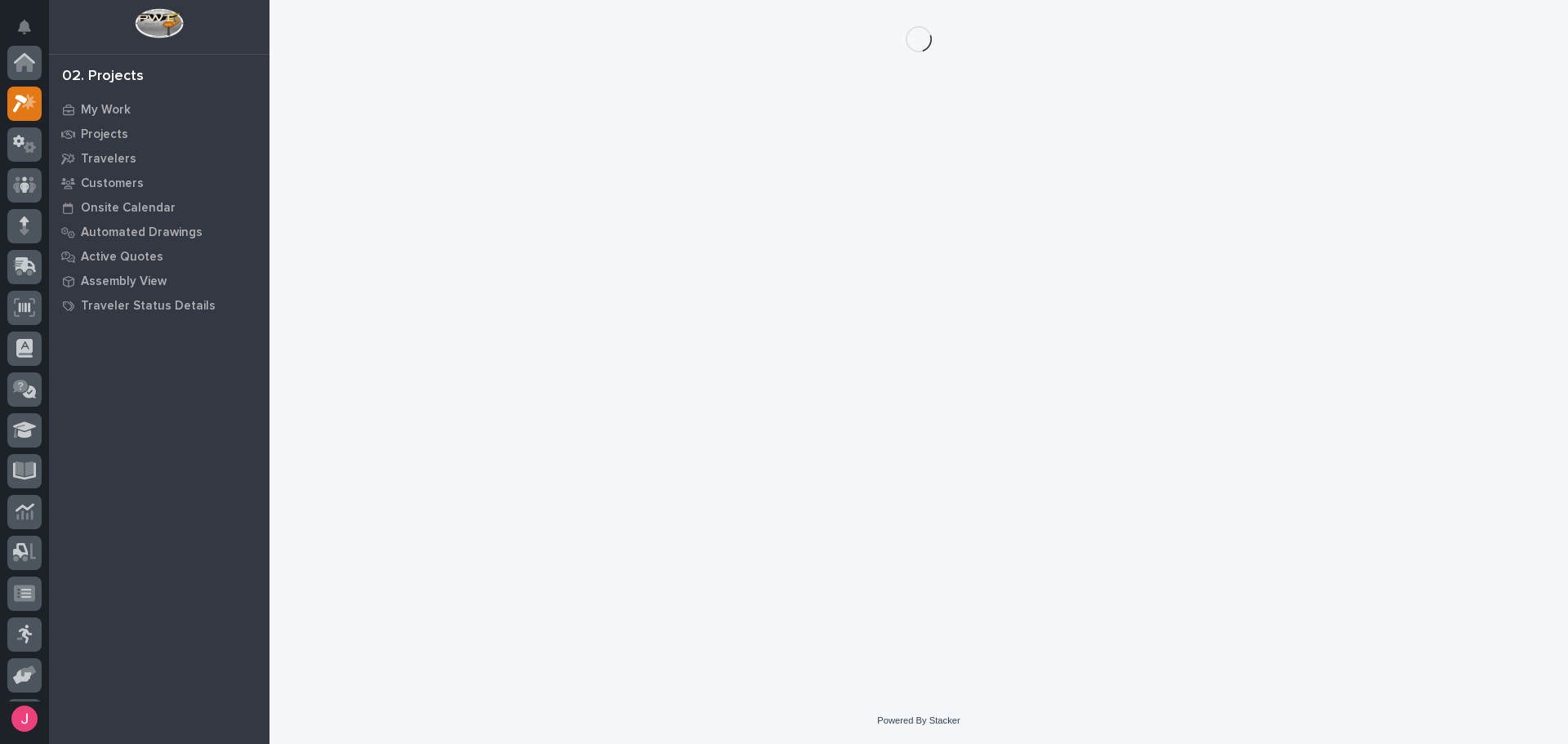
scroll to position [41, 0]
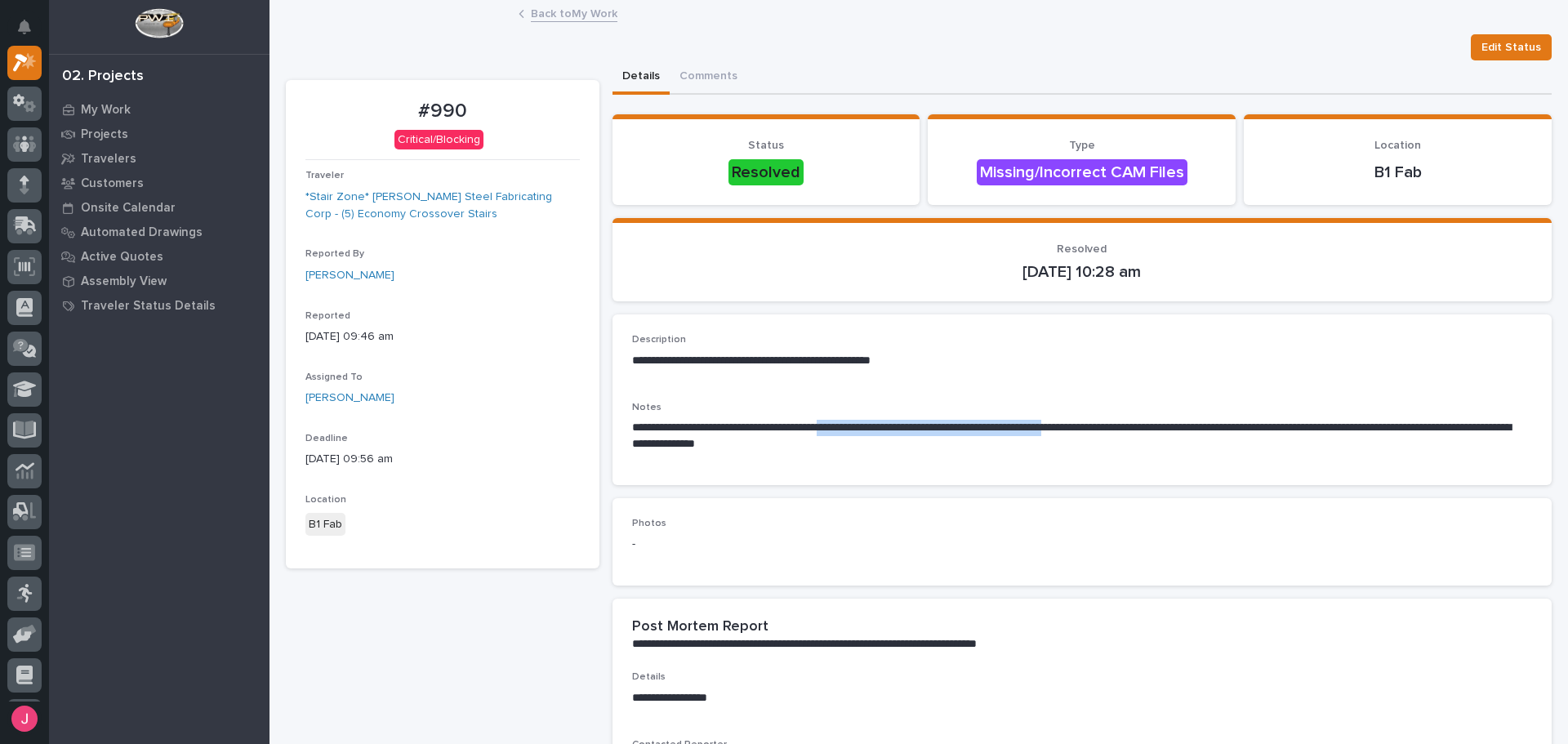
drag, startPoint x: 838, startPoint y: 427, endPoint x: 1136, endPoint y: 428, distance: 298.0
click at [1114, 428] on p "**********" at bounding box center [1076, 436] width 891 height 33
click at [1136, 428] on p "**********" at bounding box center [1076, 436] width 891 height 33
click at [571, 20] on link "Back to My Work" at bounding box center [573, 12] width 86 height 19
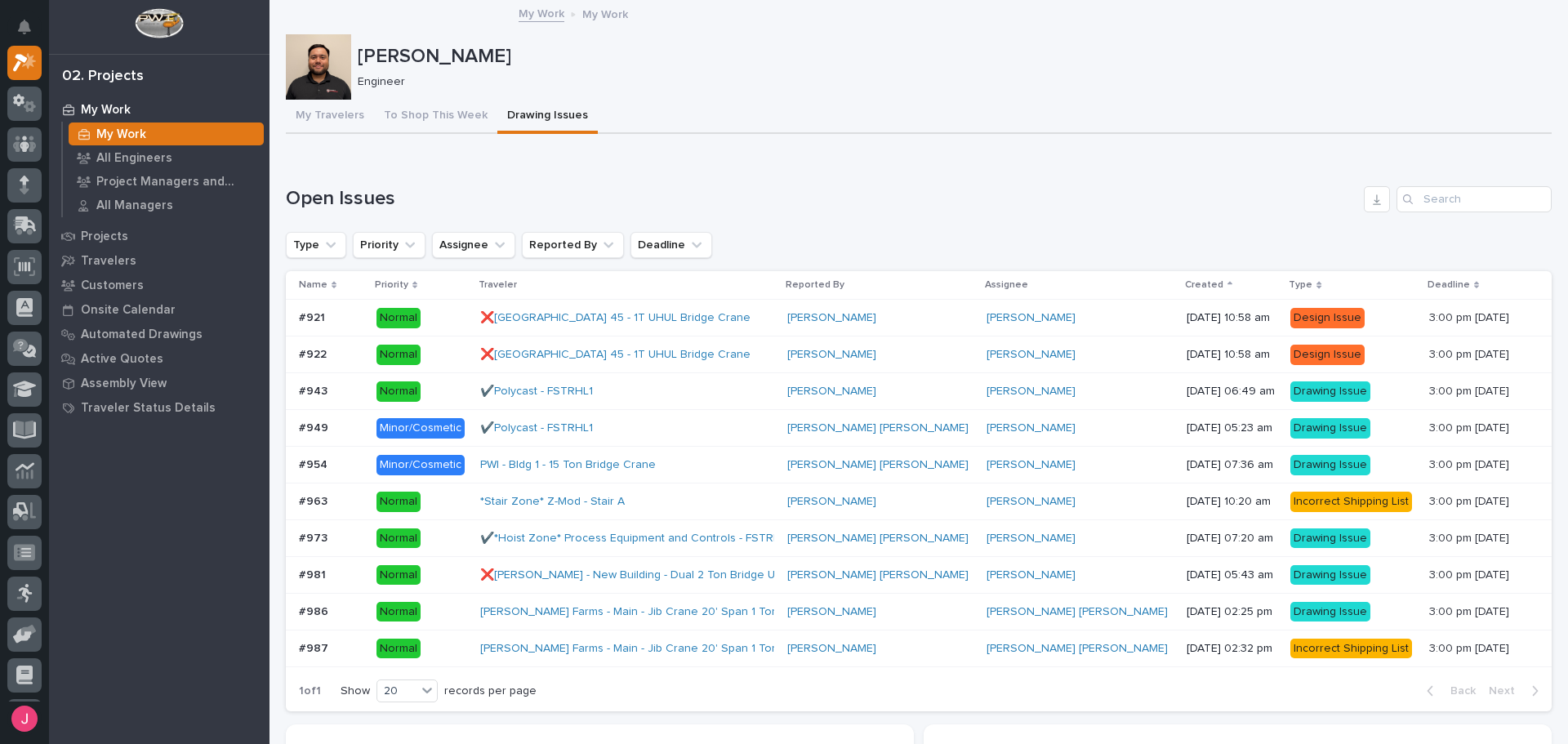
click at [757, 208] on h1 "Open Issues" at bounding box center [821, 199] width 1071 height 24
click at [25, 21] on icon "Notifications" at bounding box center [24, 27] width 13 height 15
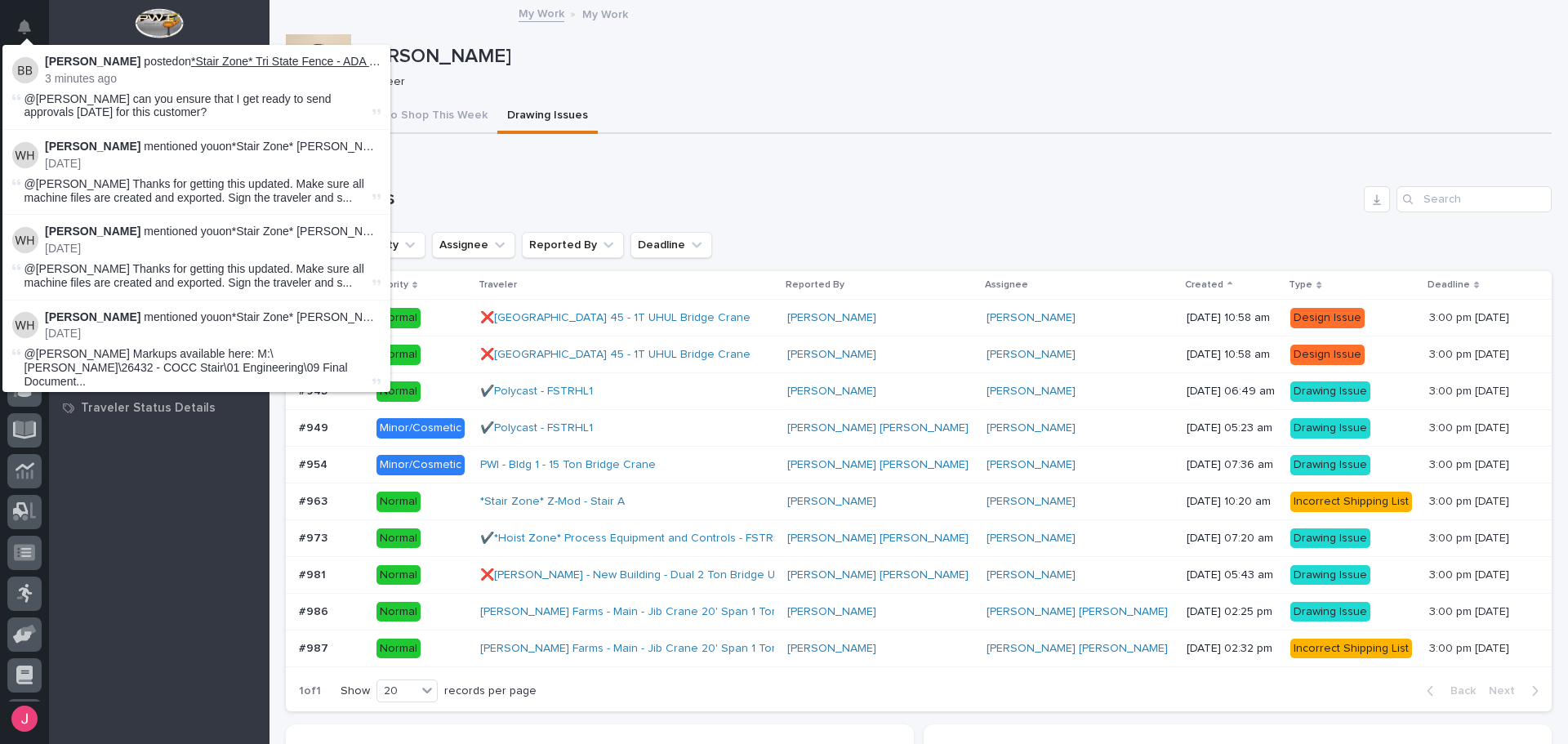
click at [292, 65] on link "*Stair Zone* Tri State Fence - ADA Ramp" at bounding box center [295, 61] width 209 height 13
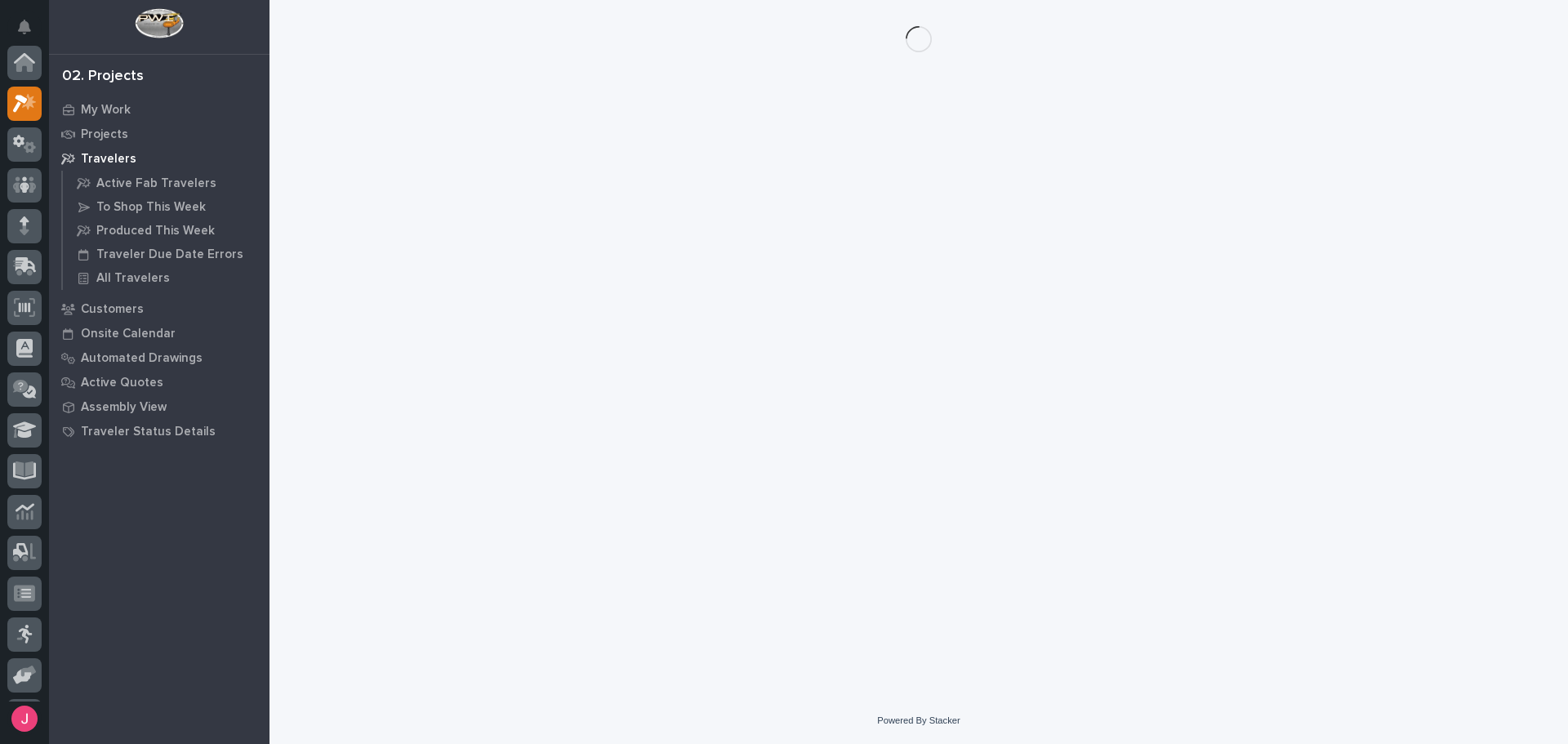
scroll to position [41, 0]
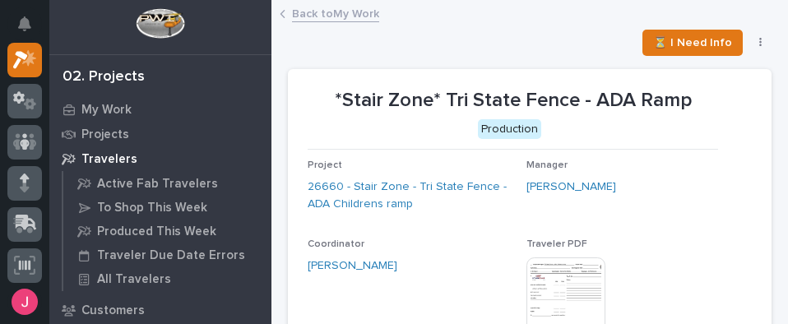
click at [555, 129] on p "Production" at bounding box center [509, 129] width 404 height 21
drag, startPoint x: 645, startPoint y: 215, endPoint x: 655, endPoint y: 219, distance: 10.4
click at [649, 215] on span "Manager [PERSON_NAME]" at bounding box center [629, 193] width 206 height 66
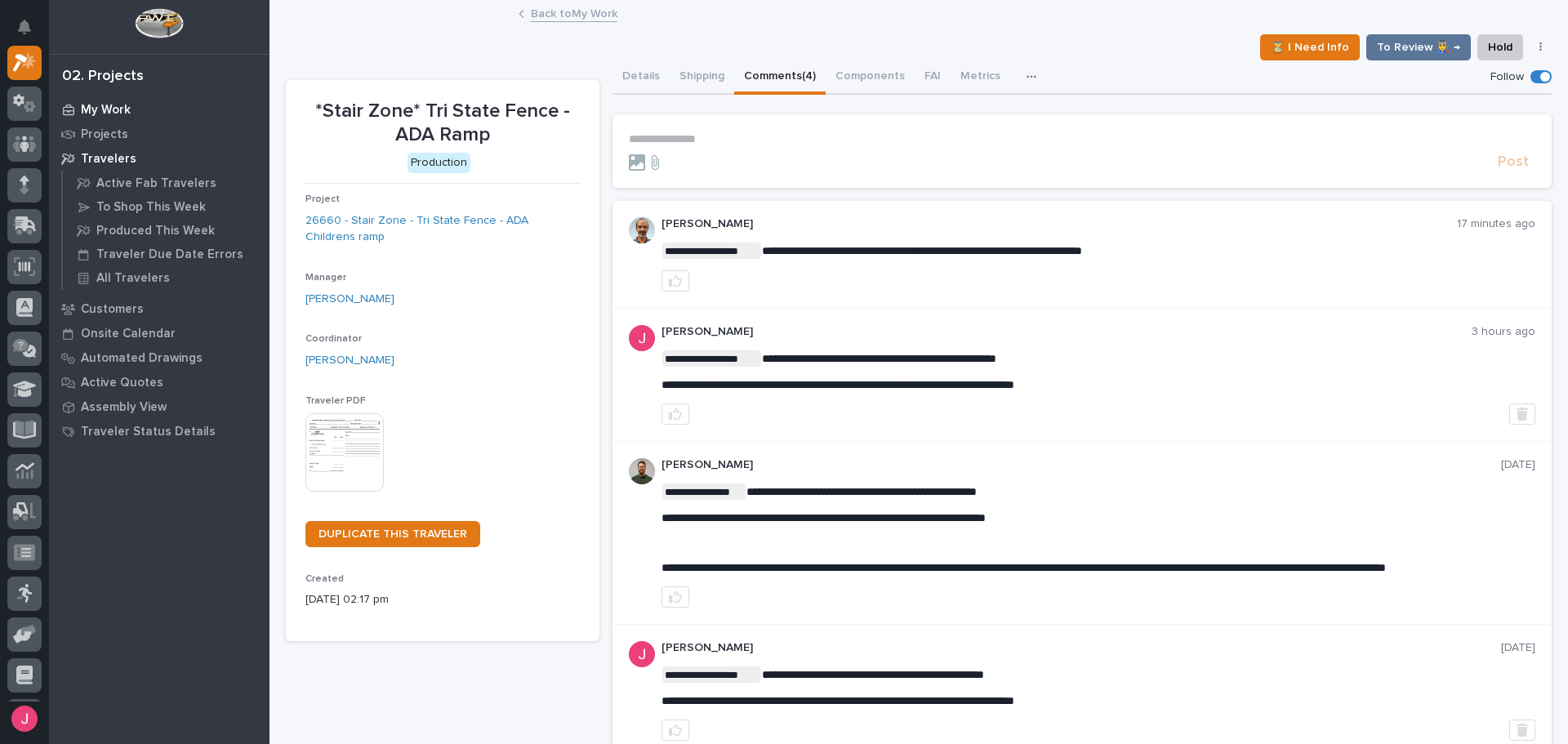
click at [110, 112] on p "My Work" at bounding box center [105, 110] width 50 height 15
